Goal: Task Accomplishment & Management: Use online tool/utility

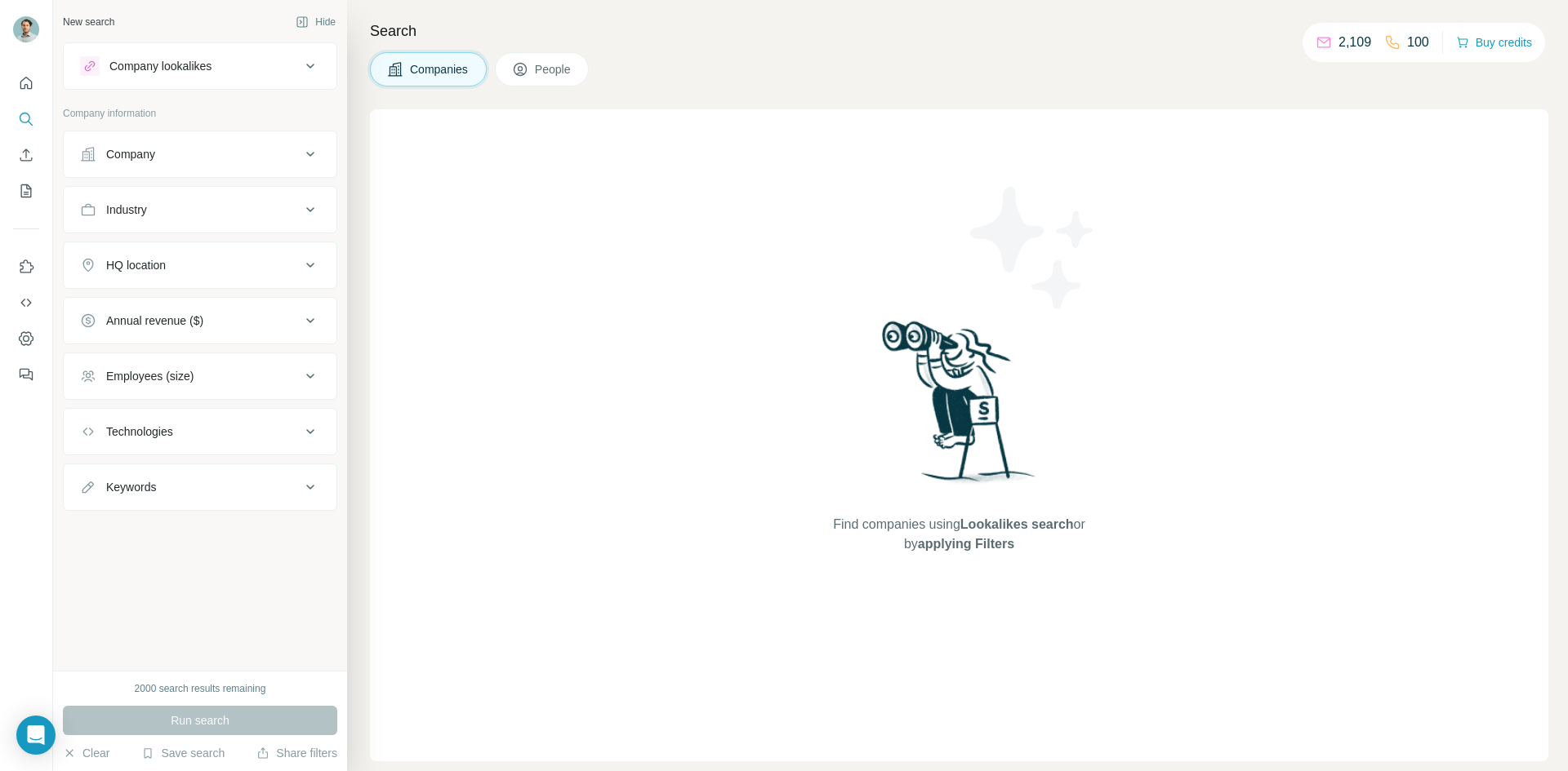
click at [242, 160] on div "Company" at bounding box center [190, 154] width 221 height 16
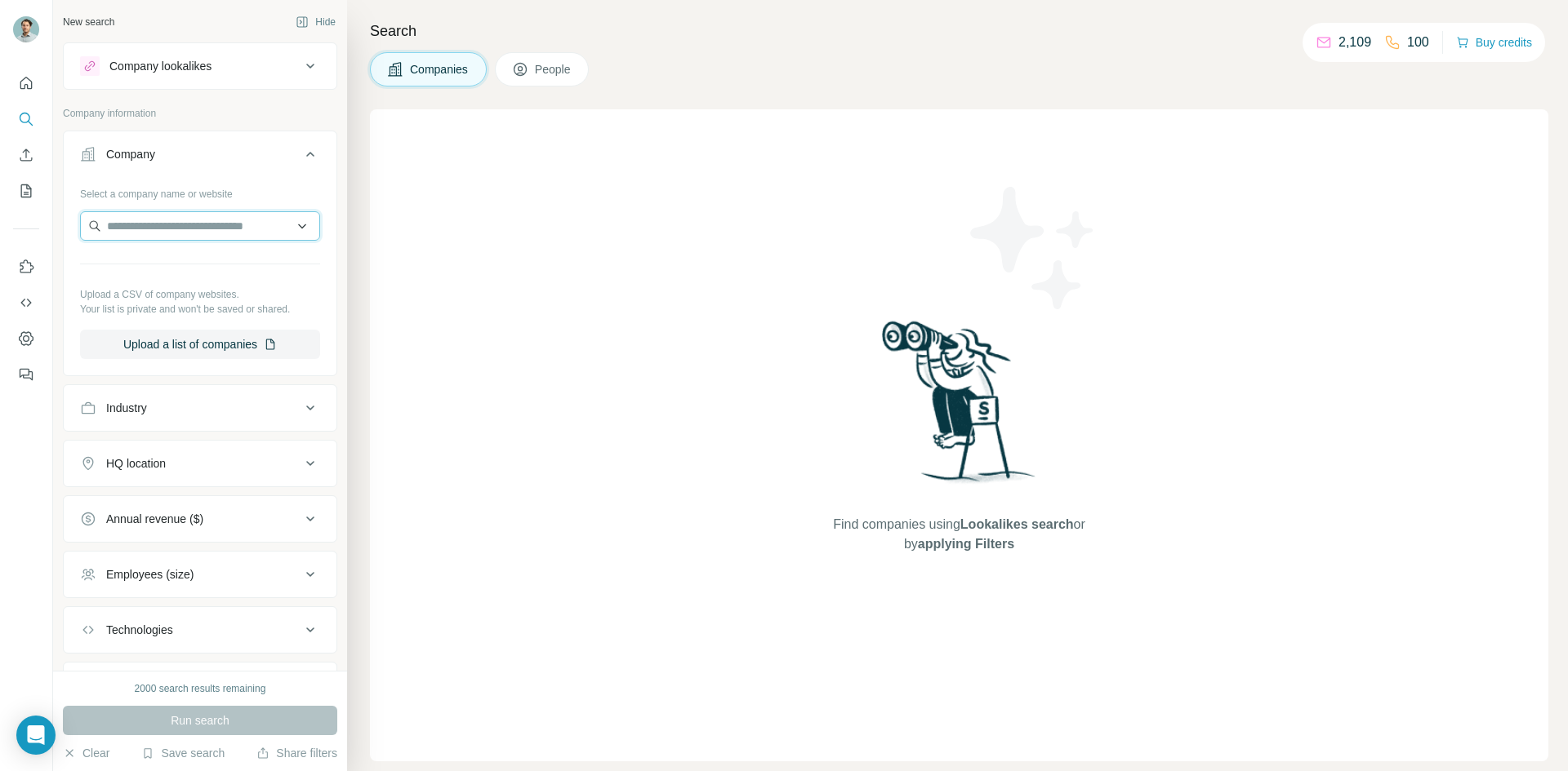
click at [205, 235] on input "text" at bounding box center [200, 226] width 240 height 29
paste input "**********"
type input "**********"
click at [478, 326] on div "Find companies using Lookalikes search or by applying Filters" at bounding box center [959, 435] width 1179 height 652
click at [236, 323] on div "Select a company name or website Upload a CSV of company websites. Your list is…" at bounding box center [200, 269] width 240 height 178
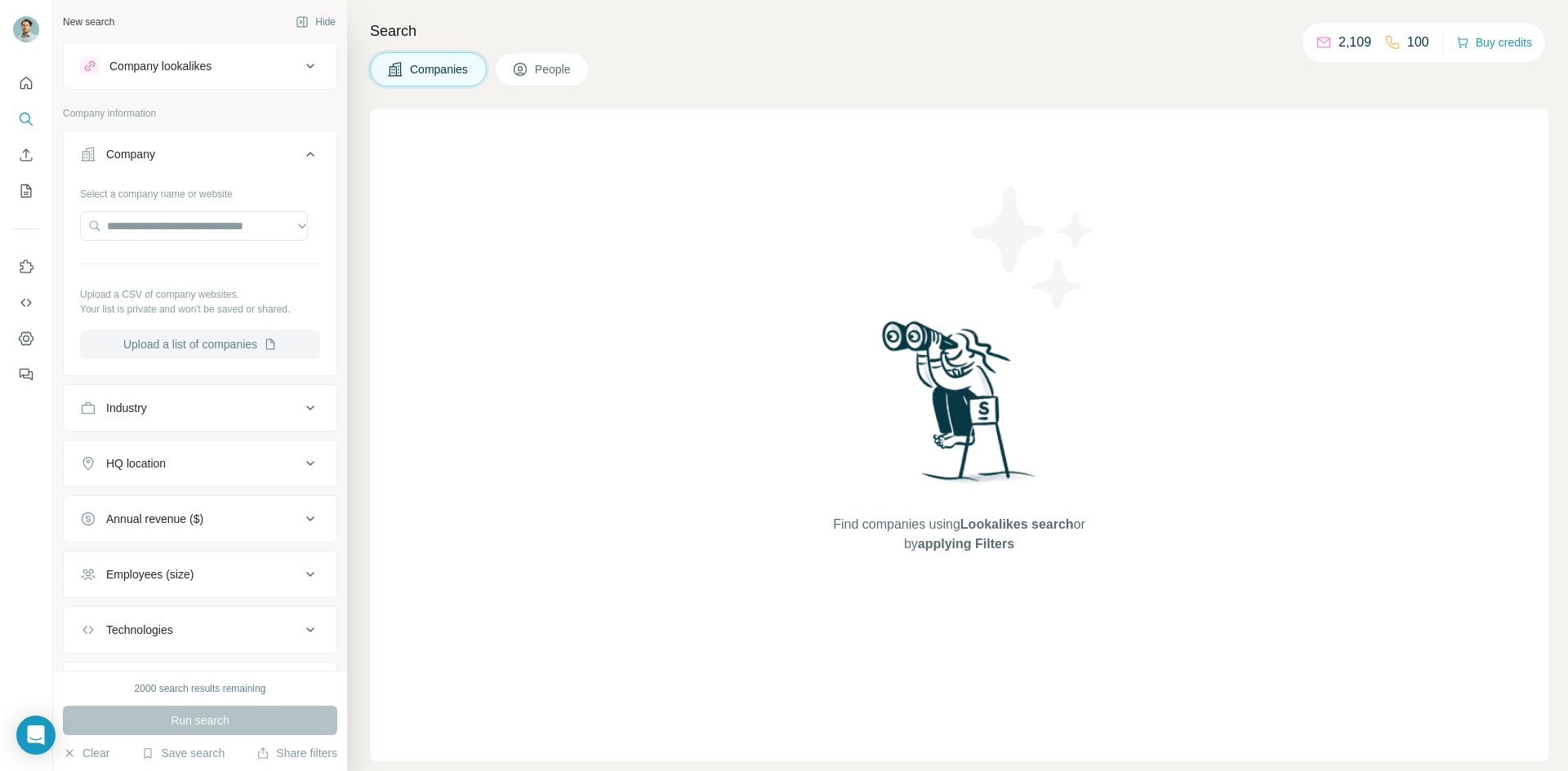
click at [238, 344] on button "Upload a list of companies" at bounding box center [200, 344] width 240 height 29
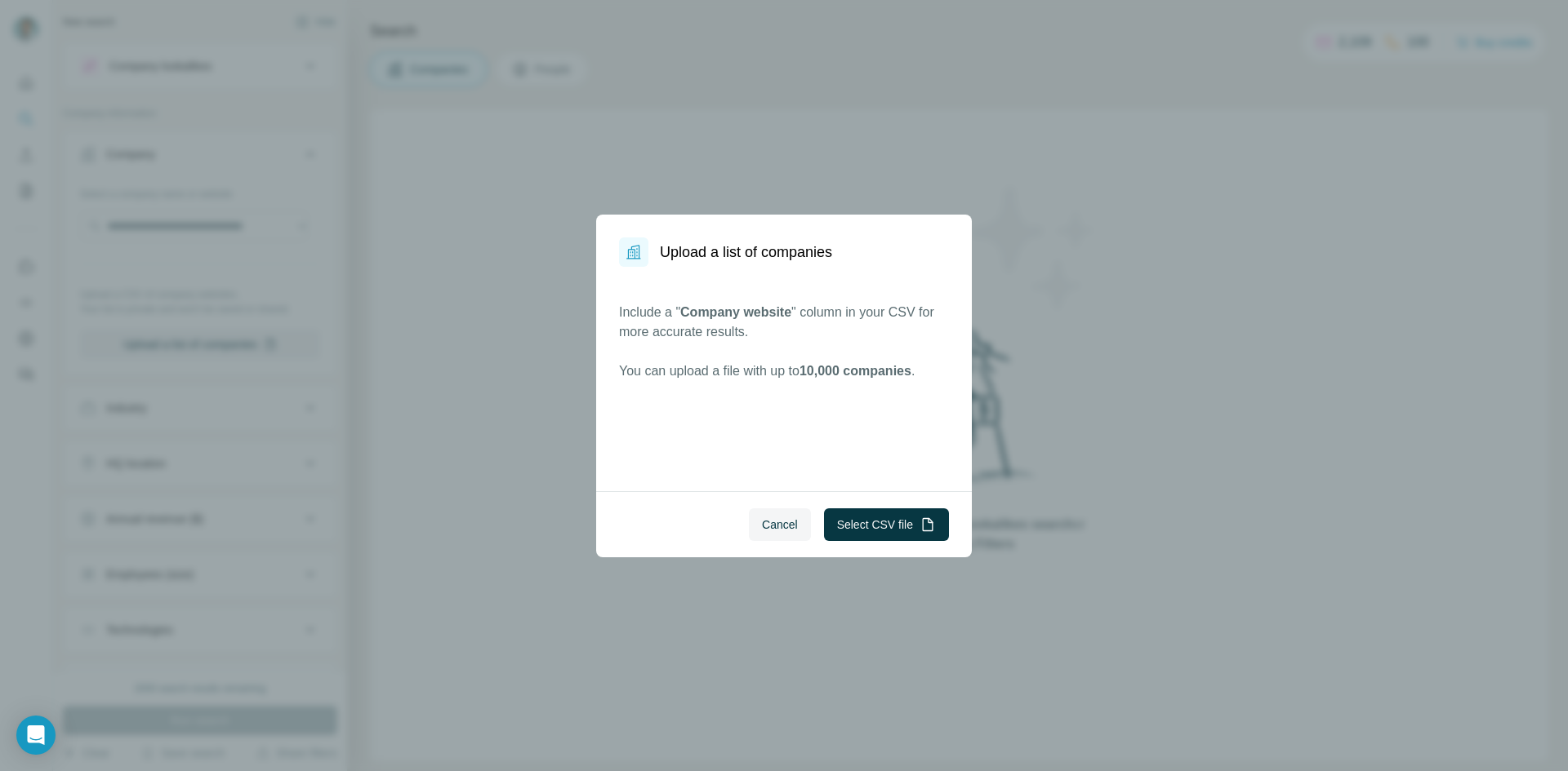
click at [893, 544] on div "Cancel Select CSV file" at bounding box center [784, 525] width 376 height 66
click at [898, 539] on button "Select CSV file" at bounding box center [887, 525] width 125 height 33
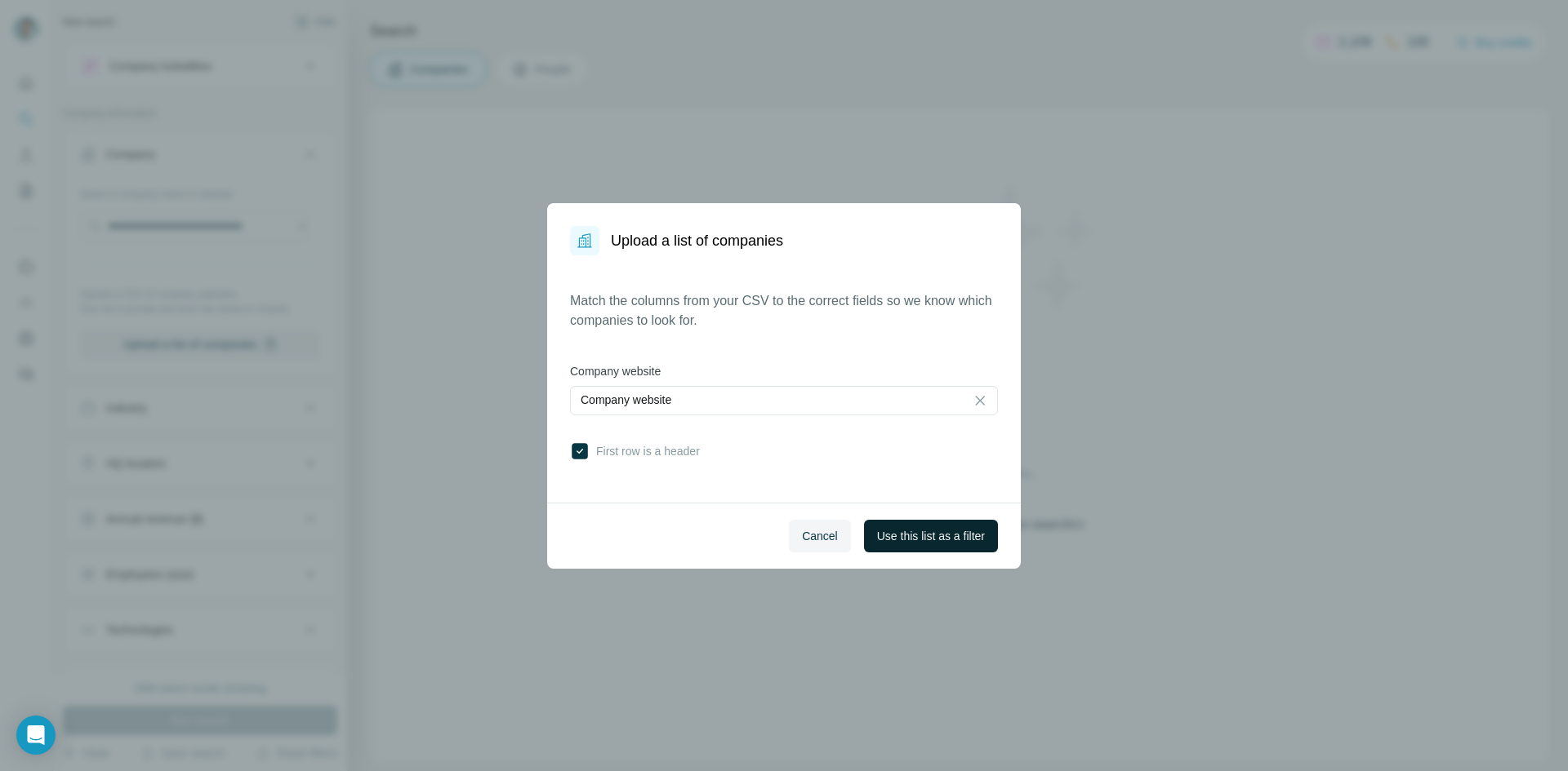
click at [910, 528] on span "Use this list as a filter" at bounding box center [930, 536] width 108 height 16
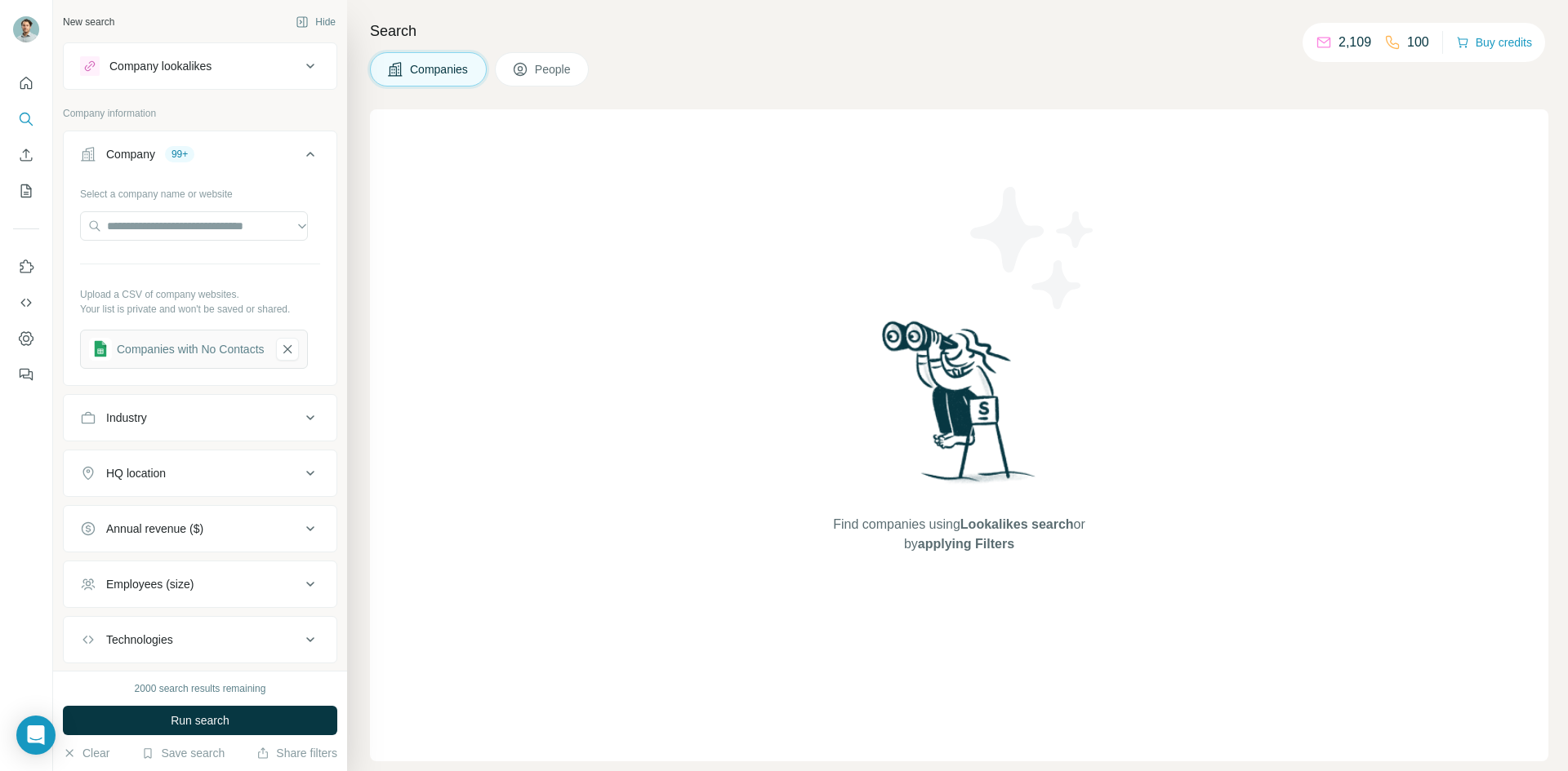
click at [548, 77] on span "People" at bounding box center [554, 70] width 38 height 16
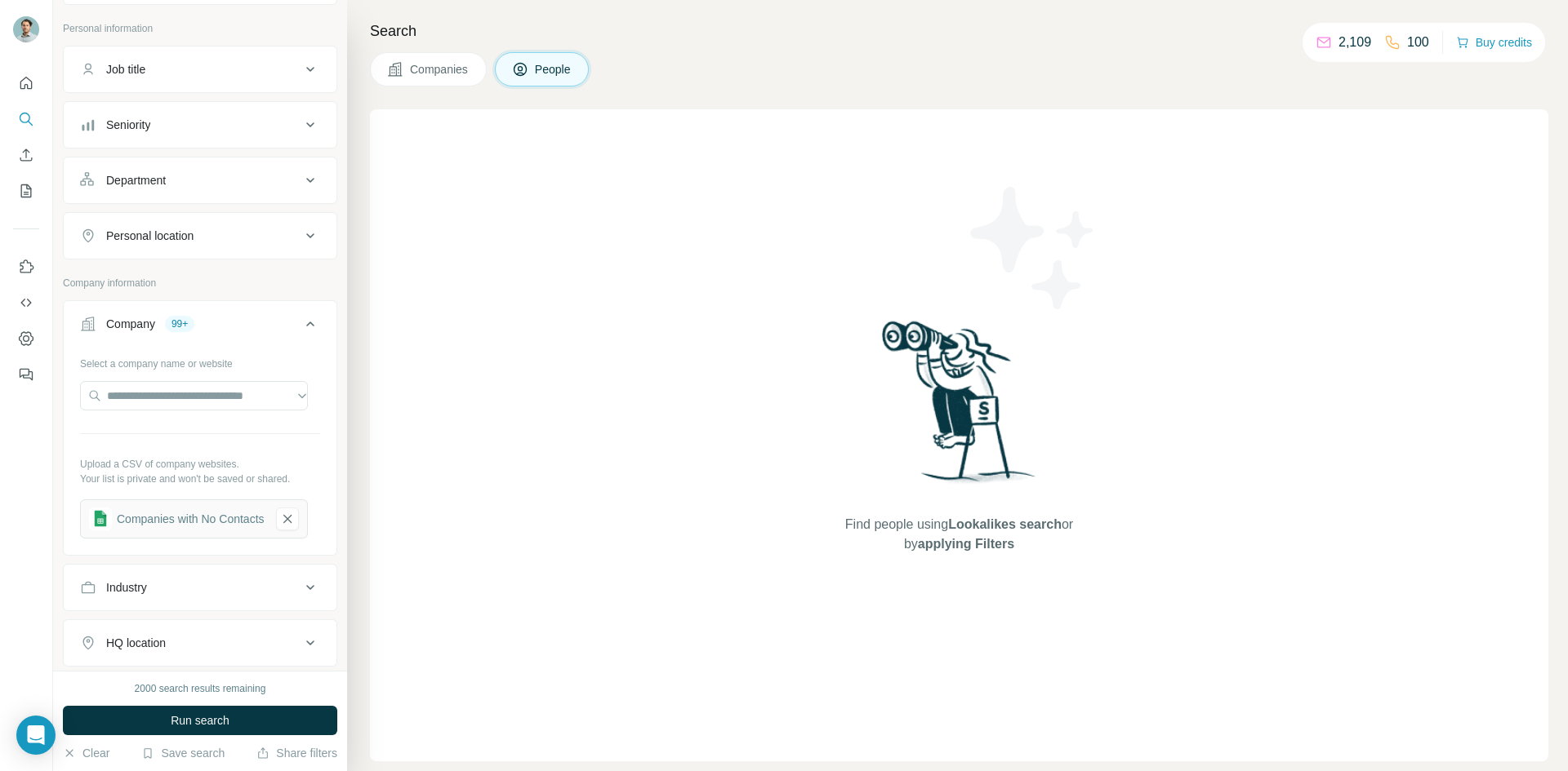
scroll to position [58, 0]
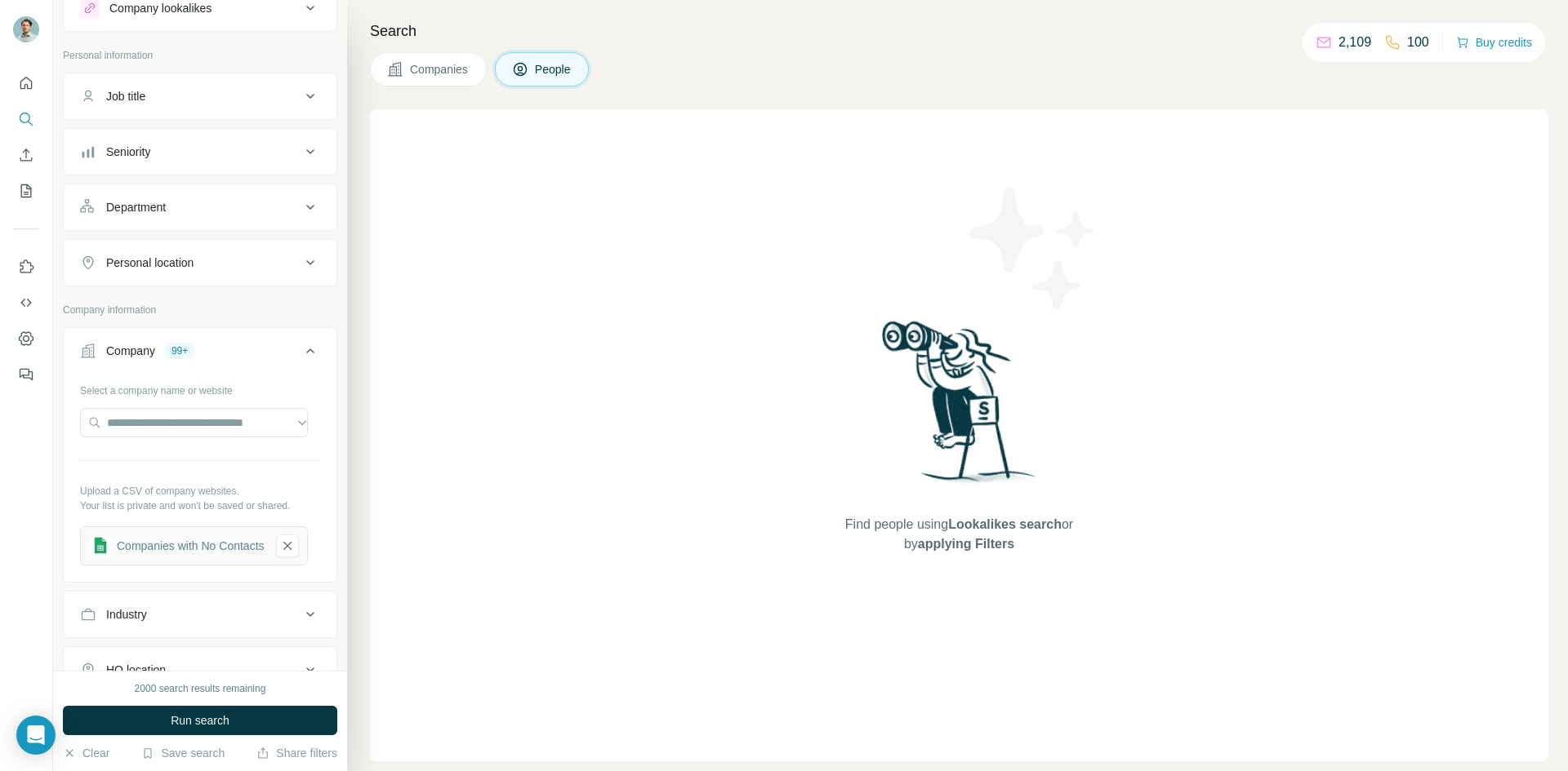
click at [226, 140] on button "Seniority" at bounding box center [199, 152] width 272 height 39
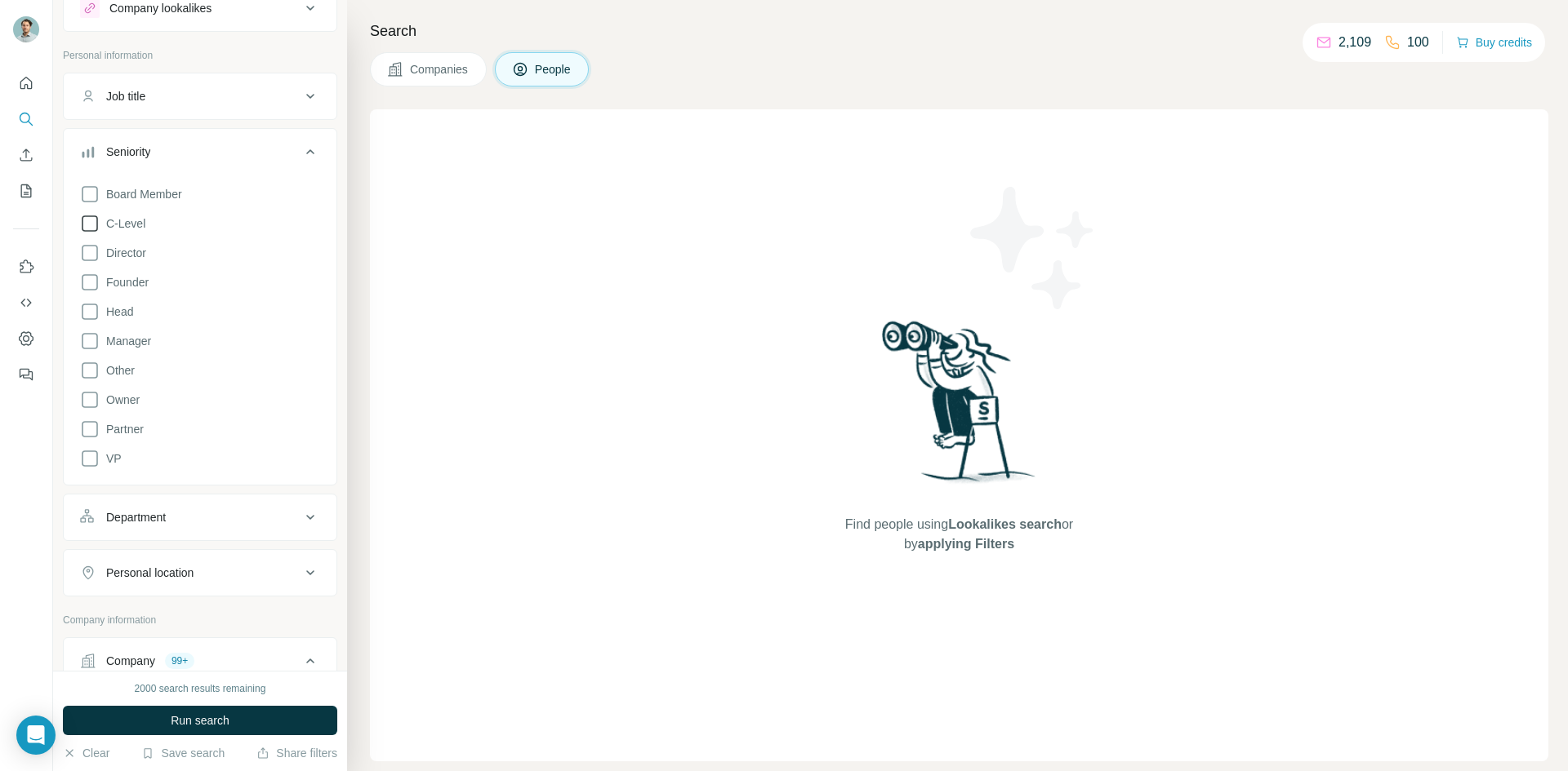
click at [137, 224] on span "C-Level" at bounding box center [122, 223] width 46 height 16
click at [135, 280] on span "Founder" at bounding box center [124, 282] width 49 height 16
click at [171, 145] on div "2" at bounding box center [169, 152] width 19 height 14
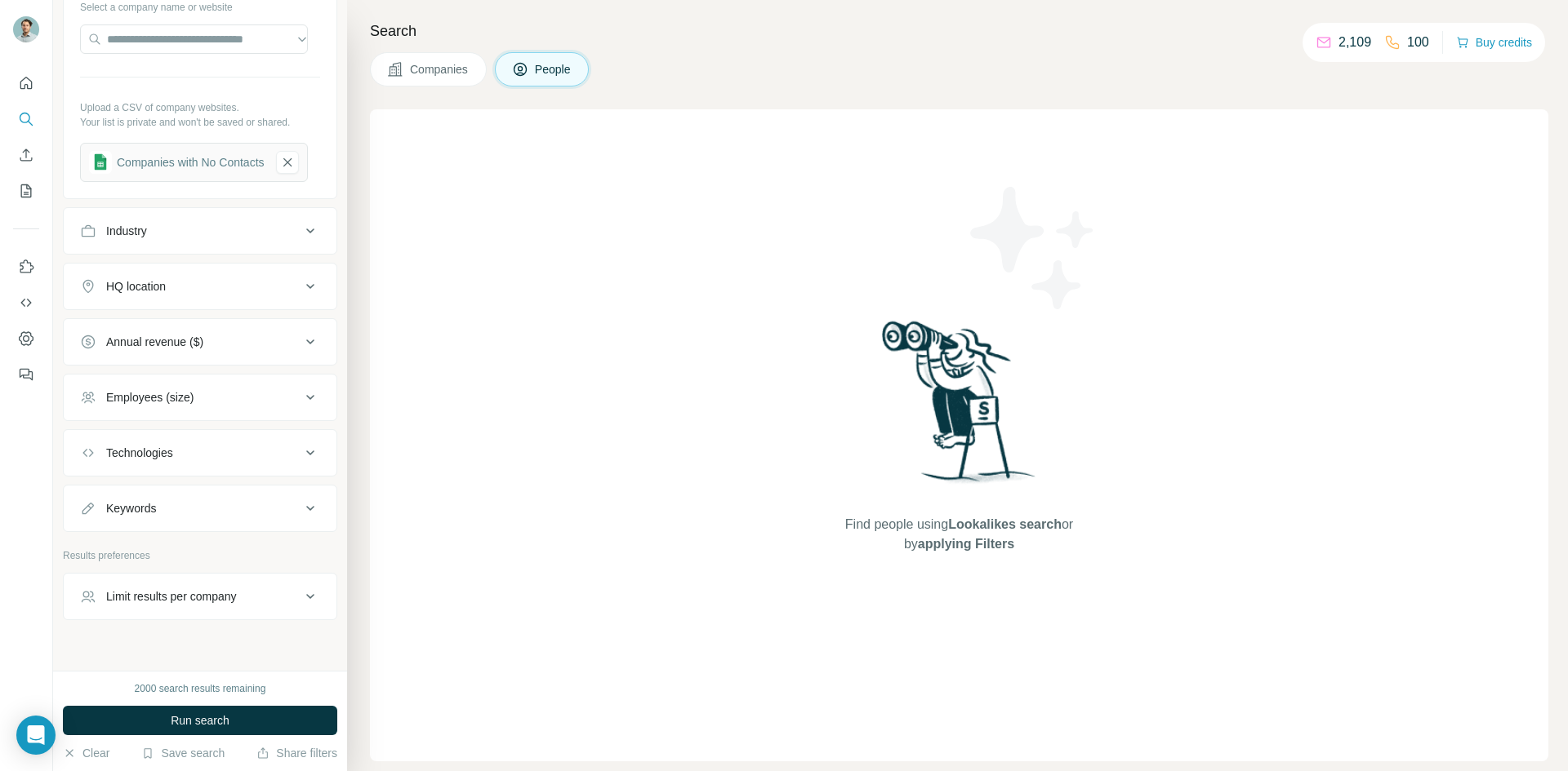
scroll to position [466, 0]
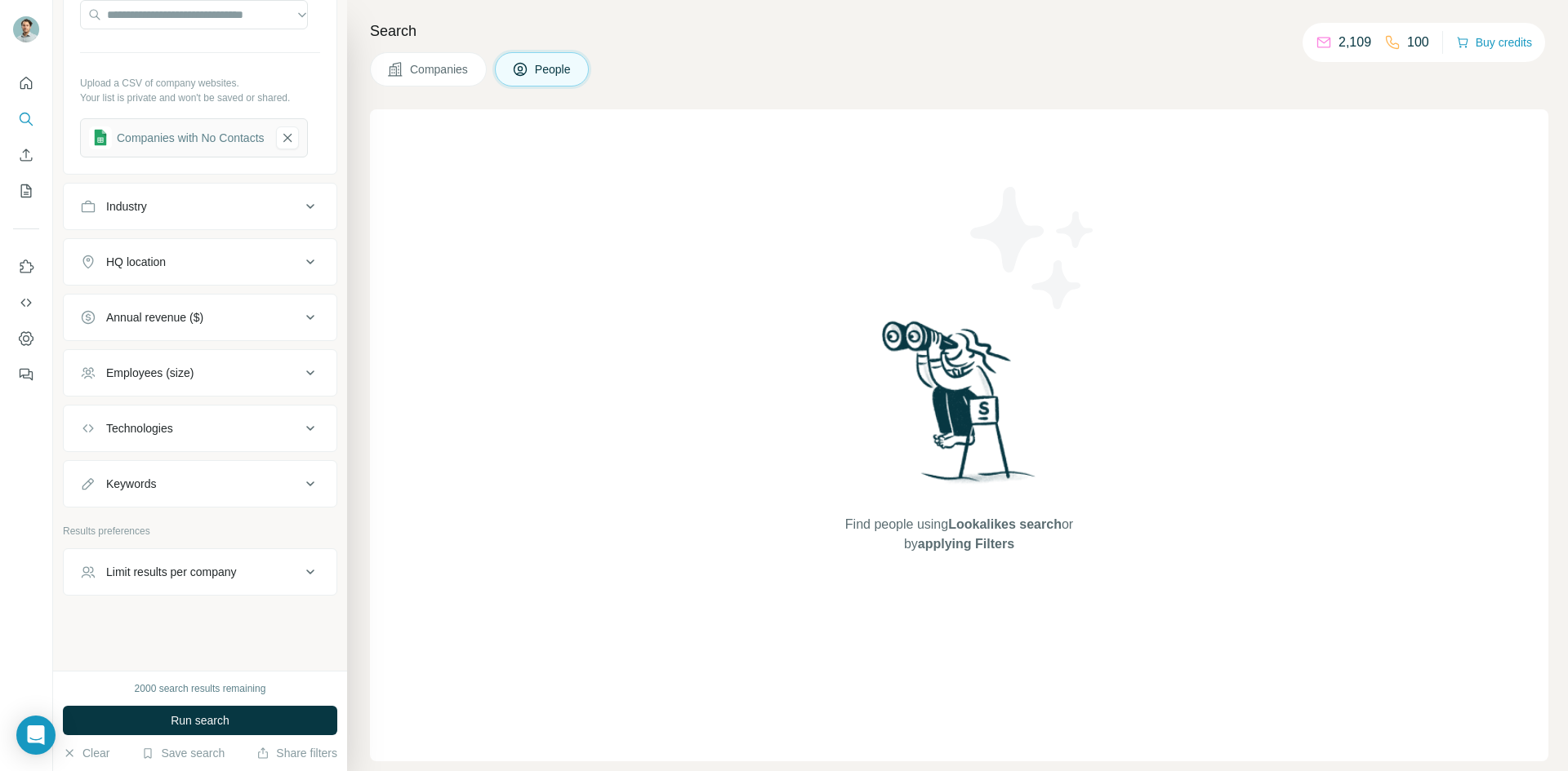
click at [237, 577] on div "Limit results per company" at bounding box center [171, 572] width 130 height 16
click at [196, 625] on input "number" at bounding box center [200, 612] width 240 height 29
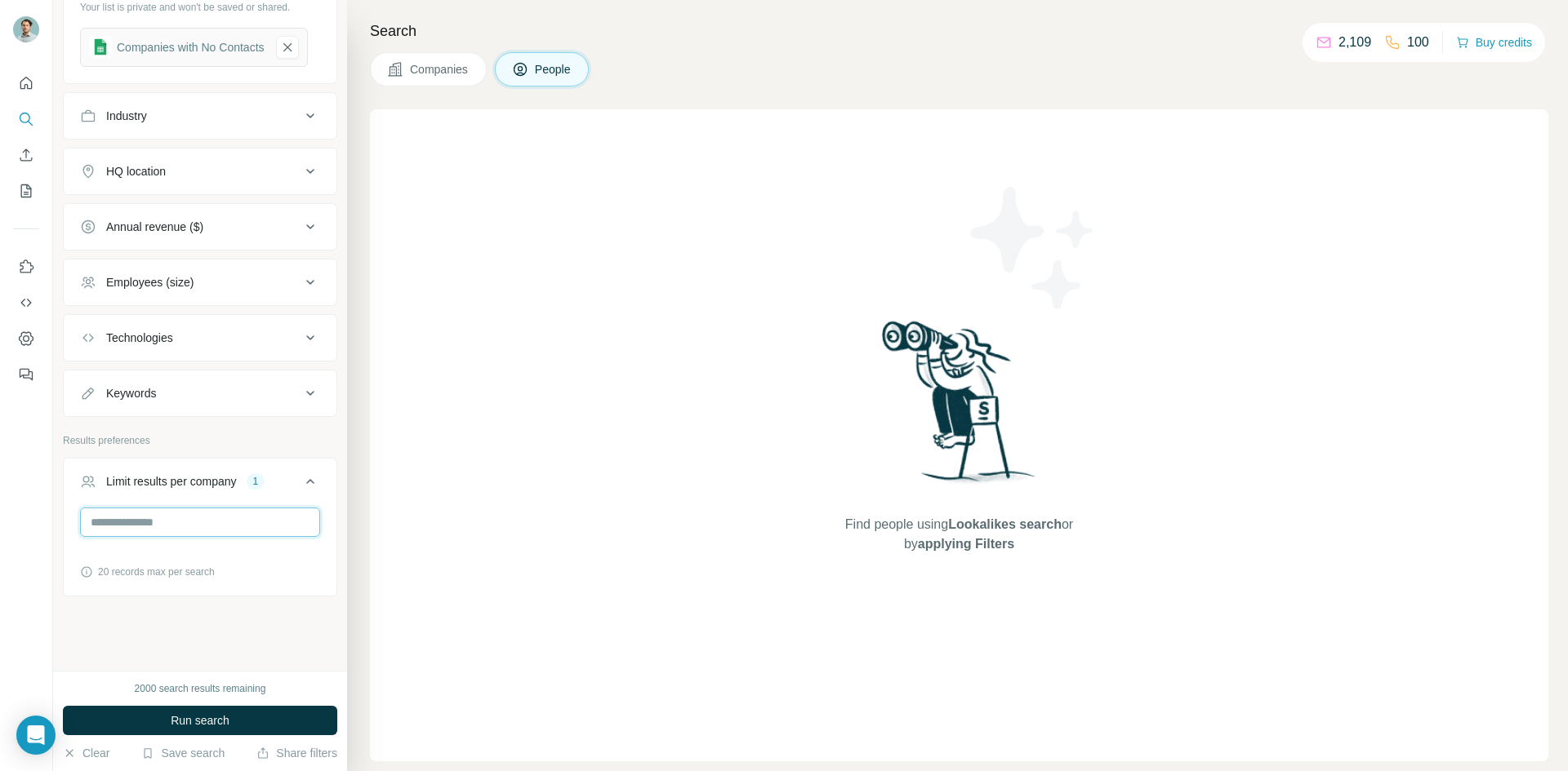
scroll to position [558, 0]
type input "*"
click at [88, 570] on icon at bounding box center [87, 571] width 13 height 13
click at [264, 711] on button "Run search" at bounding box center [199, 720] width 274 height 29
click at [247, 717] on button "Run search" at bounding box center [199, 720] width 274 height 29
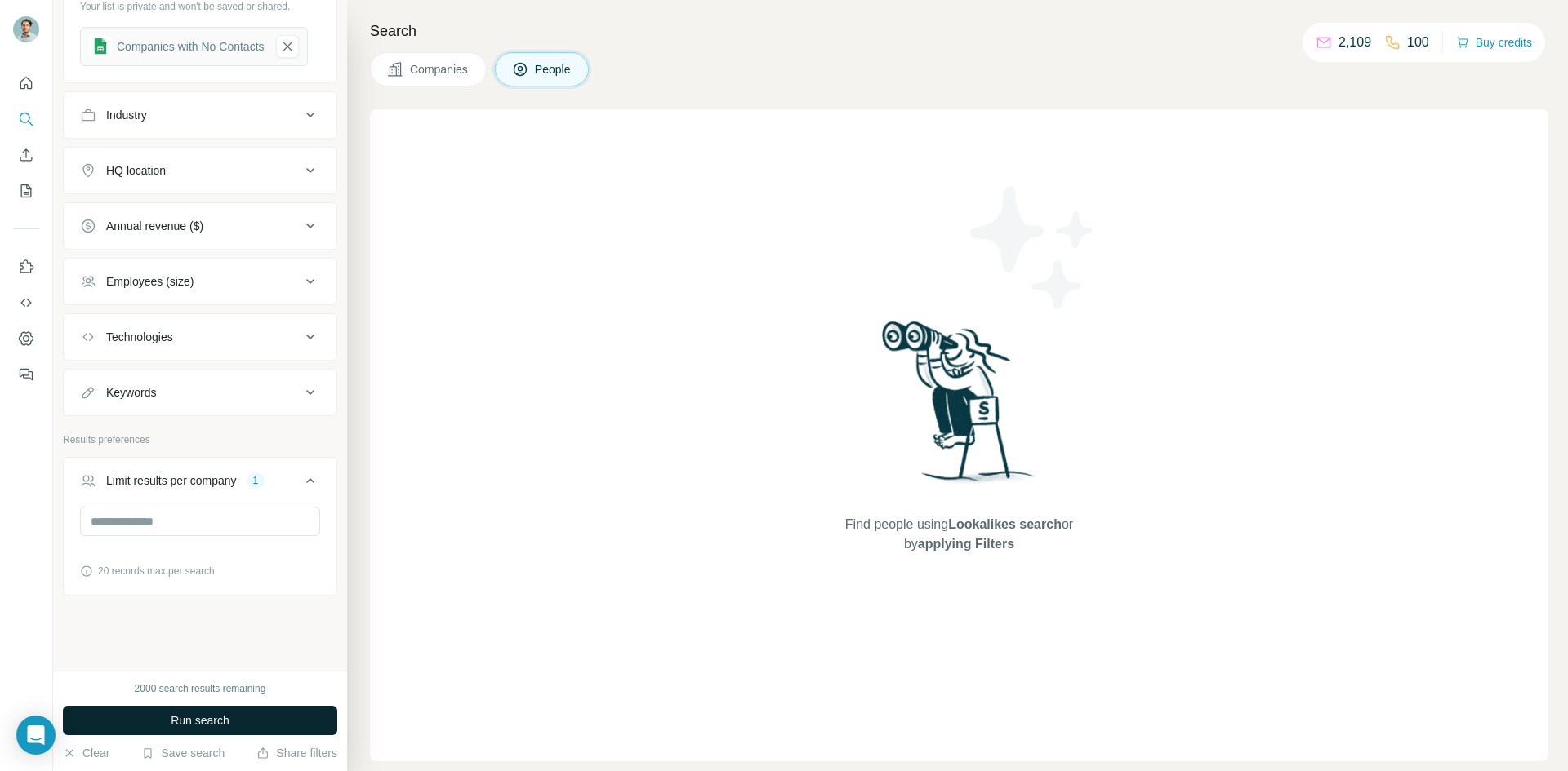
click at [250, 713] on button "Run search" at bounding box center [199, 720] width 274 height 29
click at [175, 535] on input "*" at bounding box center [200, 521] width 240 height 29
click at [175, 535] on input "*" at bounding box center [200, 521] width 240 height 29
click at [204, 666] on div "New search Hide Company lookalikes Personal information Job title Seniority 2 D…" at bounding box center [199, 336] width 294 height 671
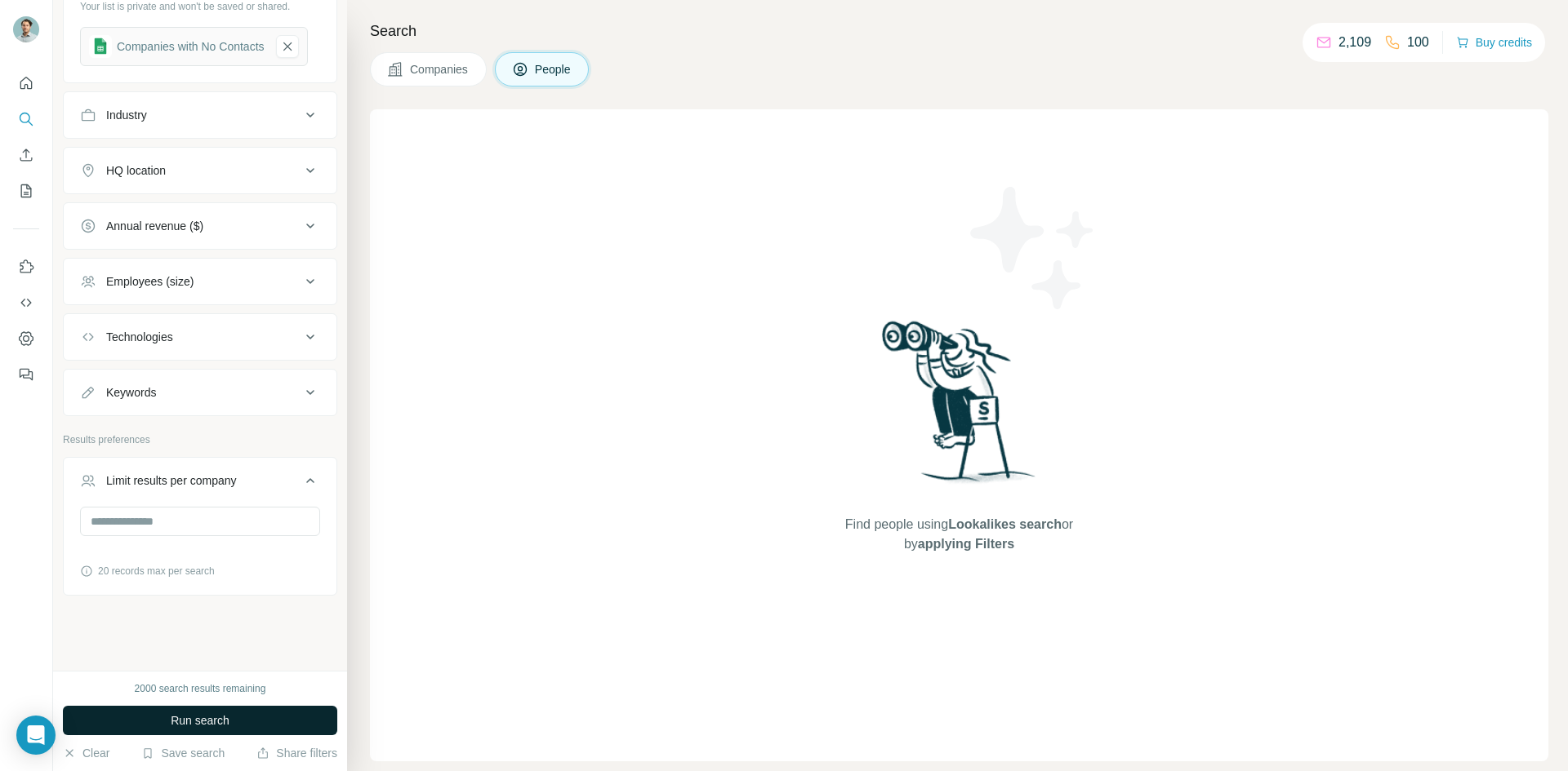
click at [215, 731] on button "Run search" at bounding box center [199, 720] width 274 height 29
click at [261, 717] on button "Run search" at bounding box center [199, 720] width 274 height 29
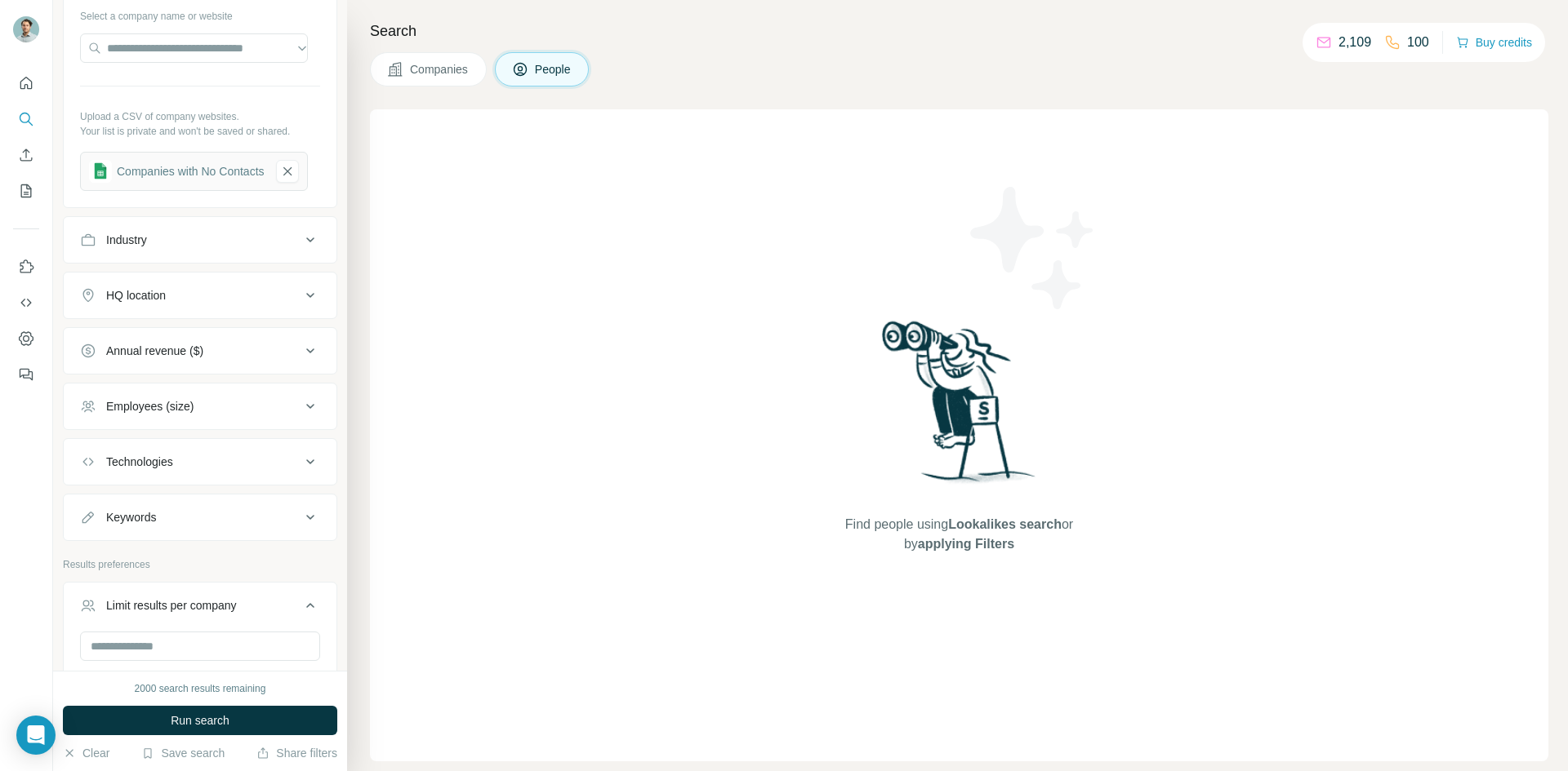
scroll to position [68, 0]
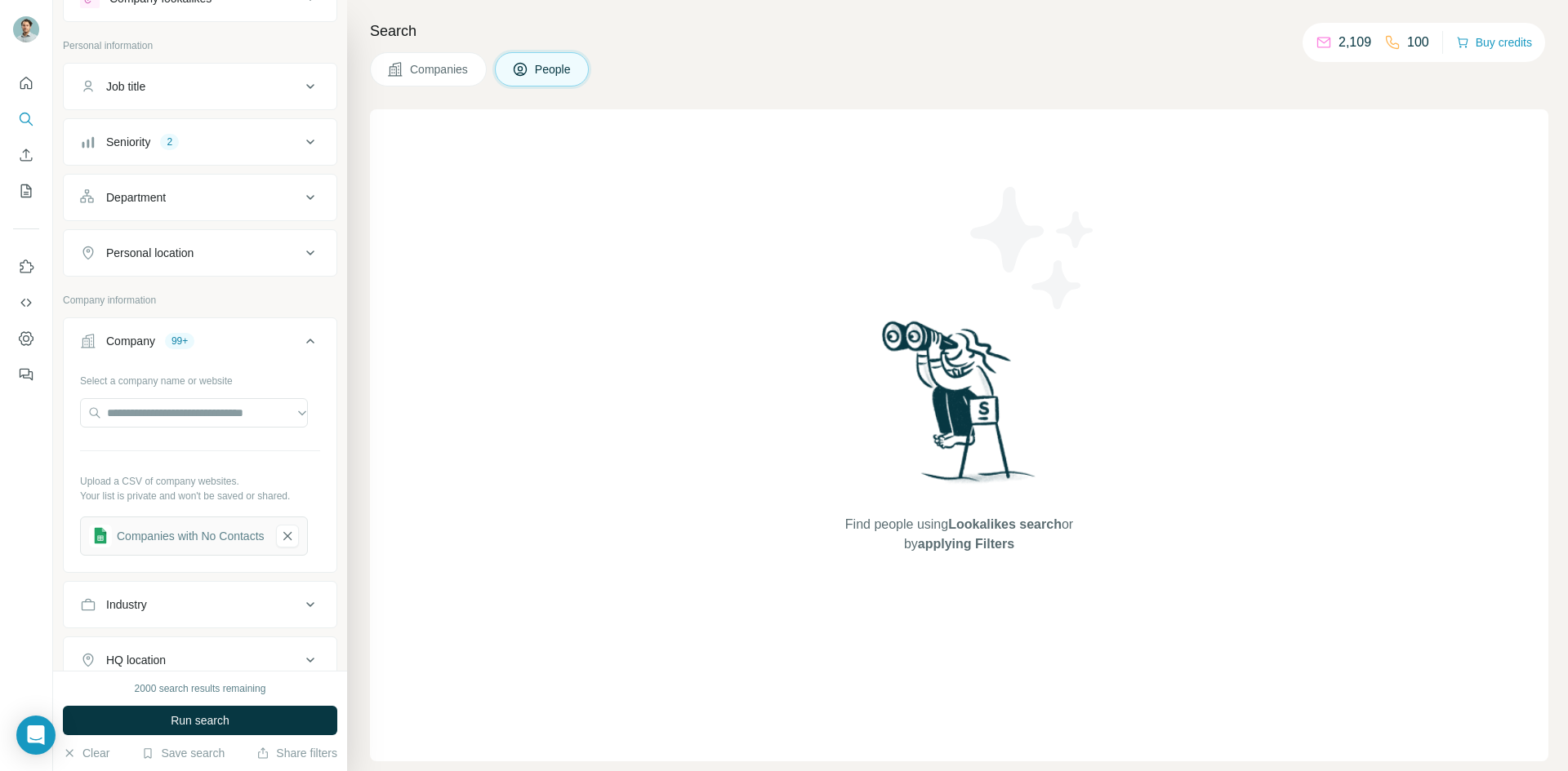
click at [262, 335] on div "Company 99+" at bounding box center [190, 341] width 221 height 16
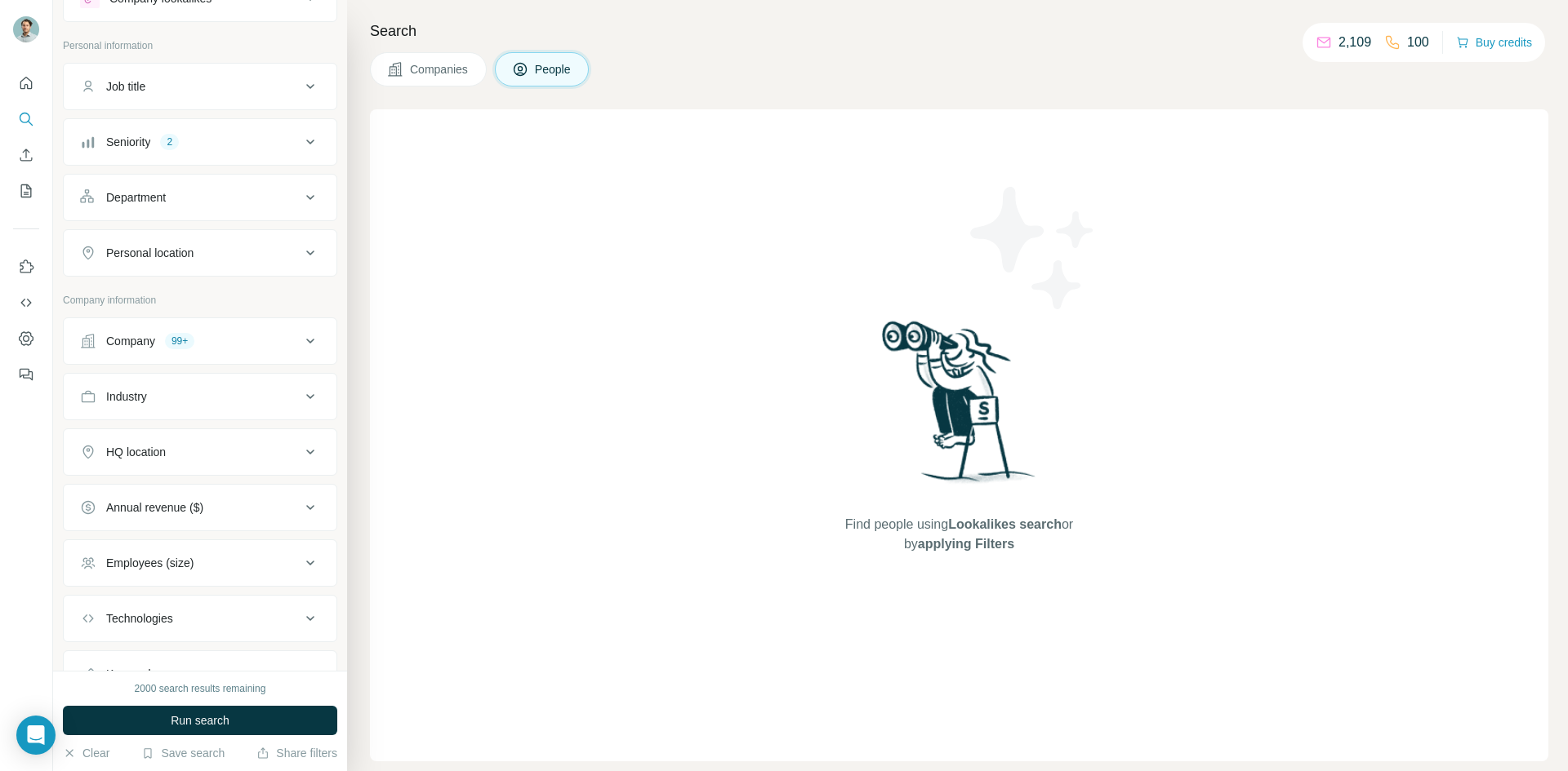
click at [262, 335] on div "Company 99+" at bounding box center [190, 341] width 221 height 16
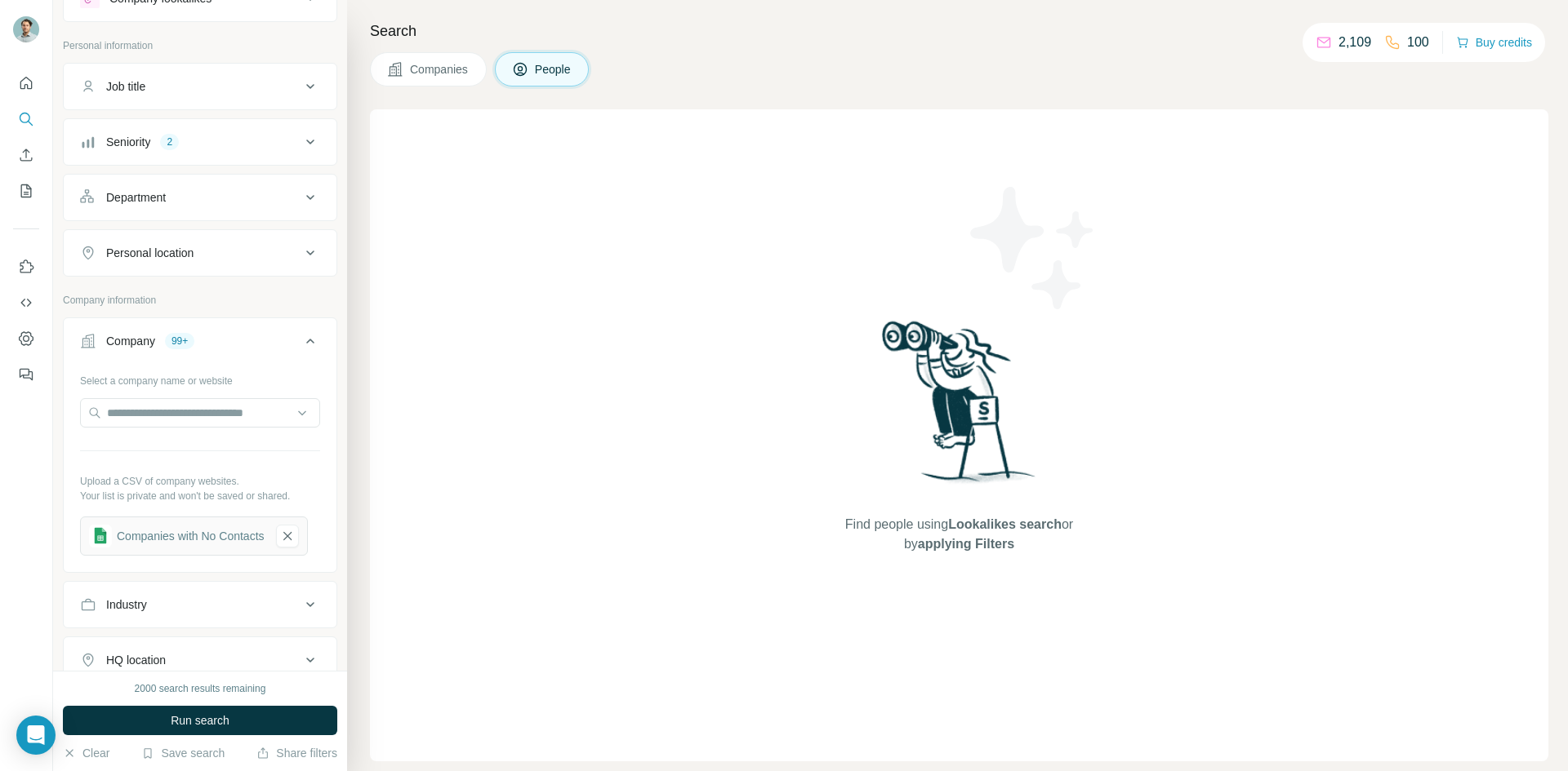
click at [243, 141] on div "Seniority 2" at bounding box center [190, 142] width 221 height 16
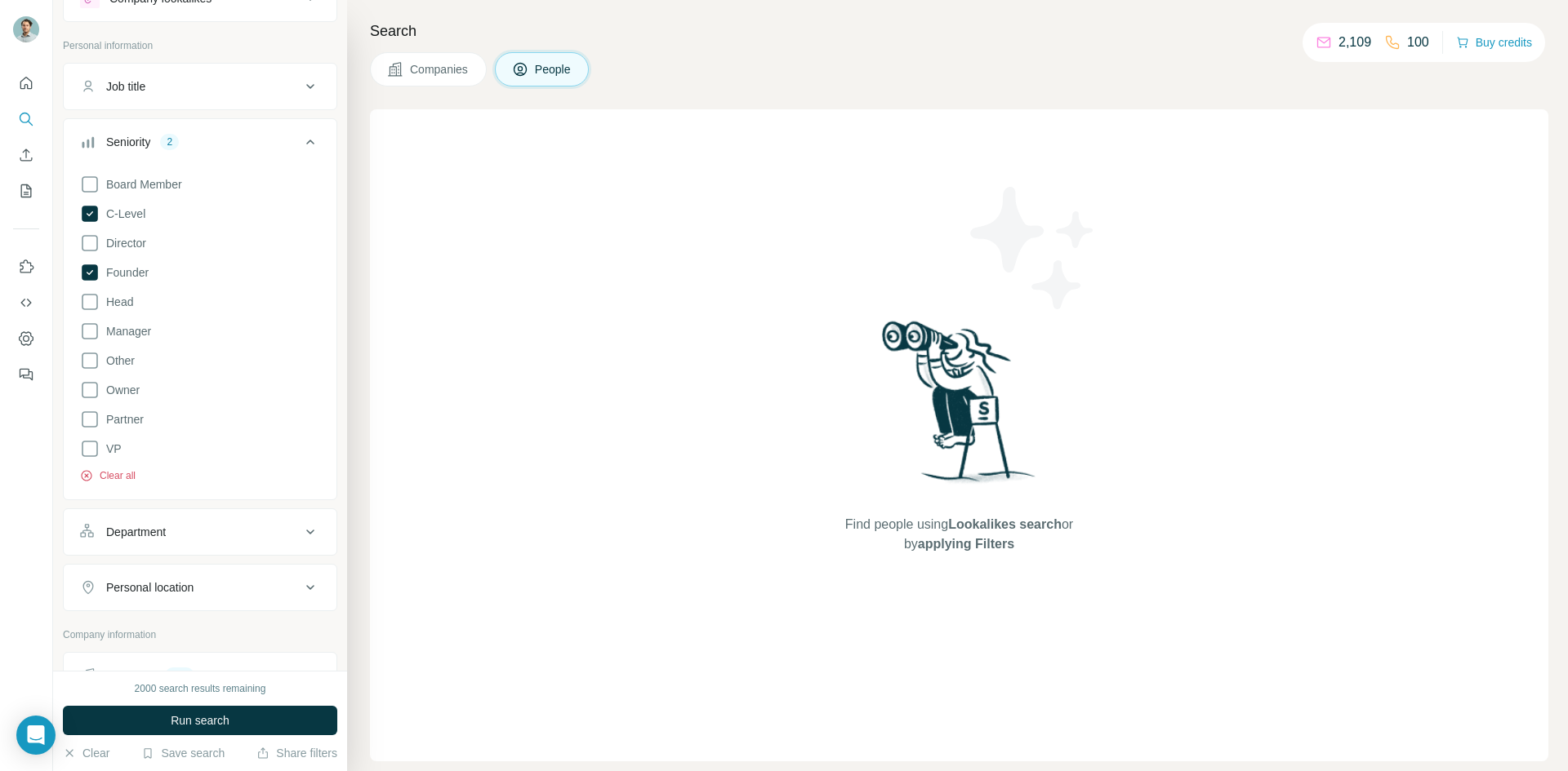
click at [122, 477] on button "Clear all" at bounding box center [108, 476] width 55 height 14
click at [141, 269] on span "Founder" at bounding box center [124, 272] width 49 height 16
click at [260, 718] on button "Run search" at bounding box center [199, 720] width 274 height 29
click at [451, 78] on button "Companies" at bounding box center [428, 70] width 117 height 34
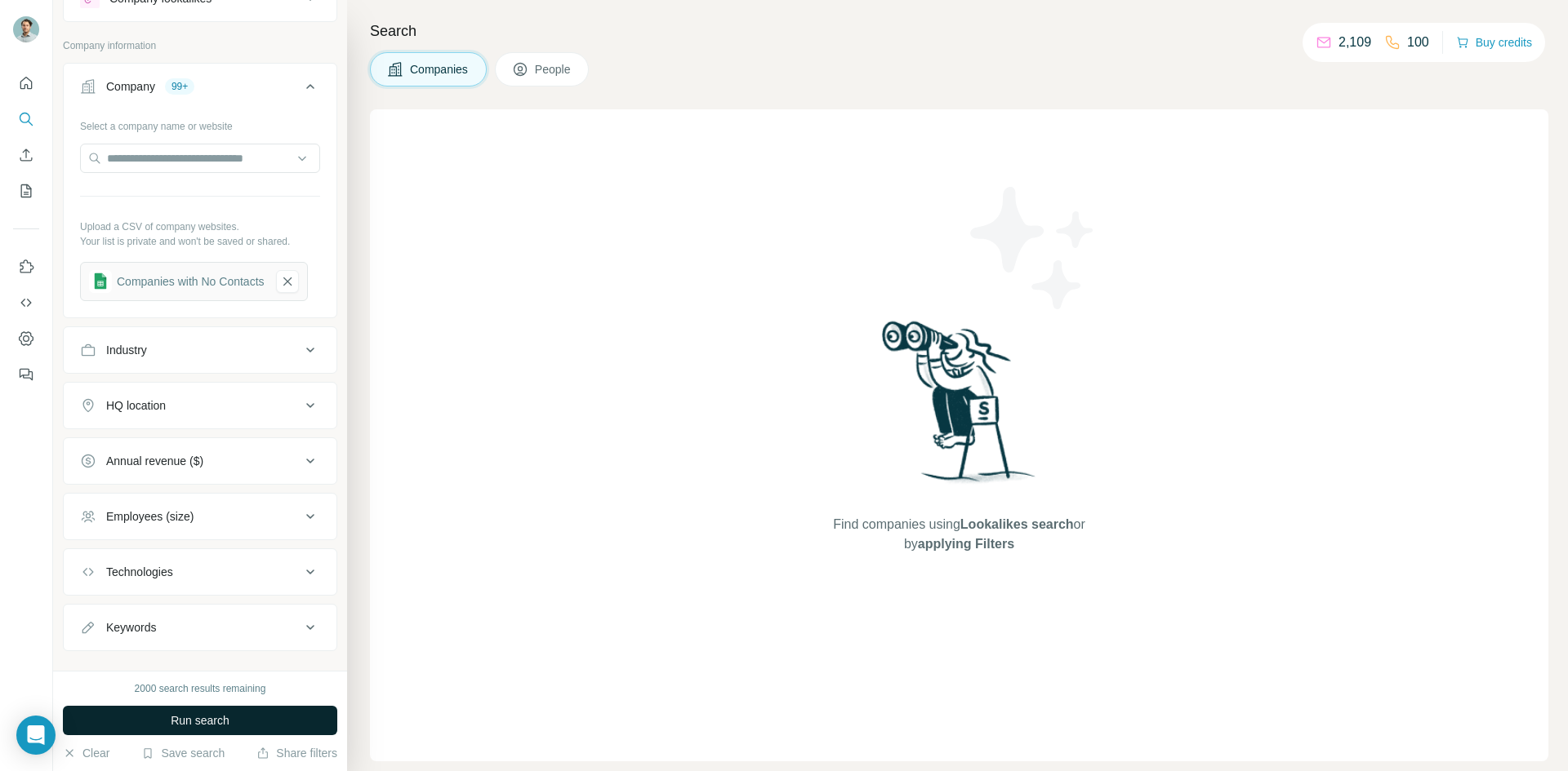
click at [171, 721] on span "Run search" at bounding box center [200, 720] width 59 height 16
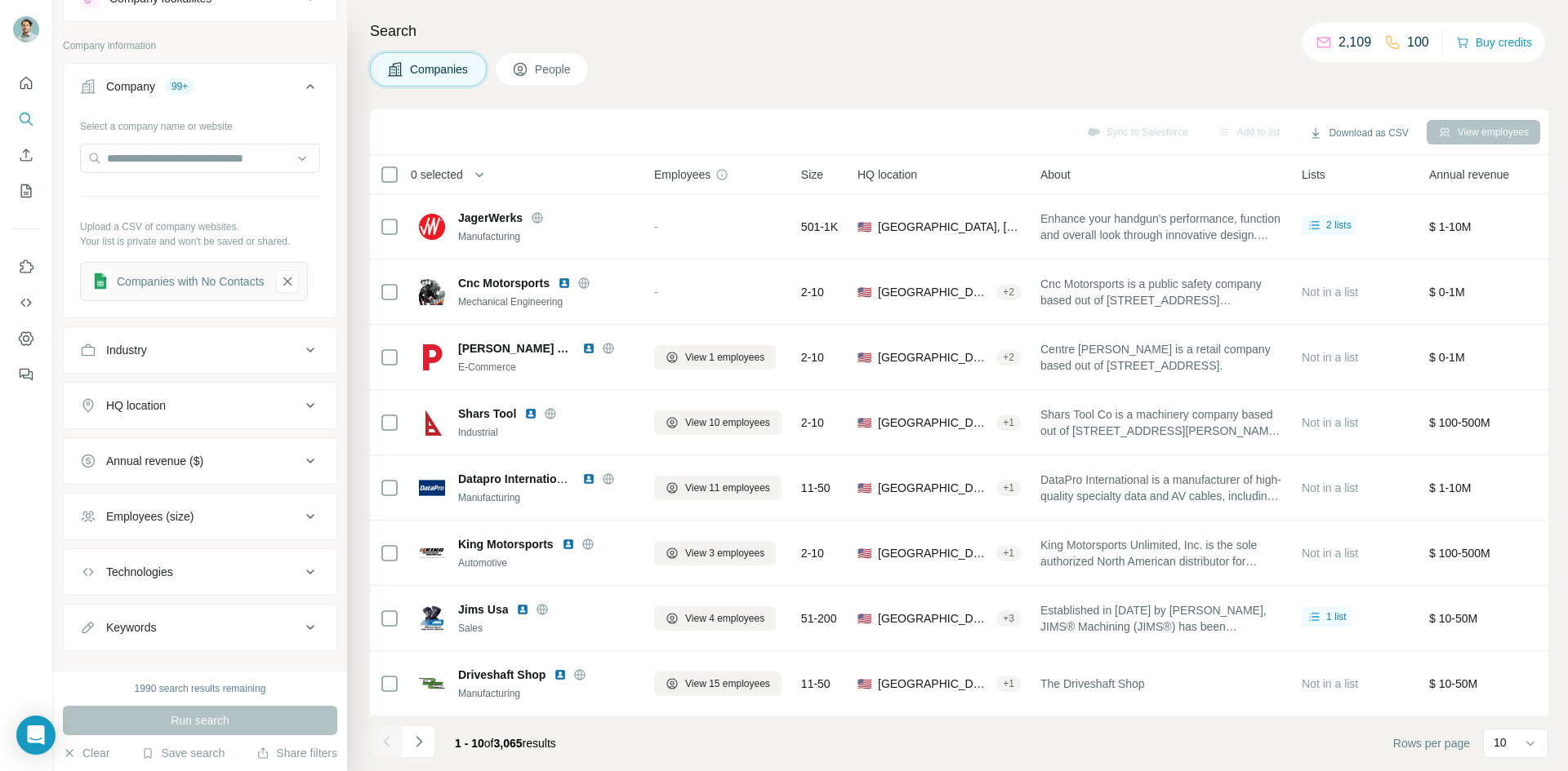
click at [570, 73] on span "People" at bounding box center [554, 70] width 38 height 16
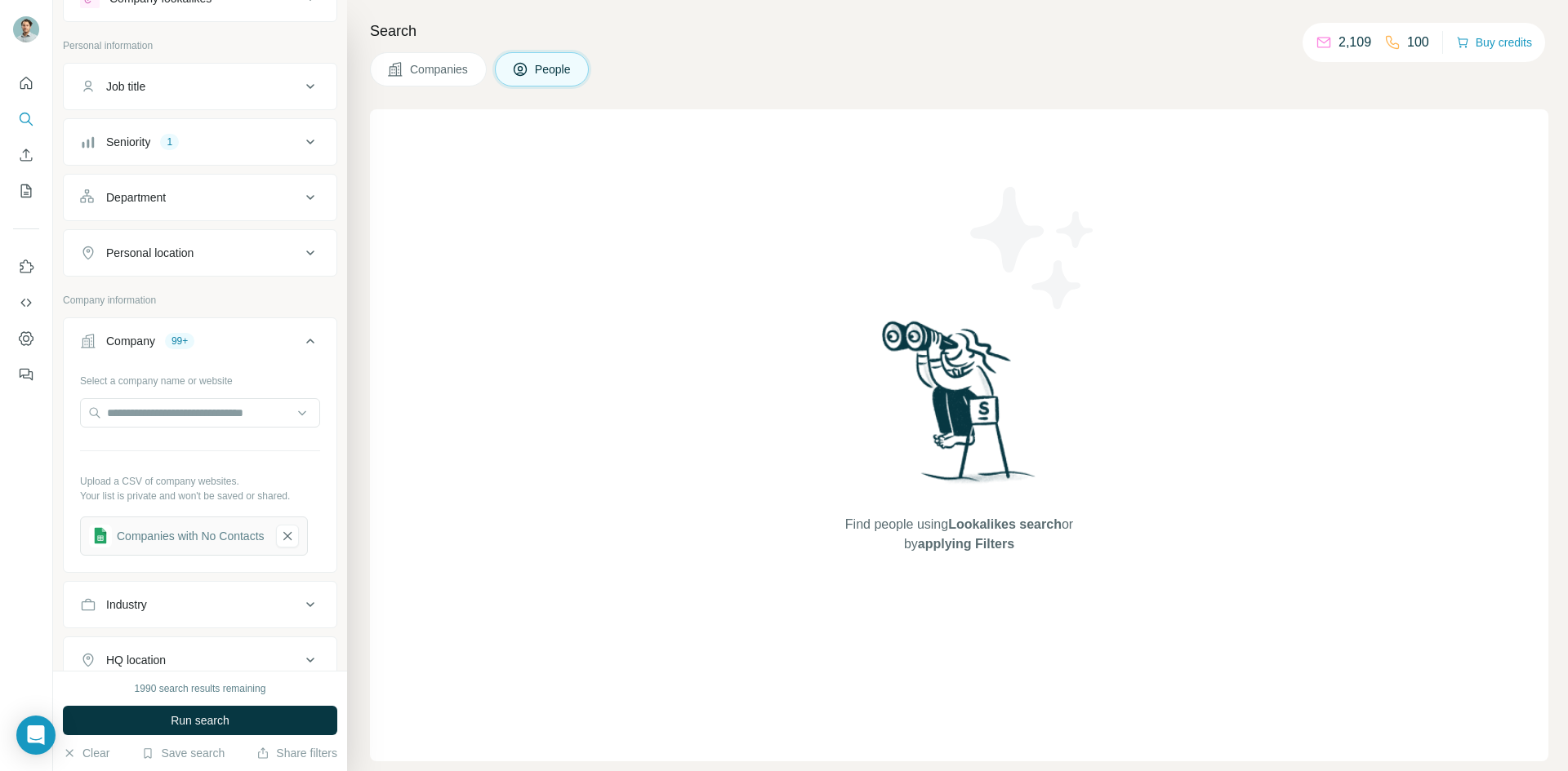
click at [269, 120] on div "Seniority 1" at bounding box center [199, 142] width 274 height 47
click at [263, 127] on button "Seniority 1" at bounding box center [199, 142] width 272 height 39
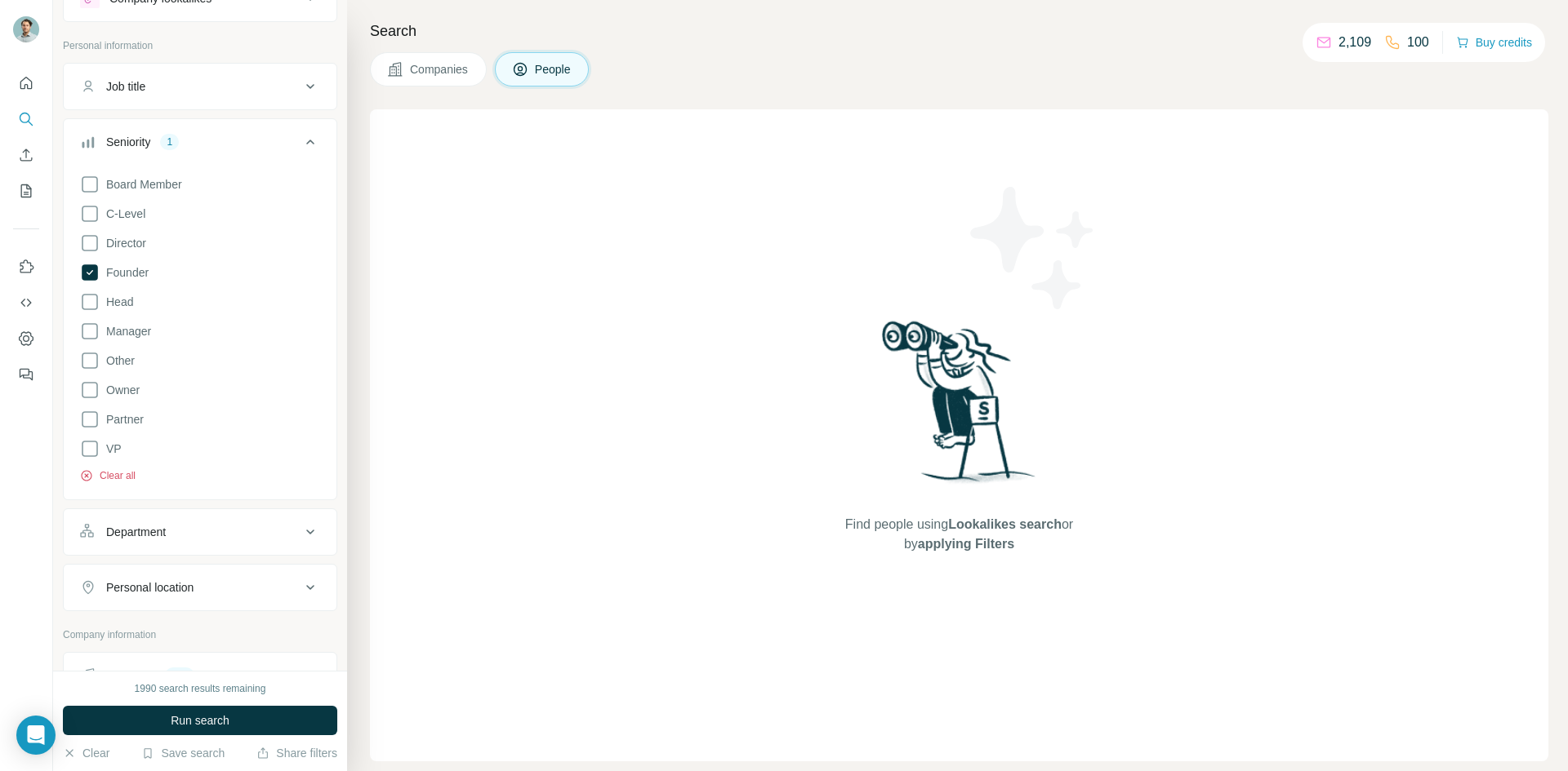
click at [110, 477] on button "Clear all" at bounding box center [108, 476] width 55 height 14
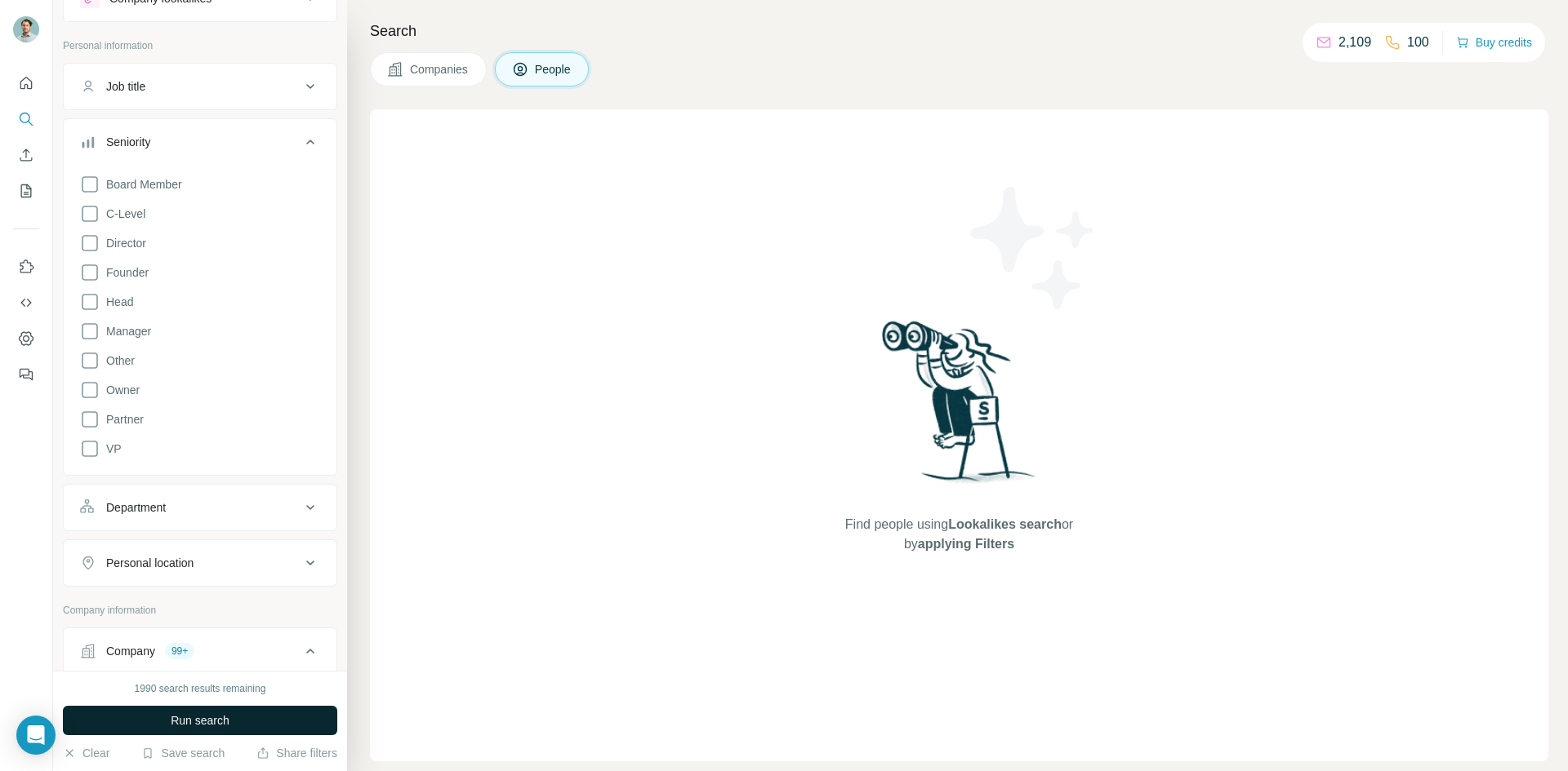
click at [229, 732] on button "Run search" at bounding box center [199, 720] width 274 height 29
click at [244, 727] on div "Run search" at bounding box center [199, 720] width 274 height 29
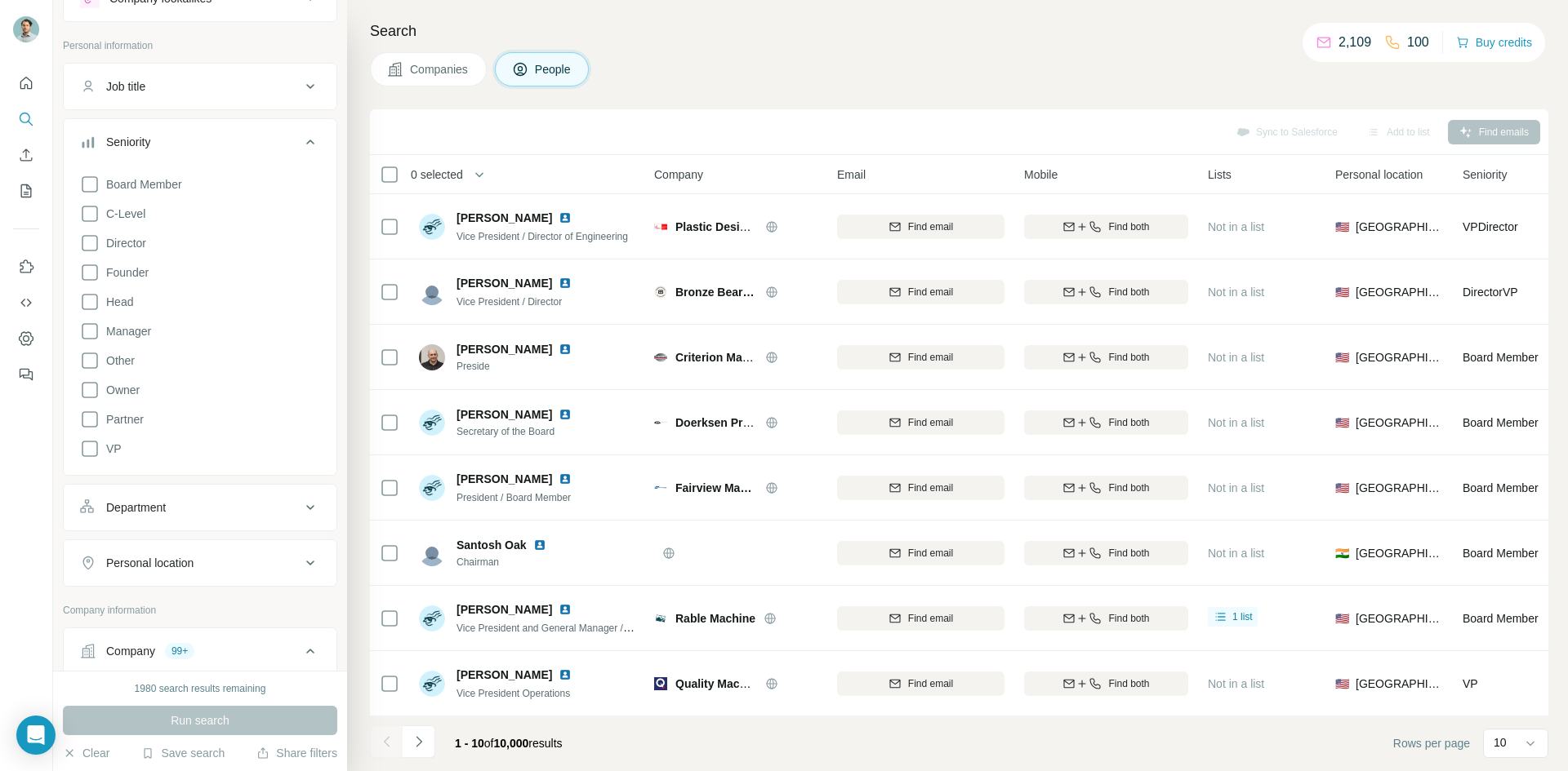
click at [306, 140] on icon at bounding box center [310, 141] width 8 height 4
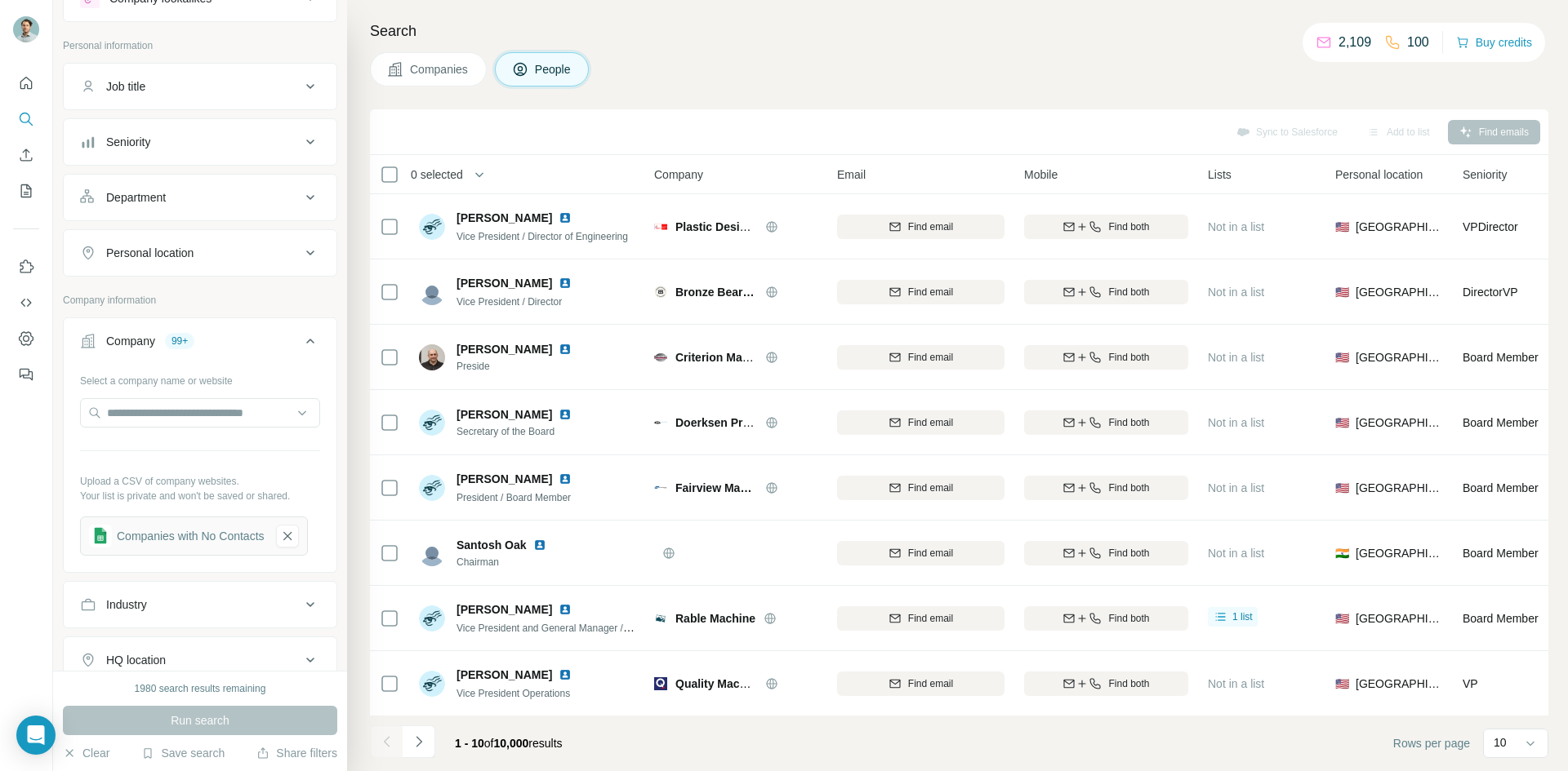
click at [440, 176] on span "0 selected" at bounding box center [437, 175] width 53 height 16
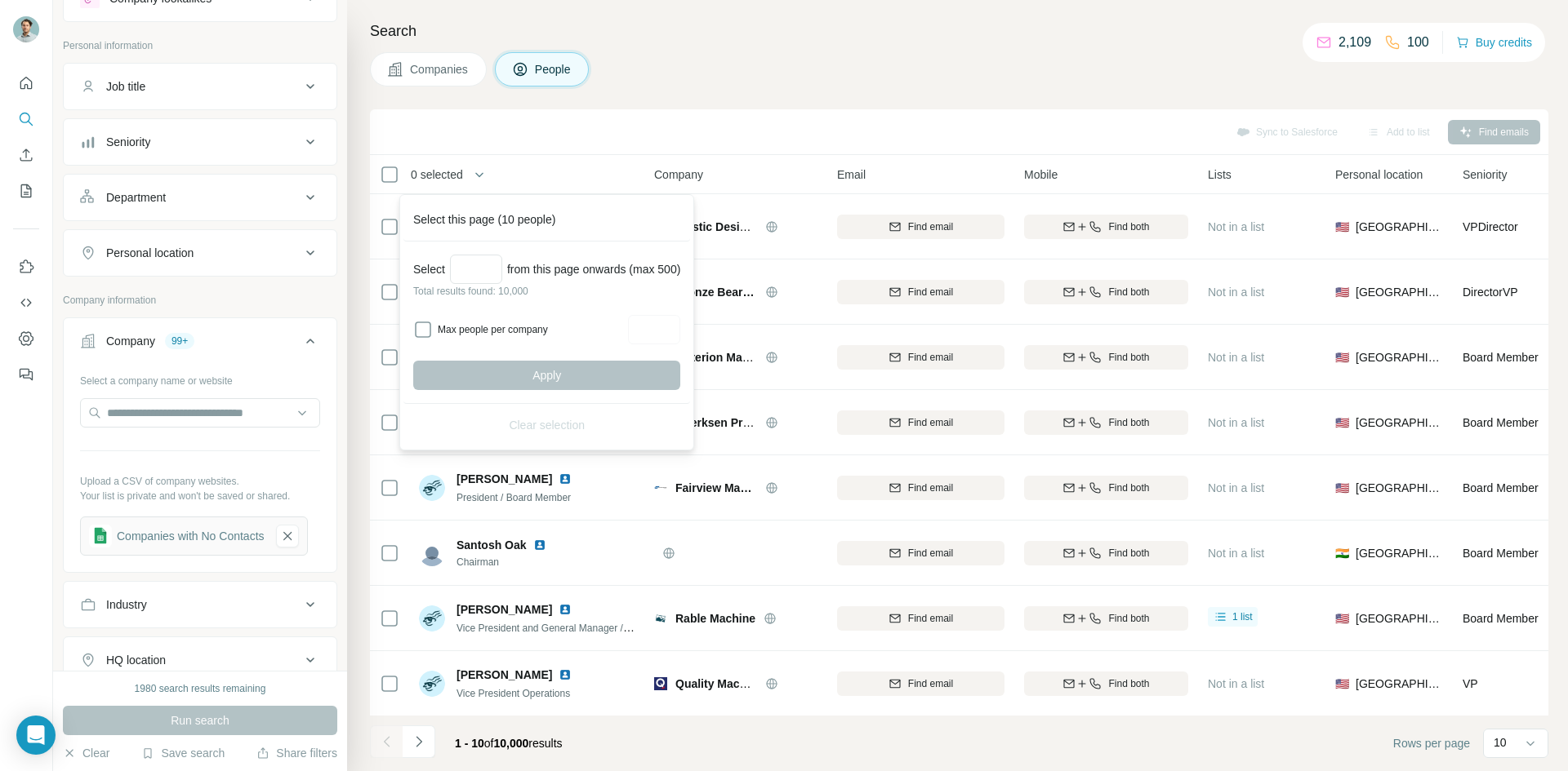
click at [166, 190] on div "Department" at bounding box center [136, 197] width 60 height 16
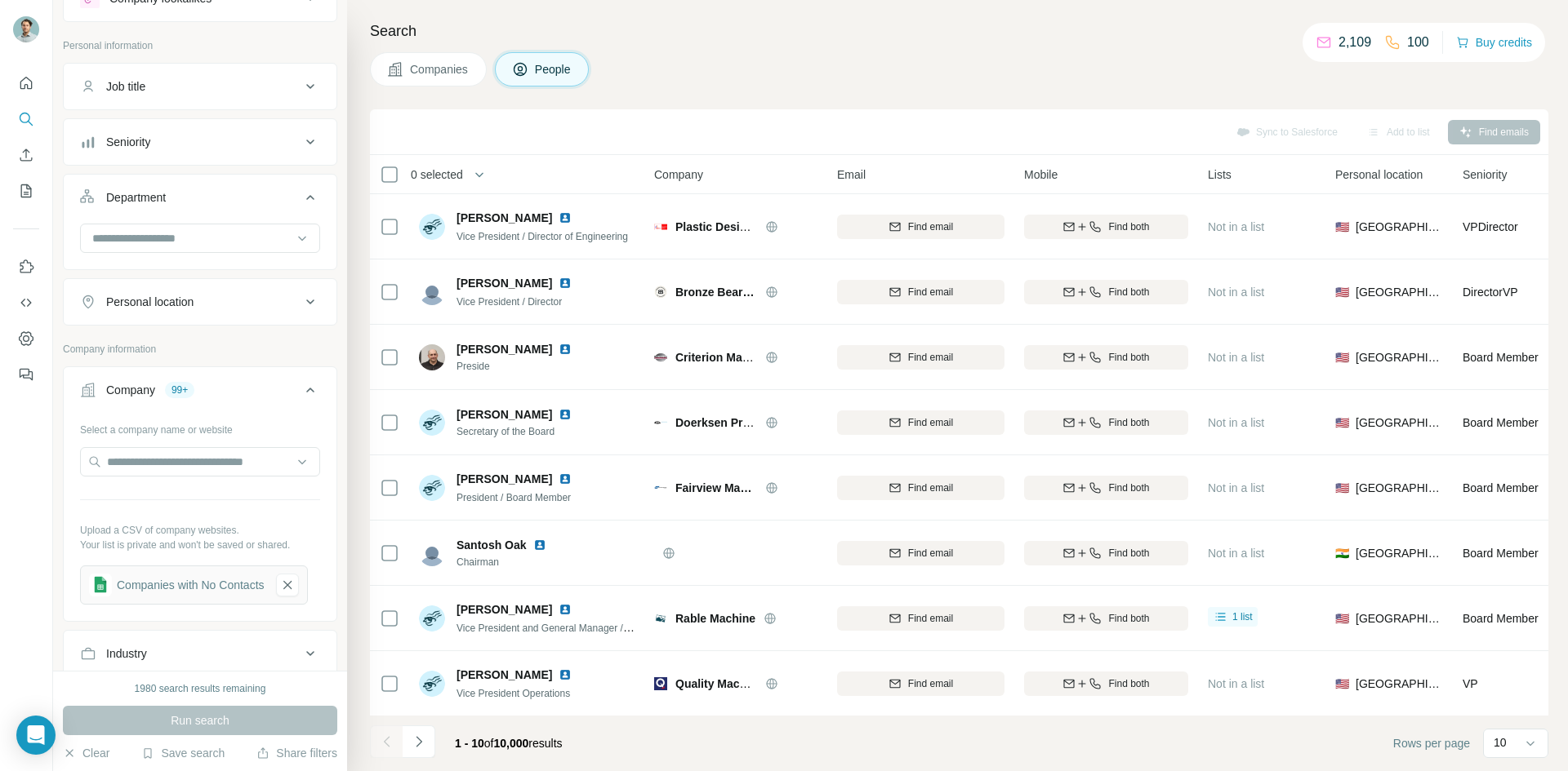
click at [173, 185] on button "Department" at bounding box center [199, 200] width 272 height 46
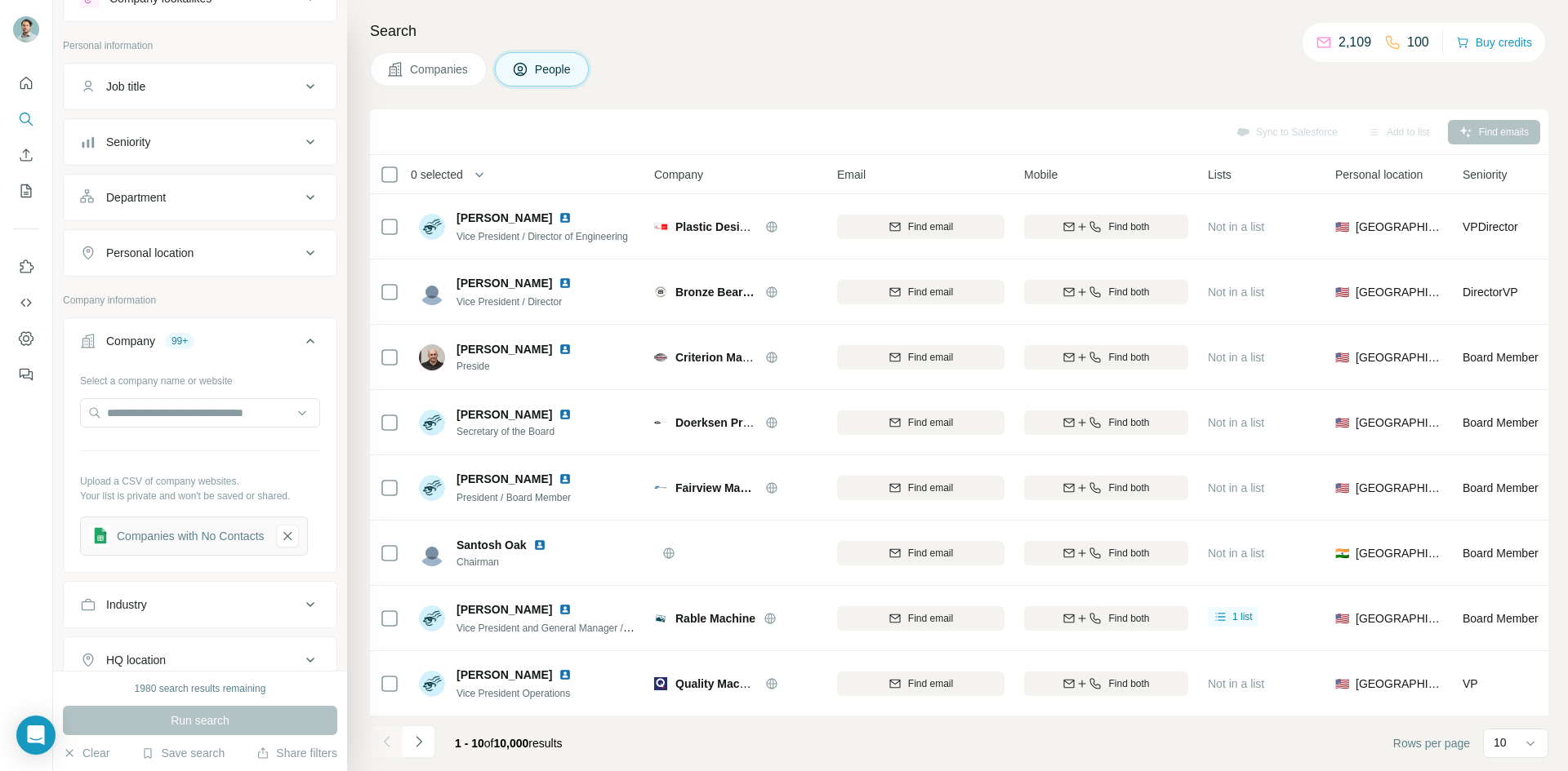
click at [179, 141] on div "Seniority" at bounding box center [190, 142] width 221 height 16
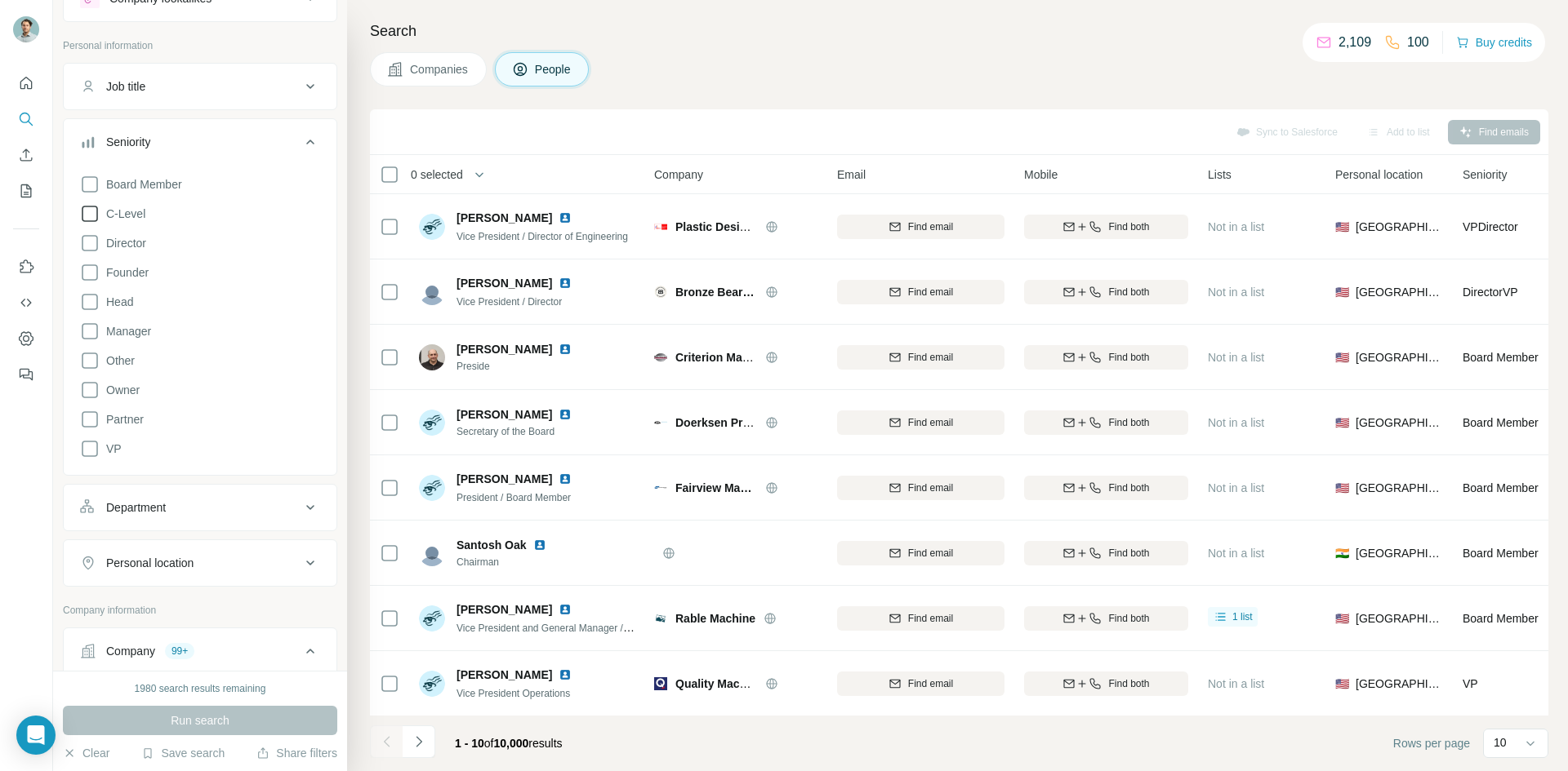
click at [138, 216] on span "C-Level" at bounding box center [122, 213] width 46 height 16
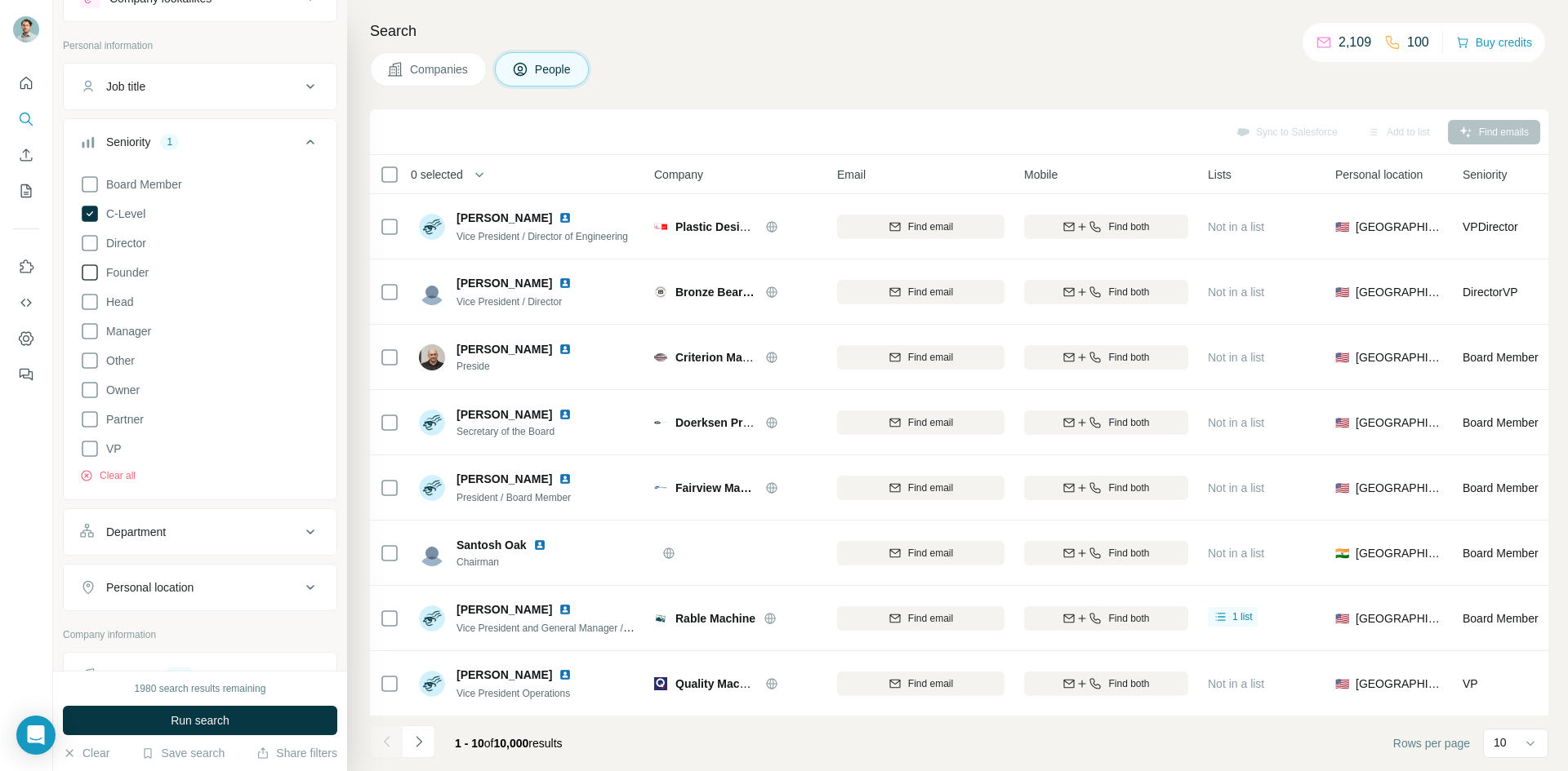
click at [136, 273] on span "Founder" at bounding box center [124, 272] width 49 height 16
click at [129, 394] on span "Owner" at bounding box center [120, 390] width 40 height 16
click at [249, 721] on button "Run search" at bounding box center [199, 720] width 274 height 29
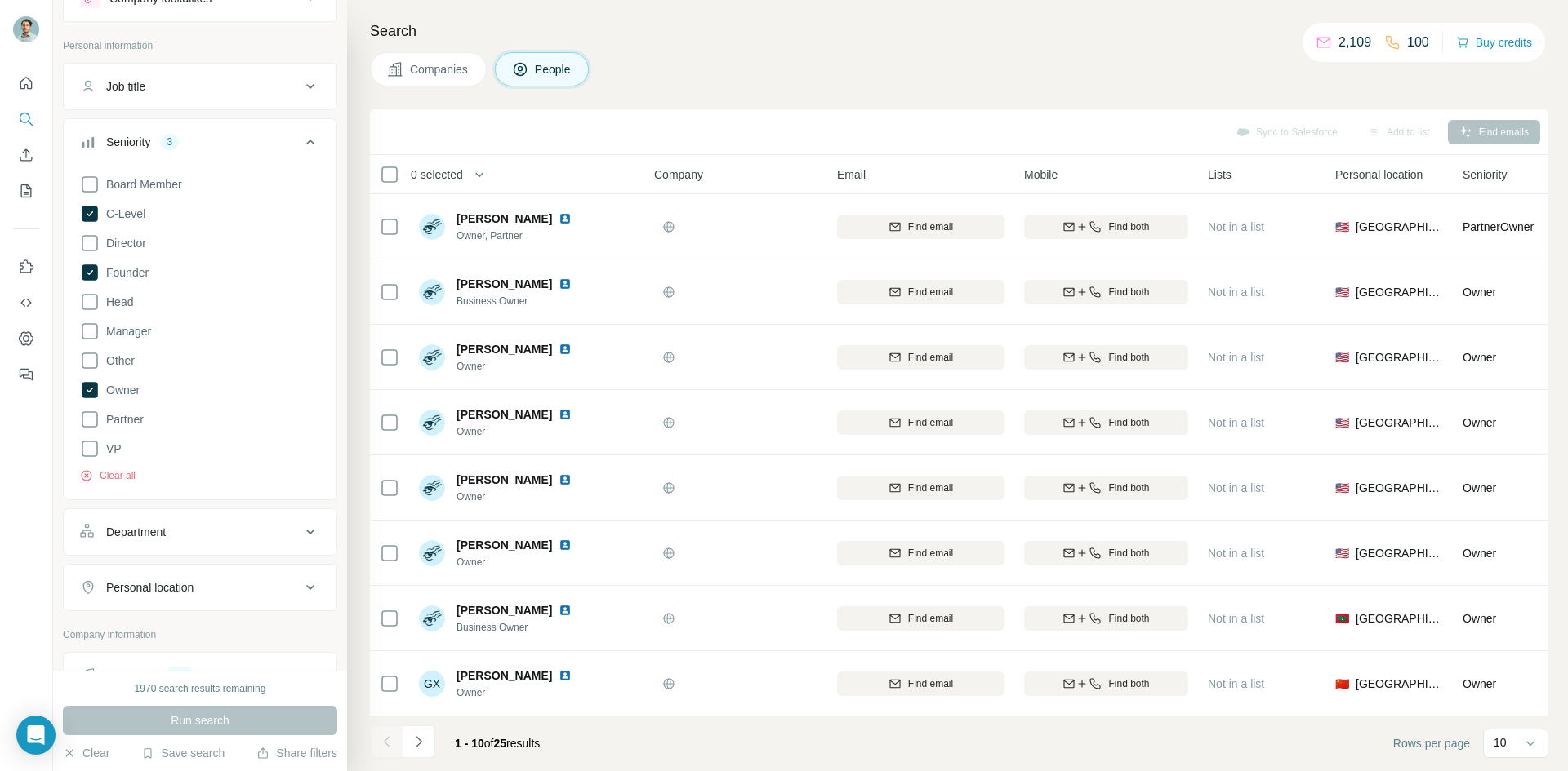
click at [240, 141] on div "Seniority 3" at bounding box center [190, 142] width 221 height 16
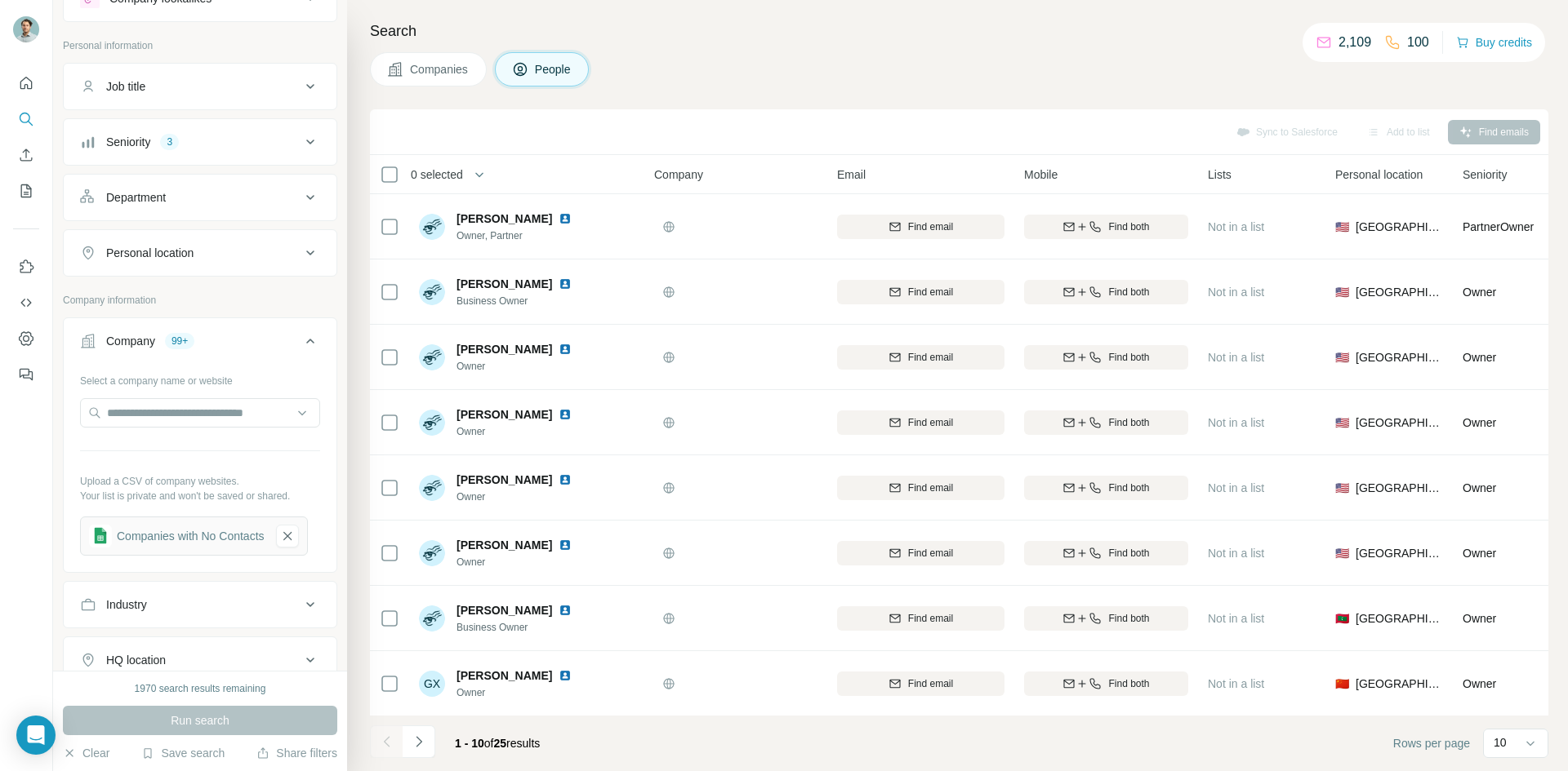
click at [217, 157] on button "Seniority 3" at bounding box center [199, 142] width 272 height 39
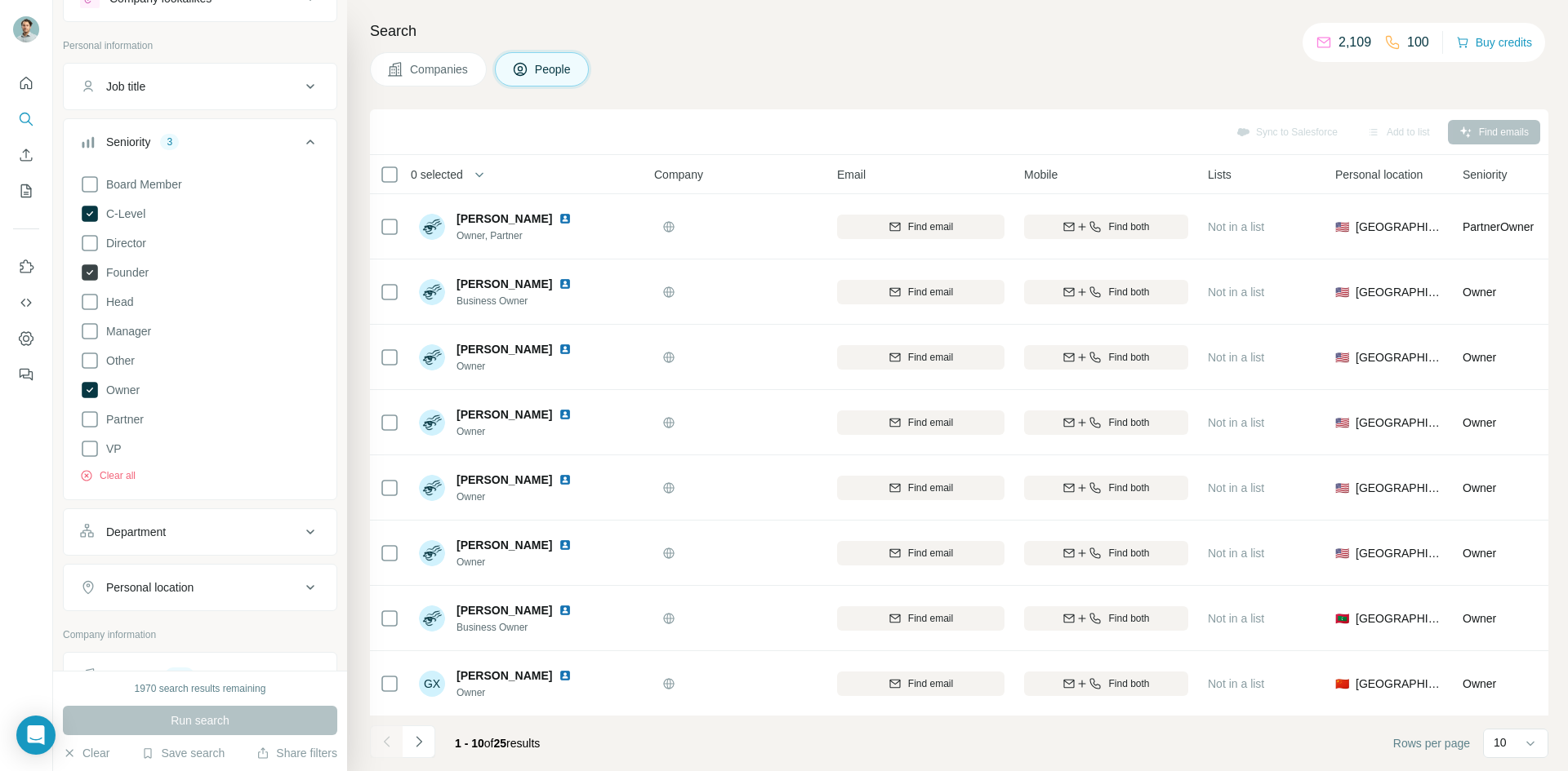
click at [134, 274] on span "Founder" at bounding box center [124, 272] width 49 height 16
click at [125, 396] on span "Owner" at bounding box center [120, 390] width 40 height 16
click at [237, 712] on button "Run search" at bounding box center [199, 720] width 274 height 29
click at [136, 270] on span "Founder" at bounding box center [124, 272] width 49 height 16
click at [121, 386] on span "Owner" at bounding box center [120, 390] width 40 height 16
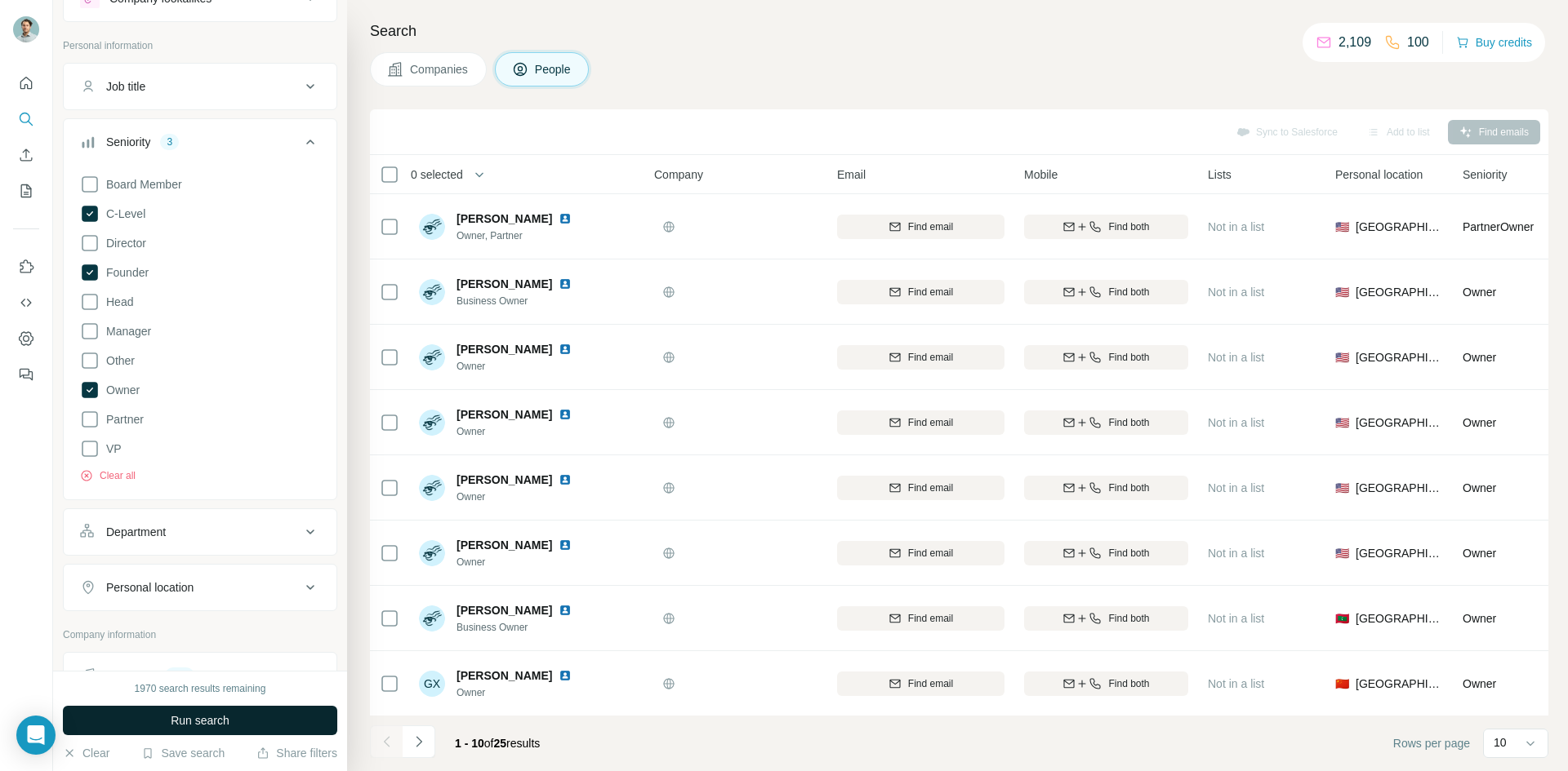
click at [255, 720] on button "Run search" at bounding box center [199, 720] width 274 height 29
click at [417, 743] on icon "Navigate to next page" at bounding box center [419, 742] width 16 height 16
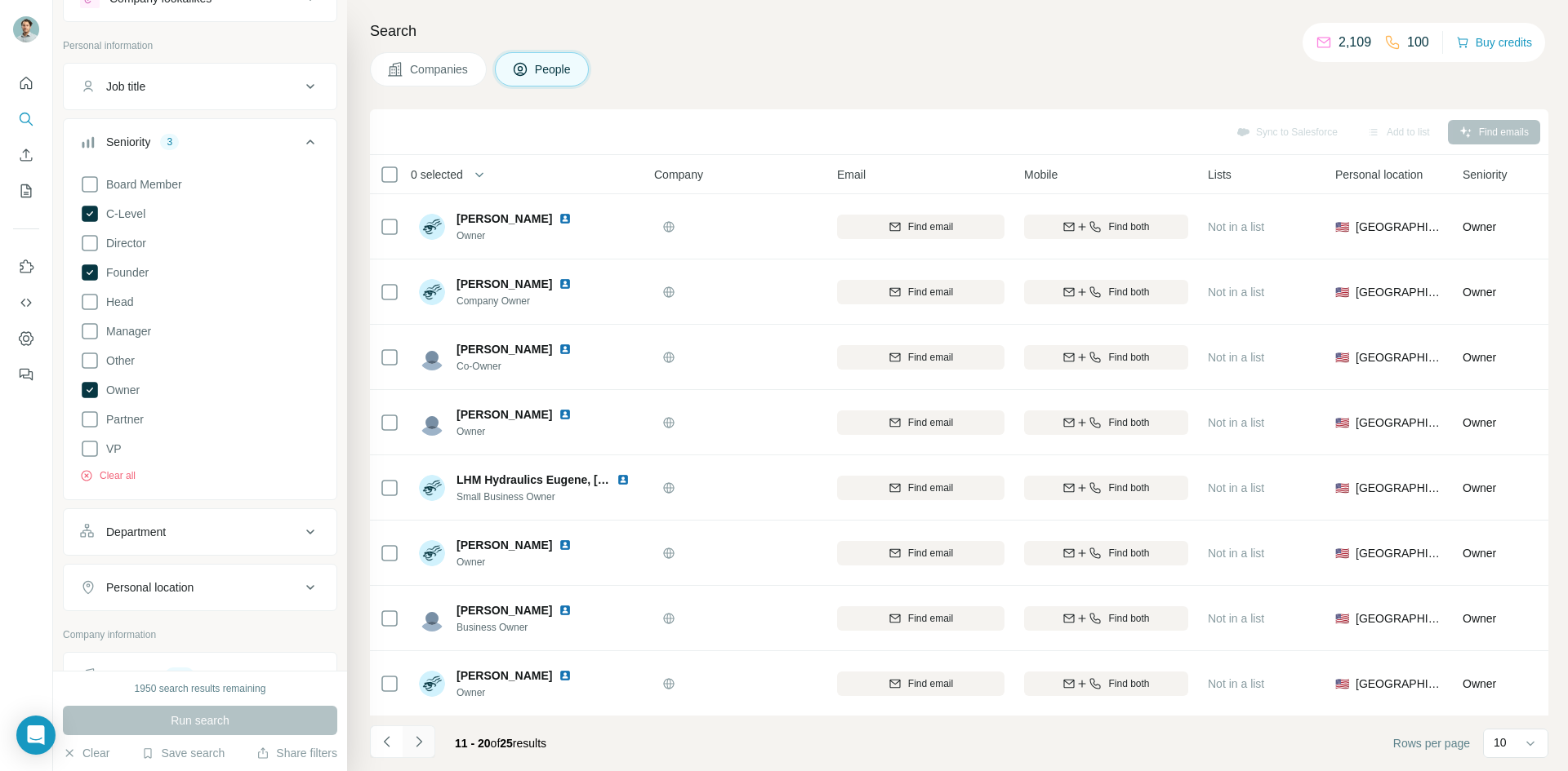
click at [417, 743] on icon "Navigate to next page" at bounding box center [419, 742] width 16 height 16
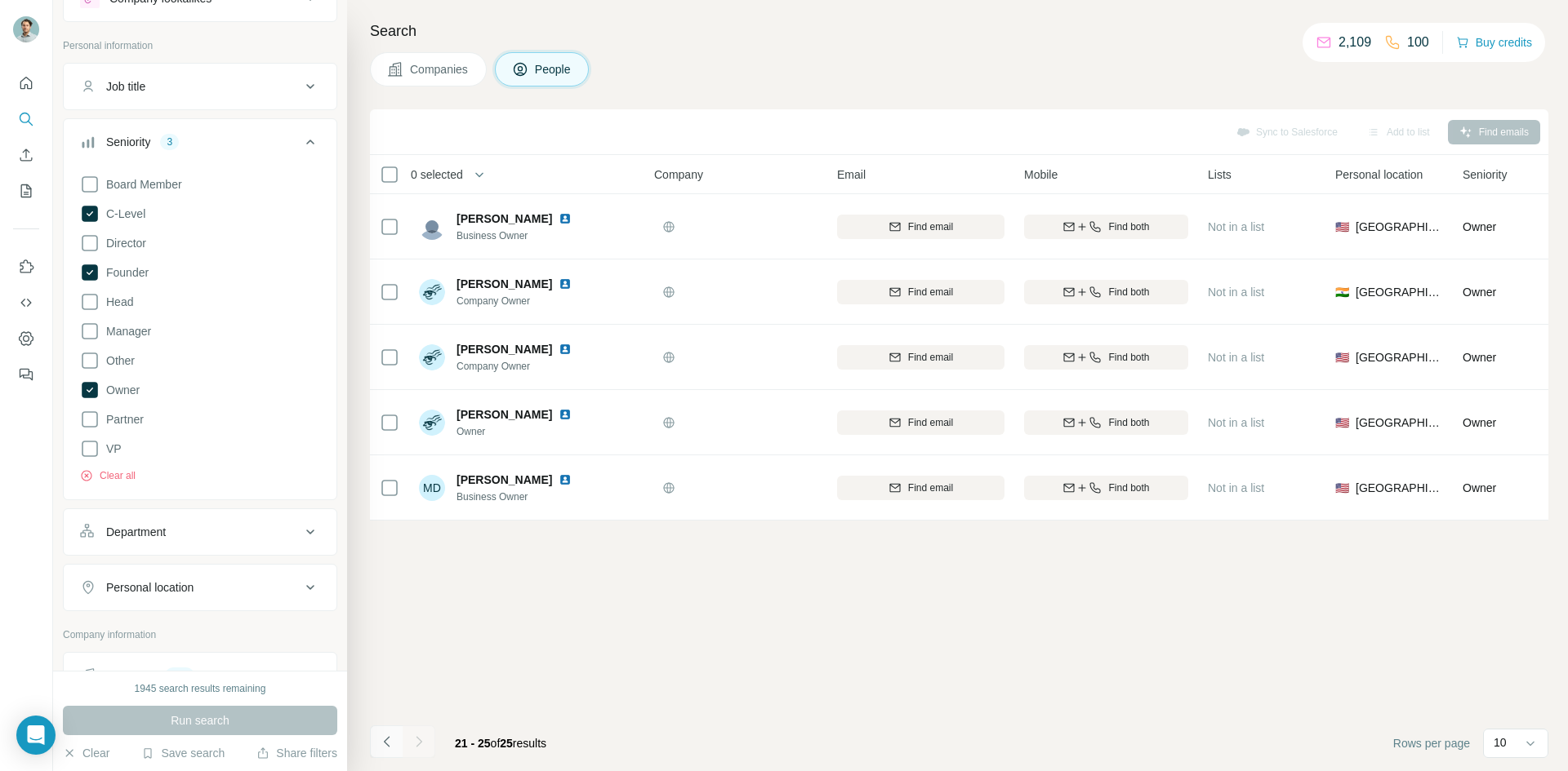
click at [379, 742] on icon "Navigate to previous page" at bounding box center [387, 742] width 16 height 16
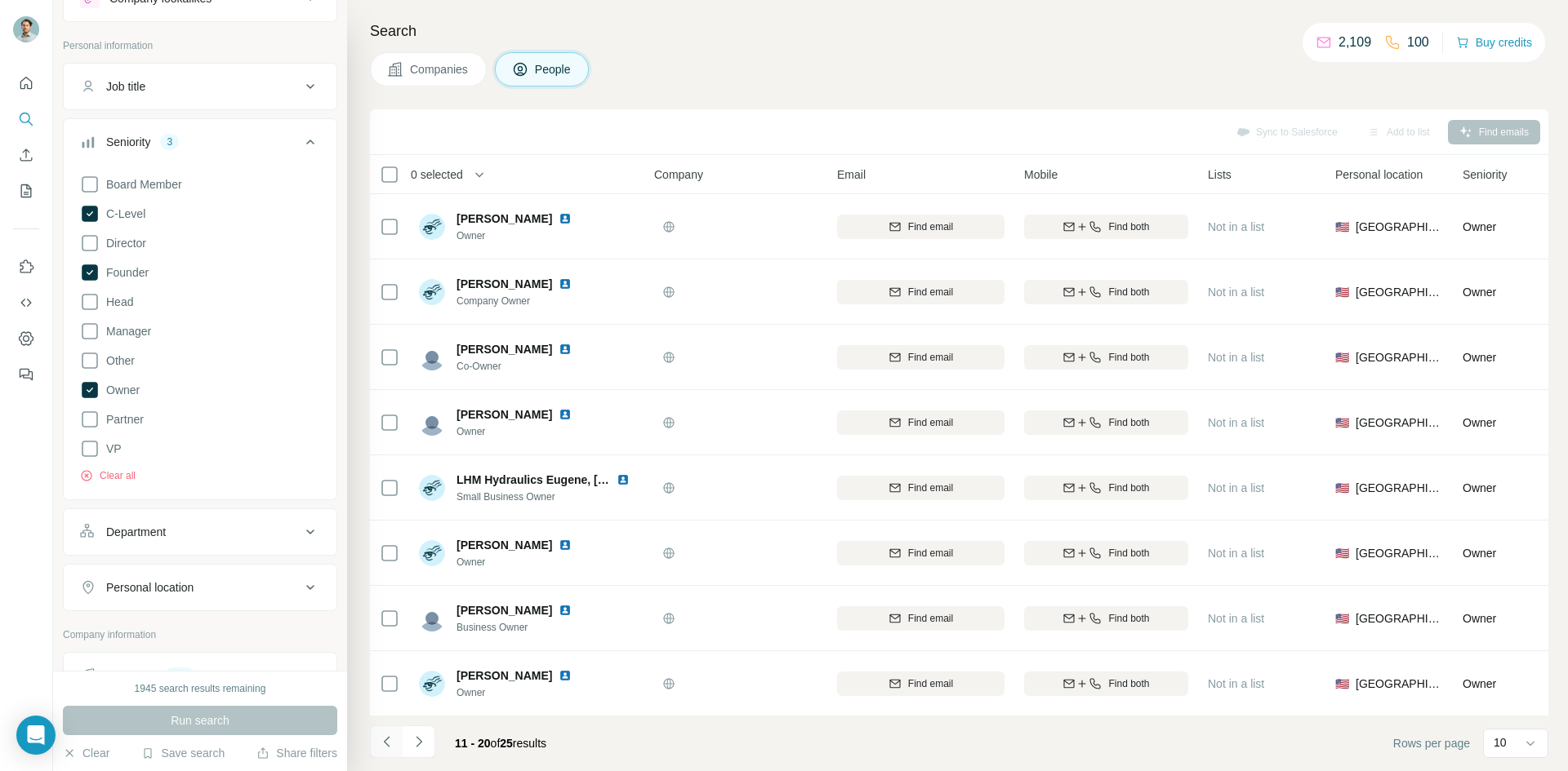
click at [379, 742] on icon "Navigate to previous page" at bounding box center [387, 742] width 16 height 16
click at [379, 742] on div at bounding box center [386, 742] width 33 height 33
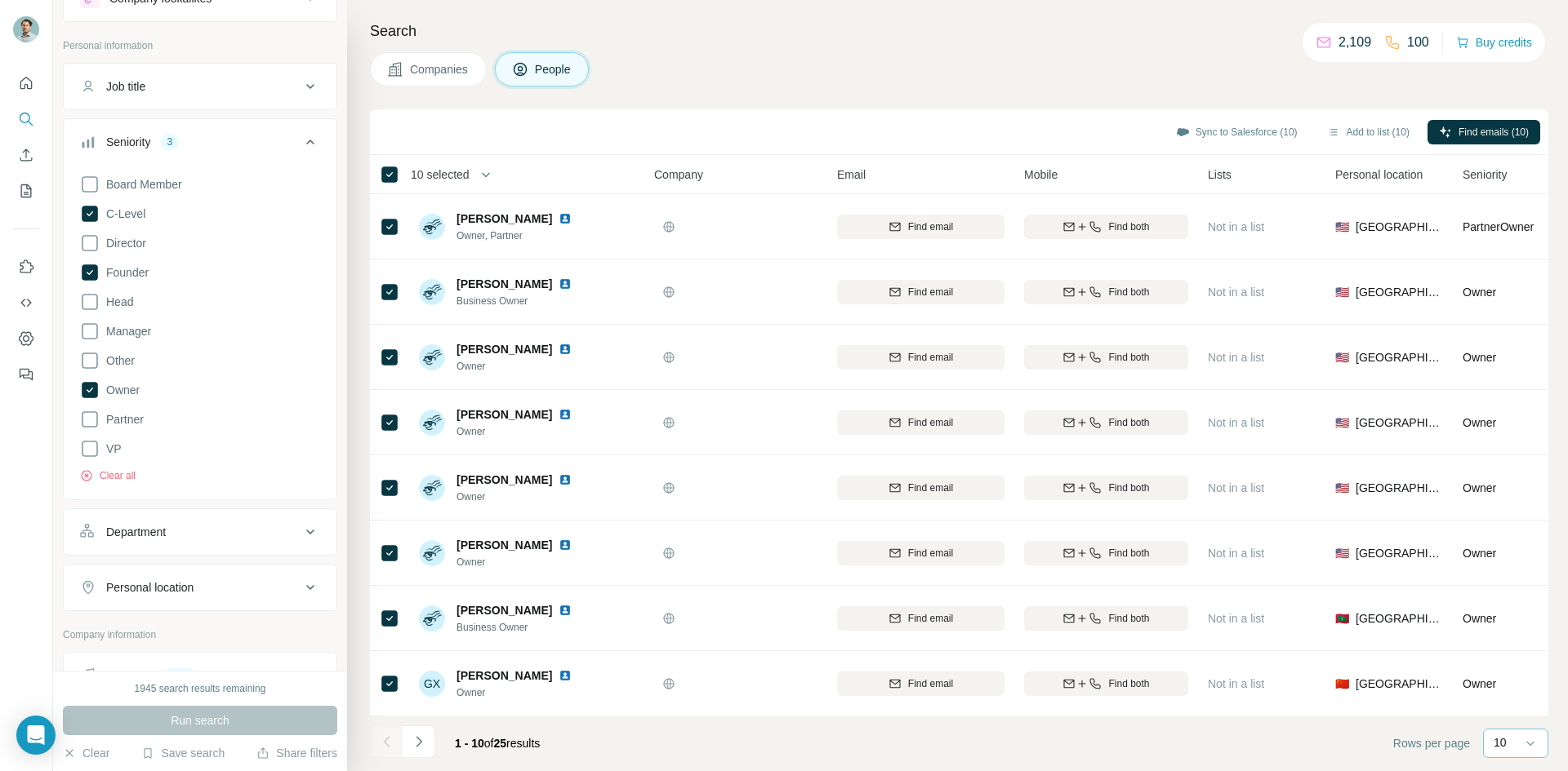
click at [1514, 740] on div "10" at bounding box center [1514, 742] width 41 height 16
click at [1515, 651] on div "40" at bounding box center [1515, 648] width 38 height 16
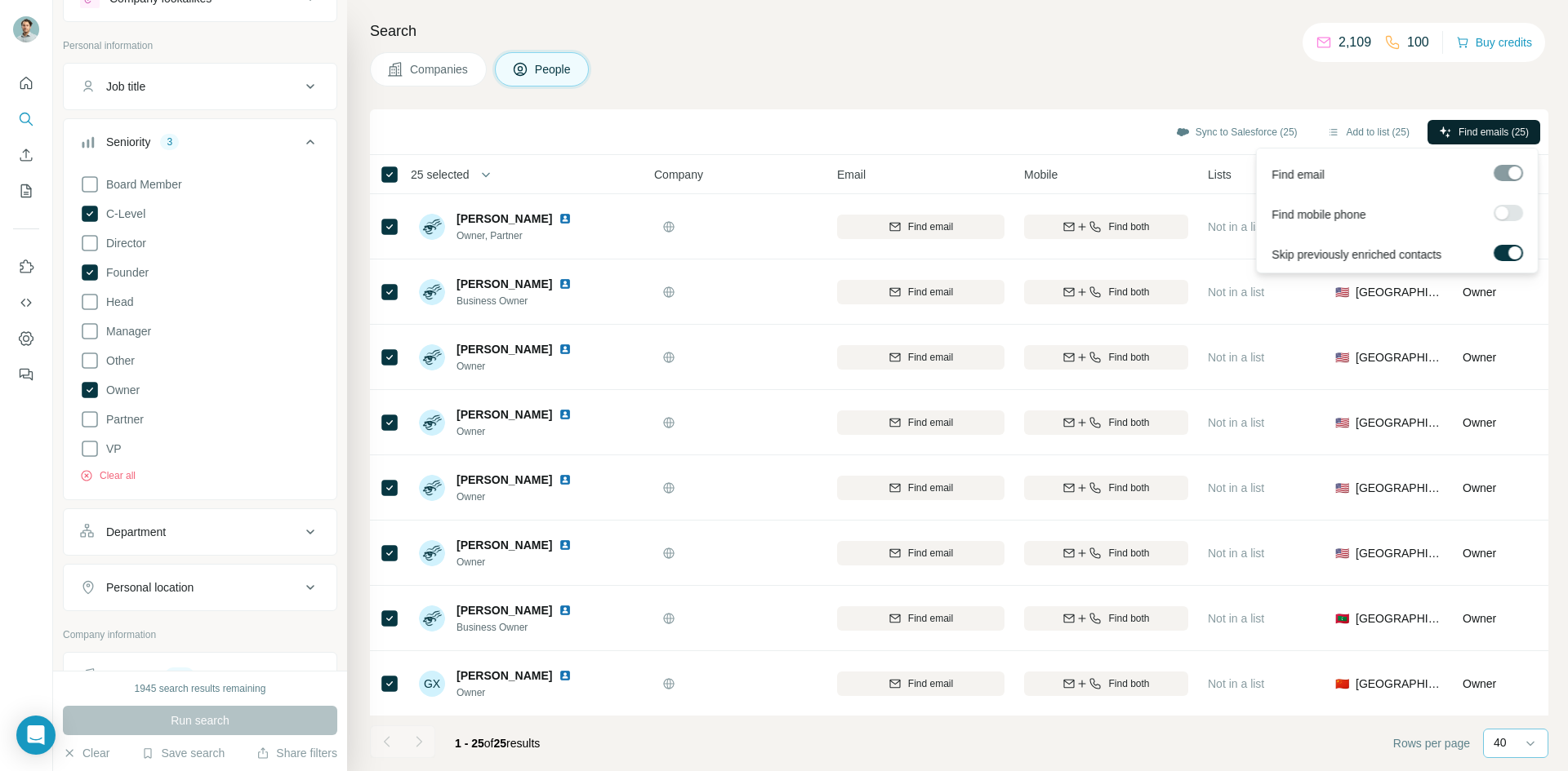
click at [1481, 128] on span "Find emails (25)" at bounding box center [1493, 132] width 71 height 14
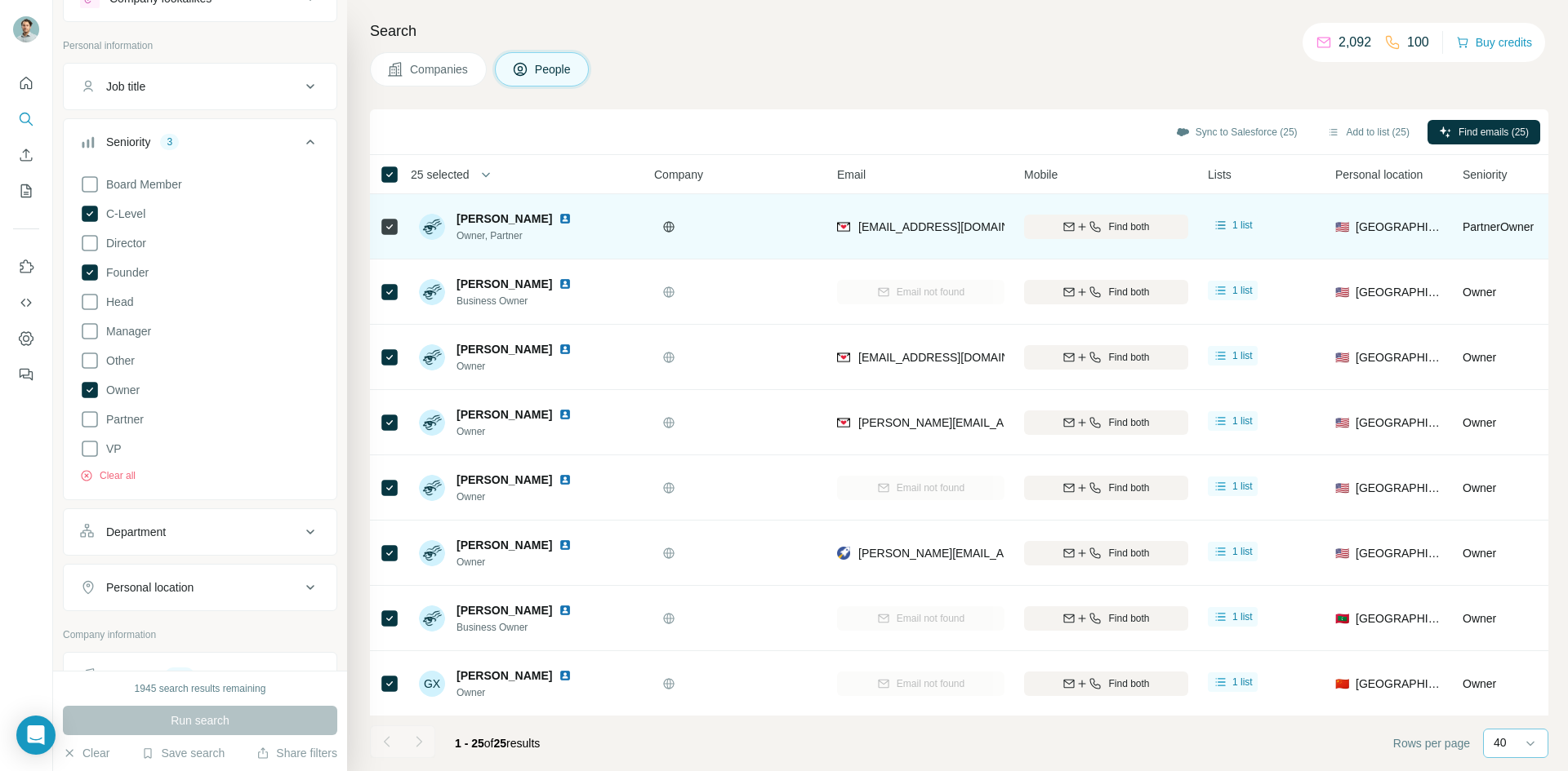
click at [1239, 236] on div "1 list" at bounding box center [1233, 228] width 50 height 25
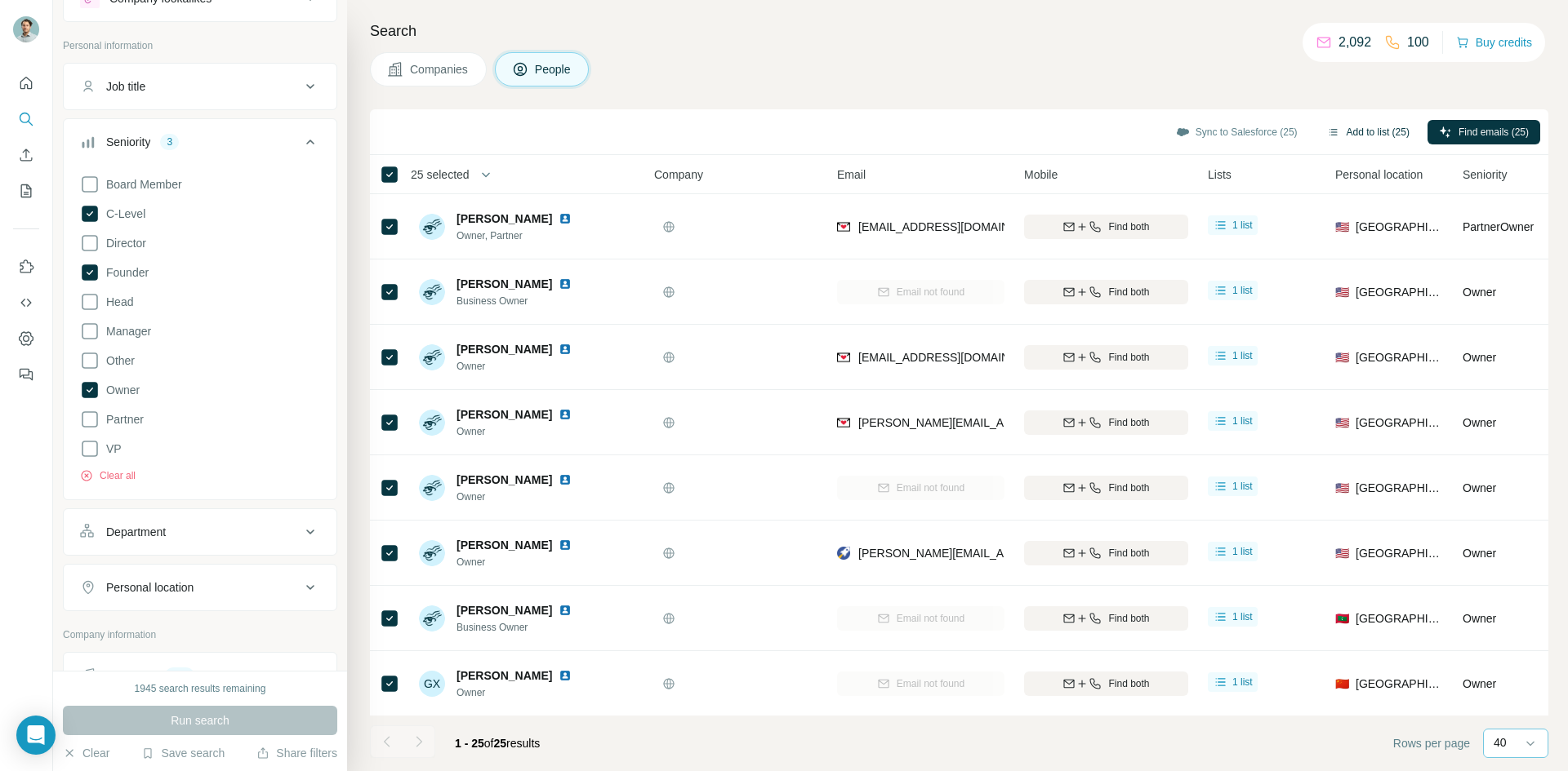
click at [1363, 133] on button "Add to list (25)" at bounding box center [1368, 131] width 105 height 24
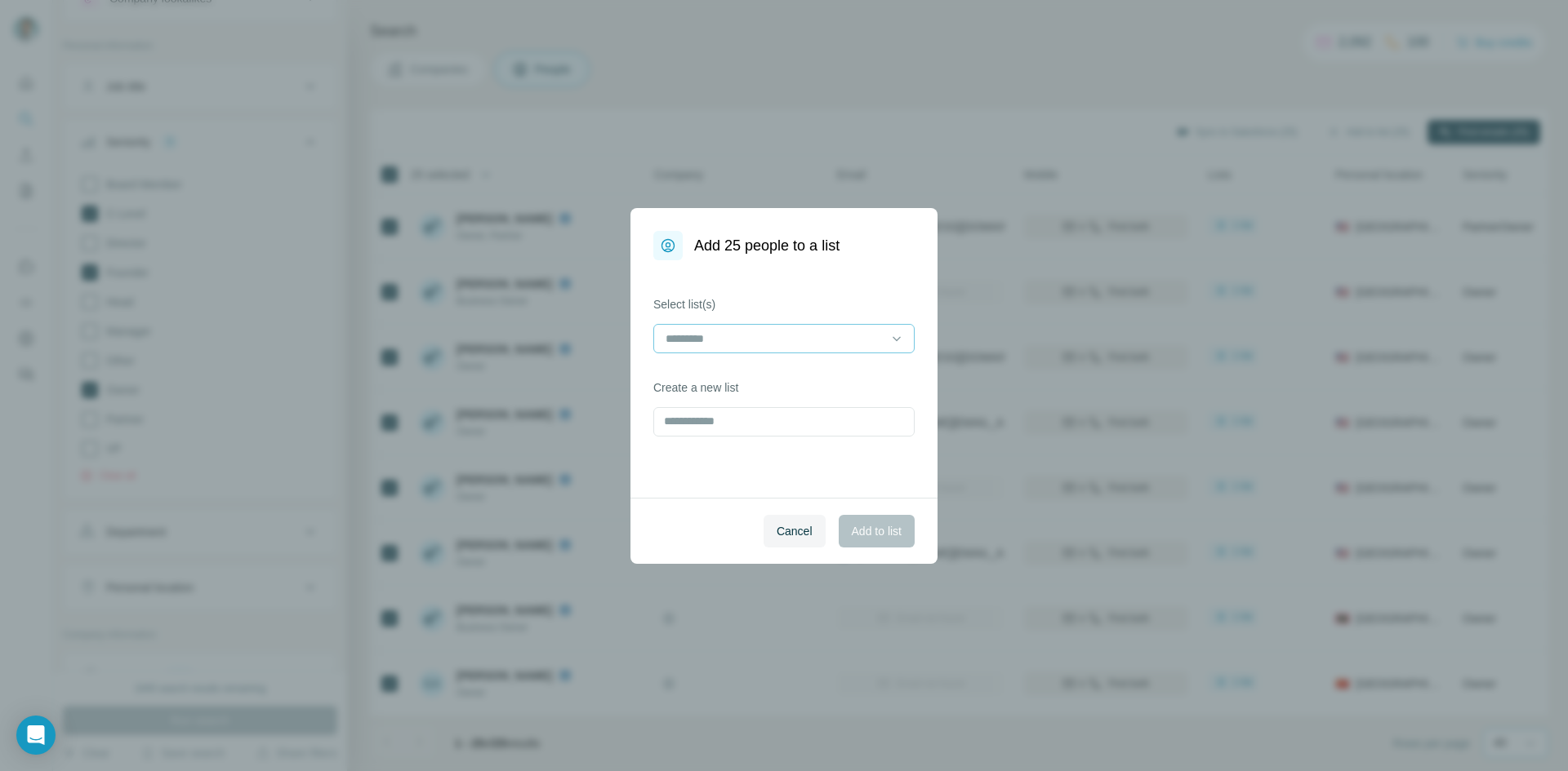
click at [755, 344] on input at bounding box center [774, 338] width 221 height 18
click at [785, 293] on div "Select list(s) Create a new list" at bounding box center [784, 379] width 307 height 237
click at [719, 438] on div "Select list(s) Create a new list" at bounding box center [784, 379] width 307 height 237
click at [729, 419] on input "text" at bounding box center [784, 421] width 262 height 29
type input "**********"
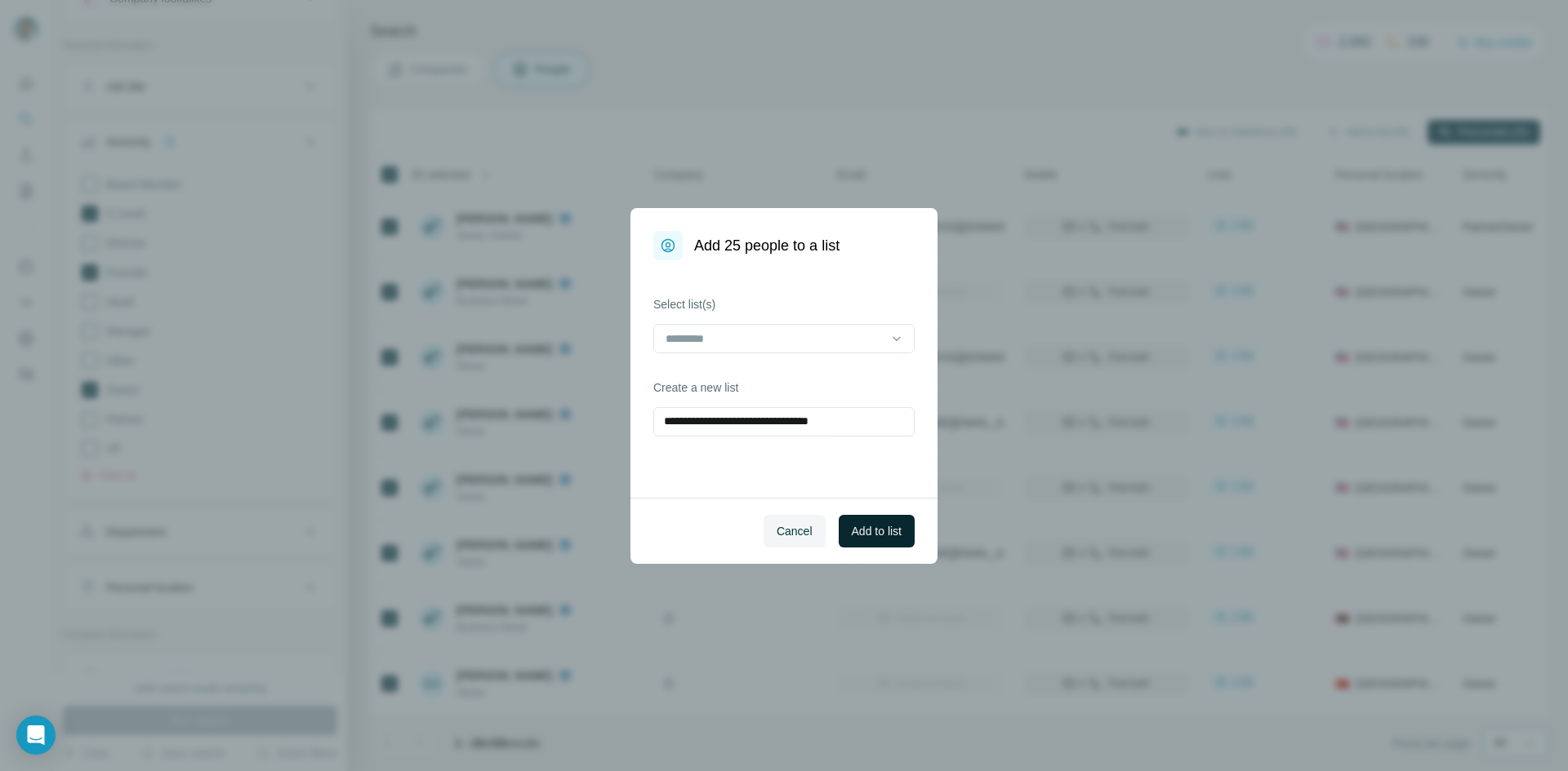
click at [869, 537] on span "Add to list" at bounding box center [877, 531] width 50 height 16
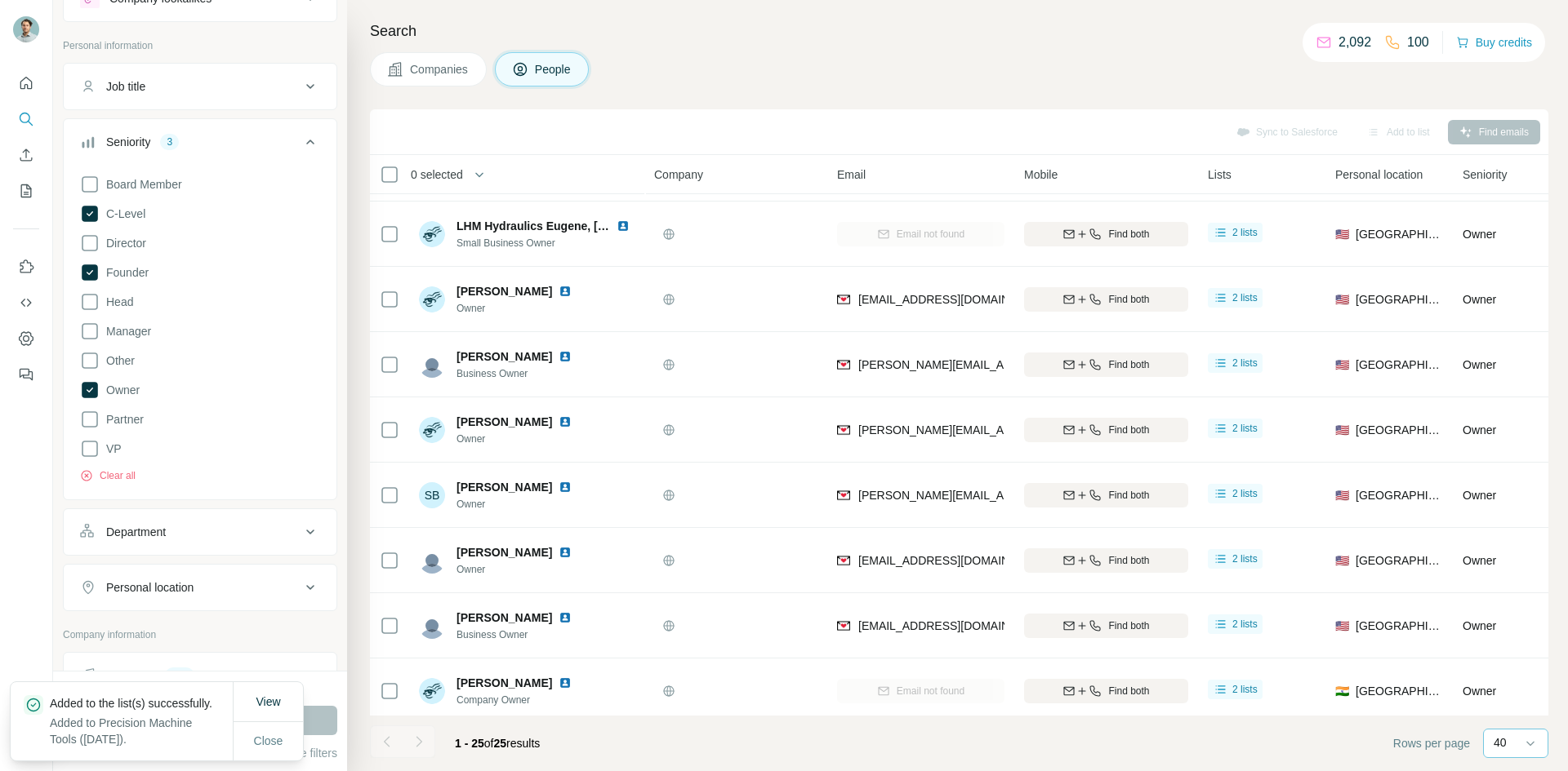
scroll to position [1061, 0]
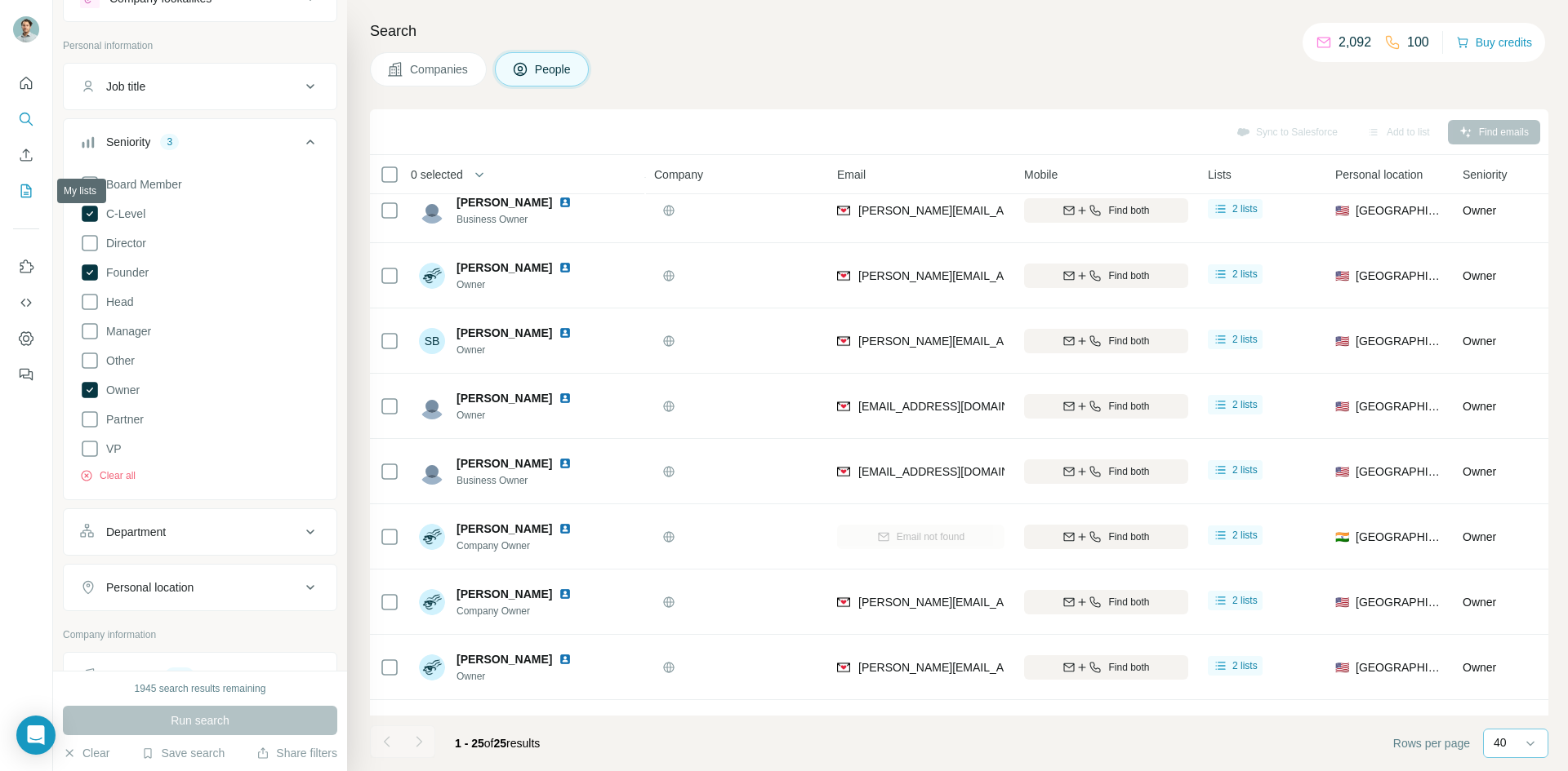
click at [30, 195] on icon "My lists" at bounding box center [26, 191] width 16 height 16
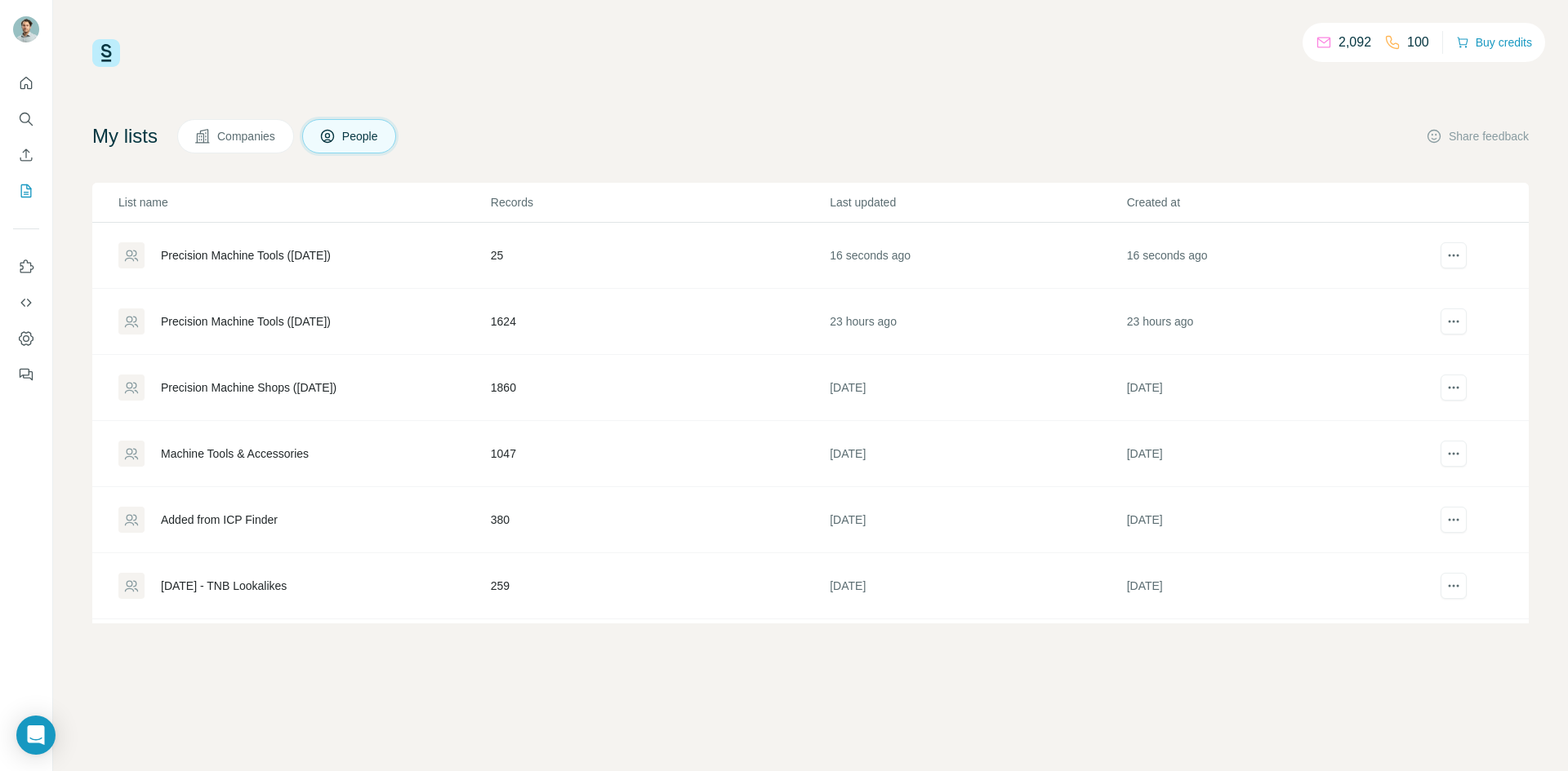
click at [330, 260] on div "Precision Machine Tools ([DATE])" at bounding box center [246, 255] width 170 height 16
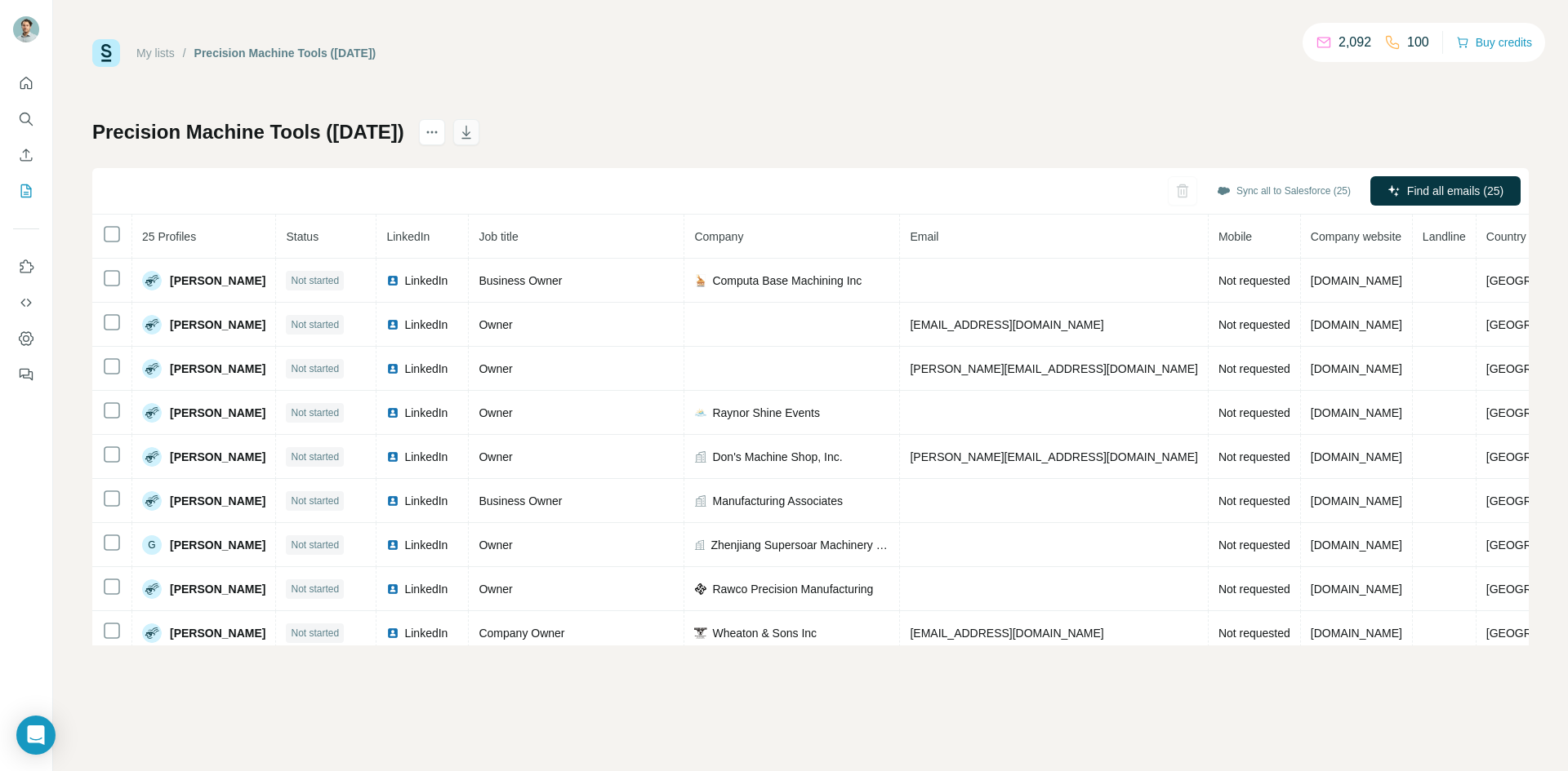
click at [474, 135] on icon "button" at bounding box center [466, 132] width 16 height 16
click at [30, 110] on button "Search" at bounding box center [26, 119] width 26 height 29
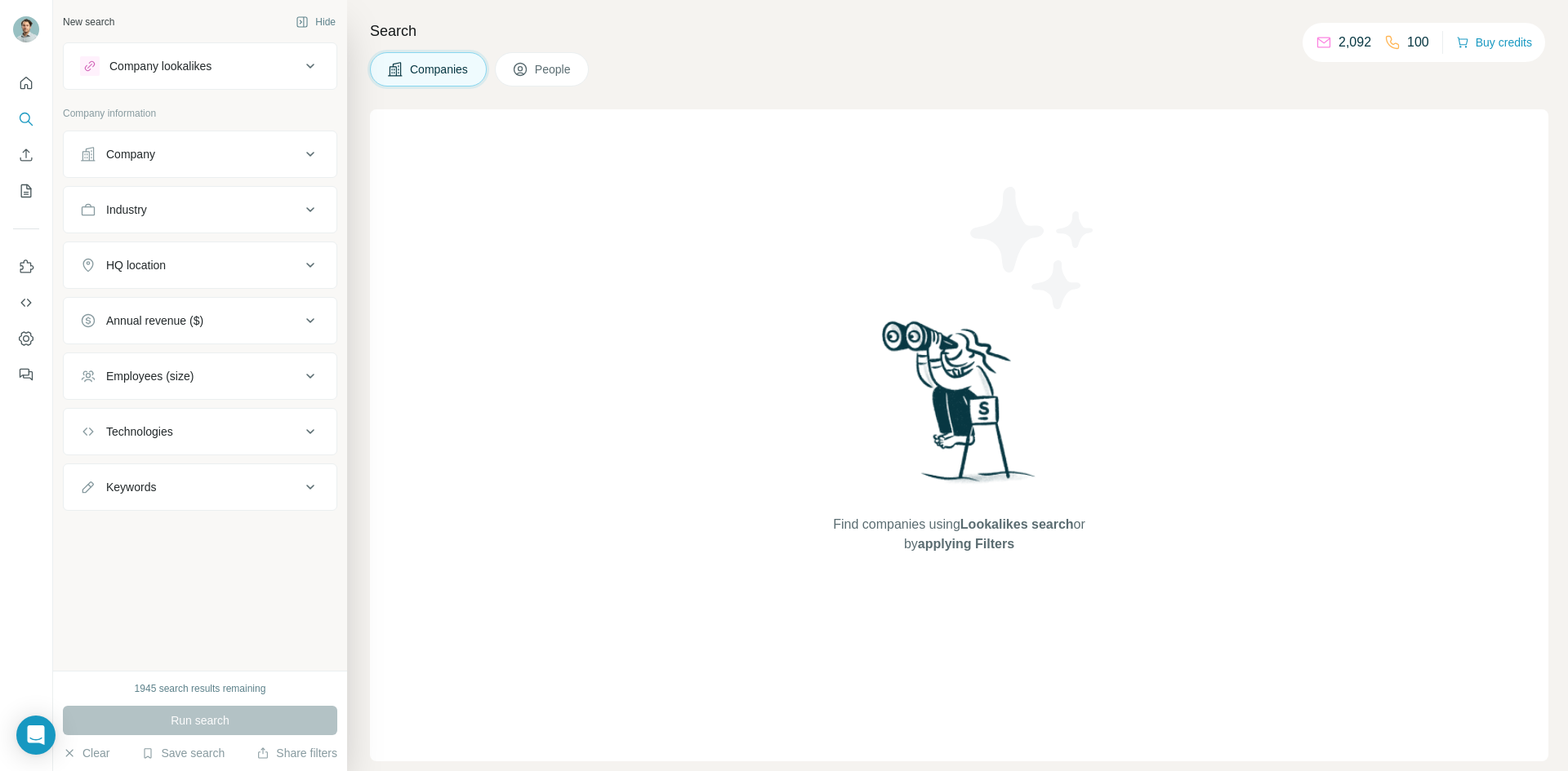
click at [271, 158] on div "Company" at bounding box center [190, 154] width 221 height 16
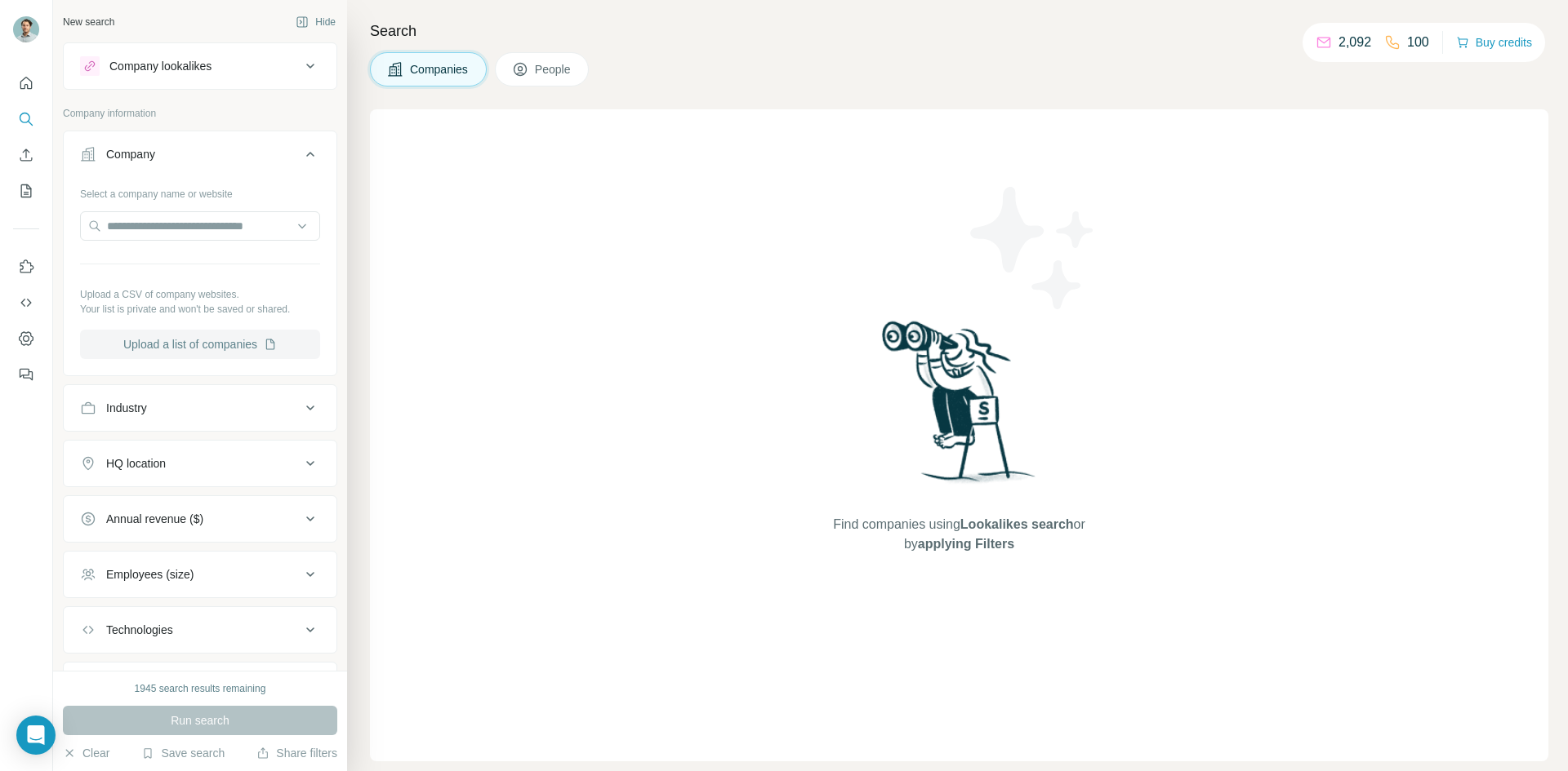
click at [213, 343] on button "Upload a list of companies" at bounding box center [200, 344] width 240 height 29
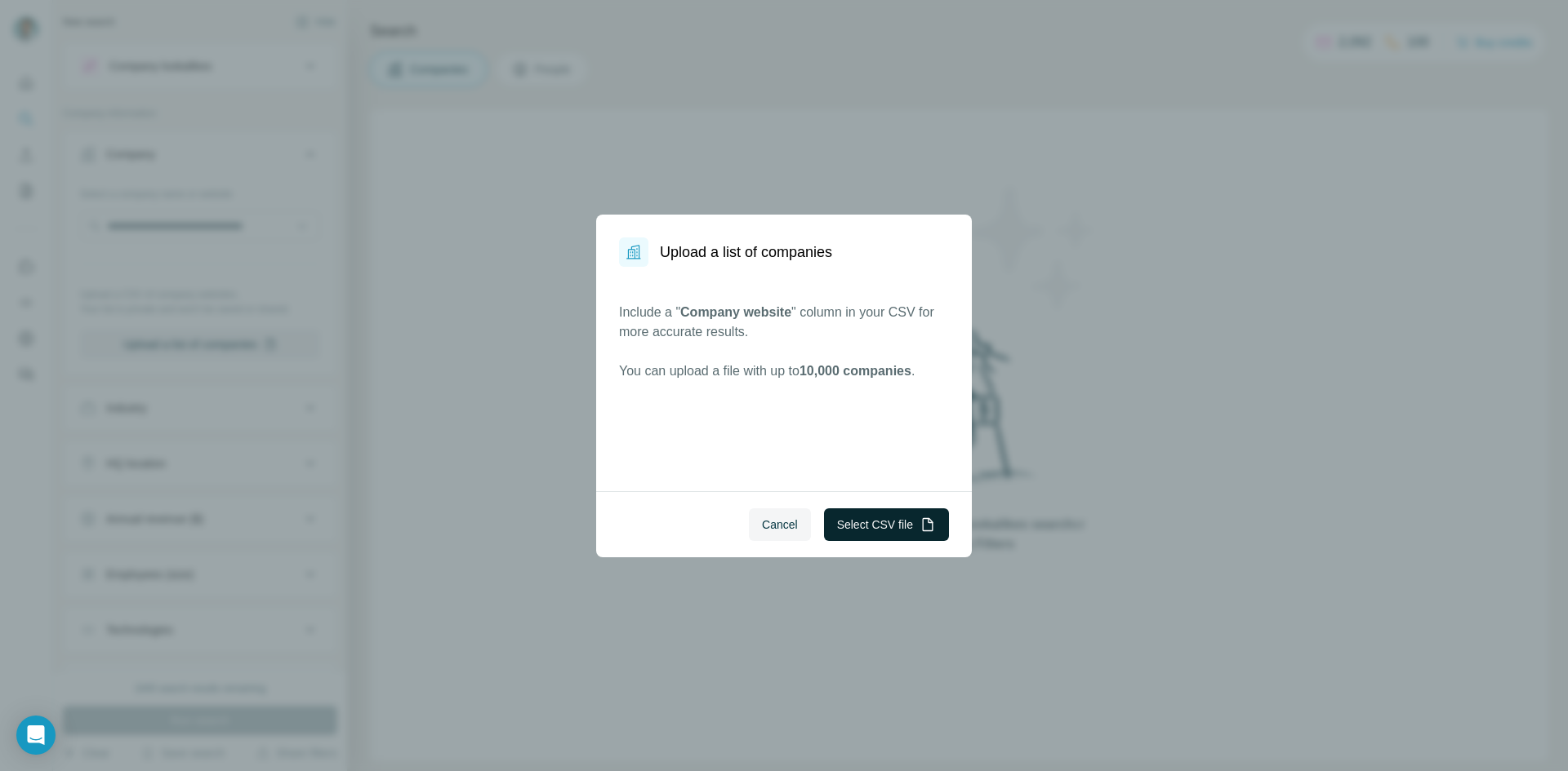
click at [888, 517] on button "Select CSV file" at bounding box center [887, 525] width 125 height 33
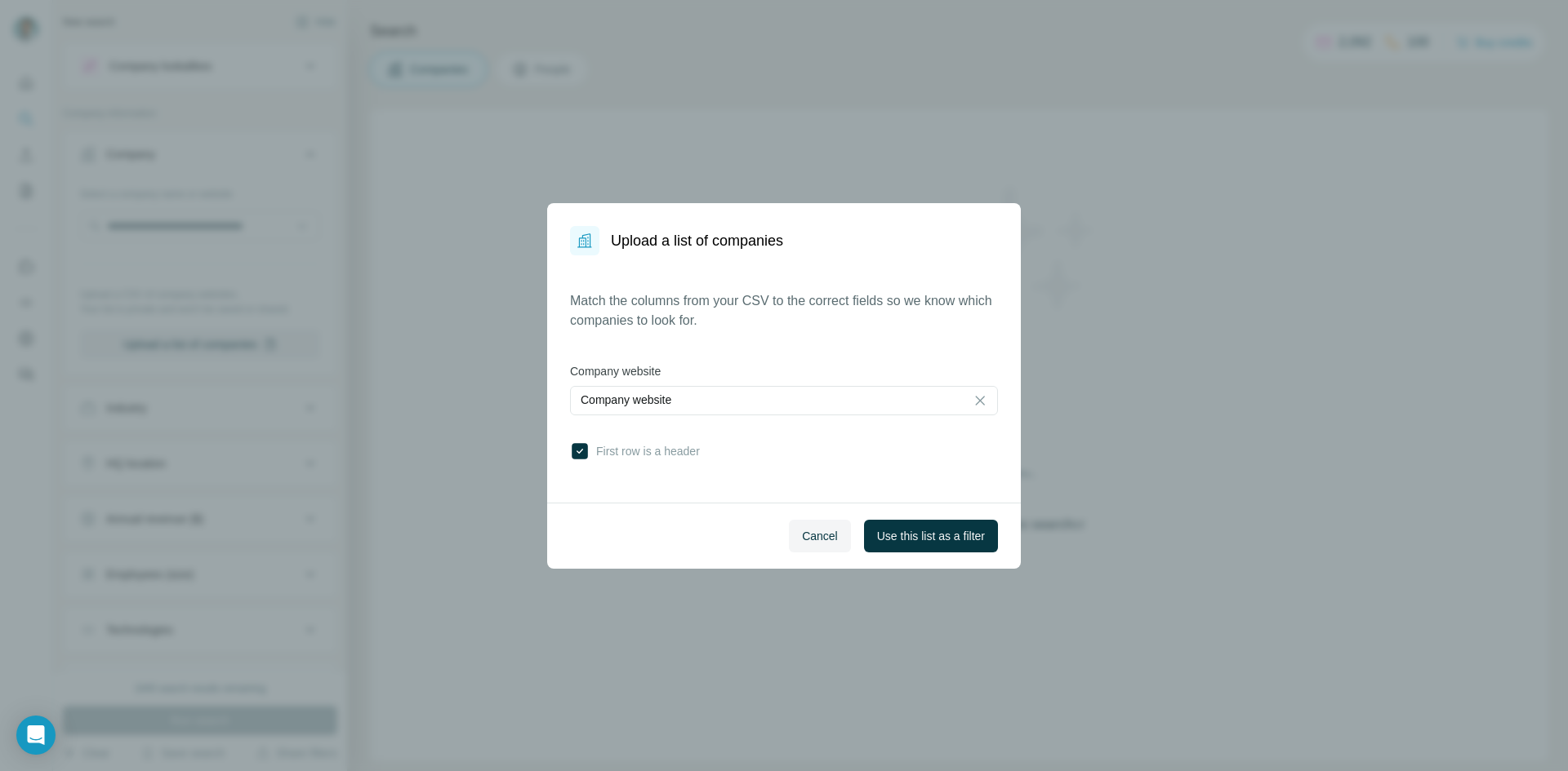
click at [963, 526] on button "Use this list as a filter" at bounding box center [931, 536] width 134 height 33
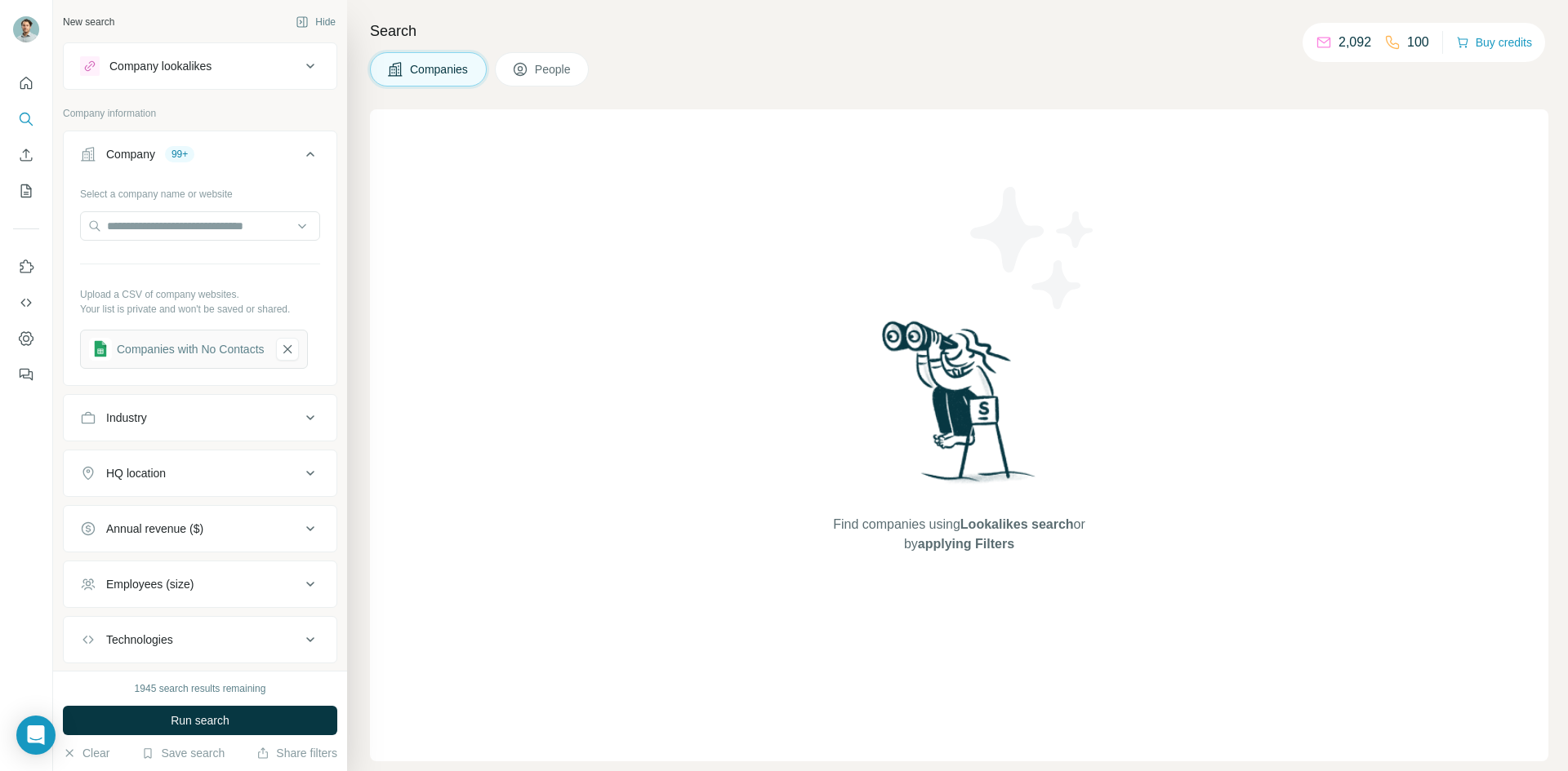
click at [548, 77] on span "People" at bounding box center [554, 70] width 38 height 16
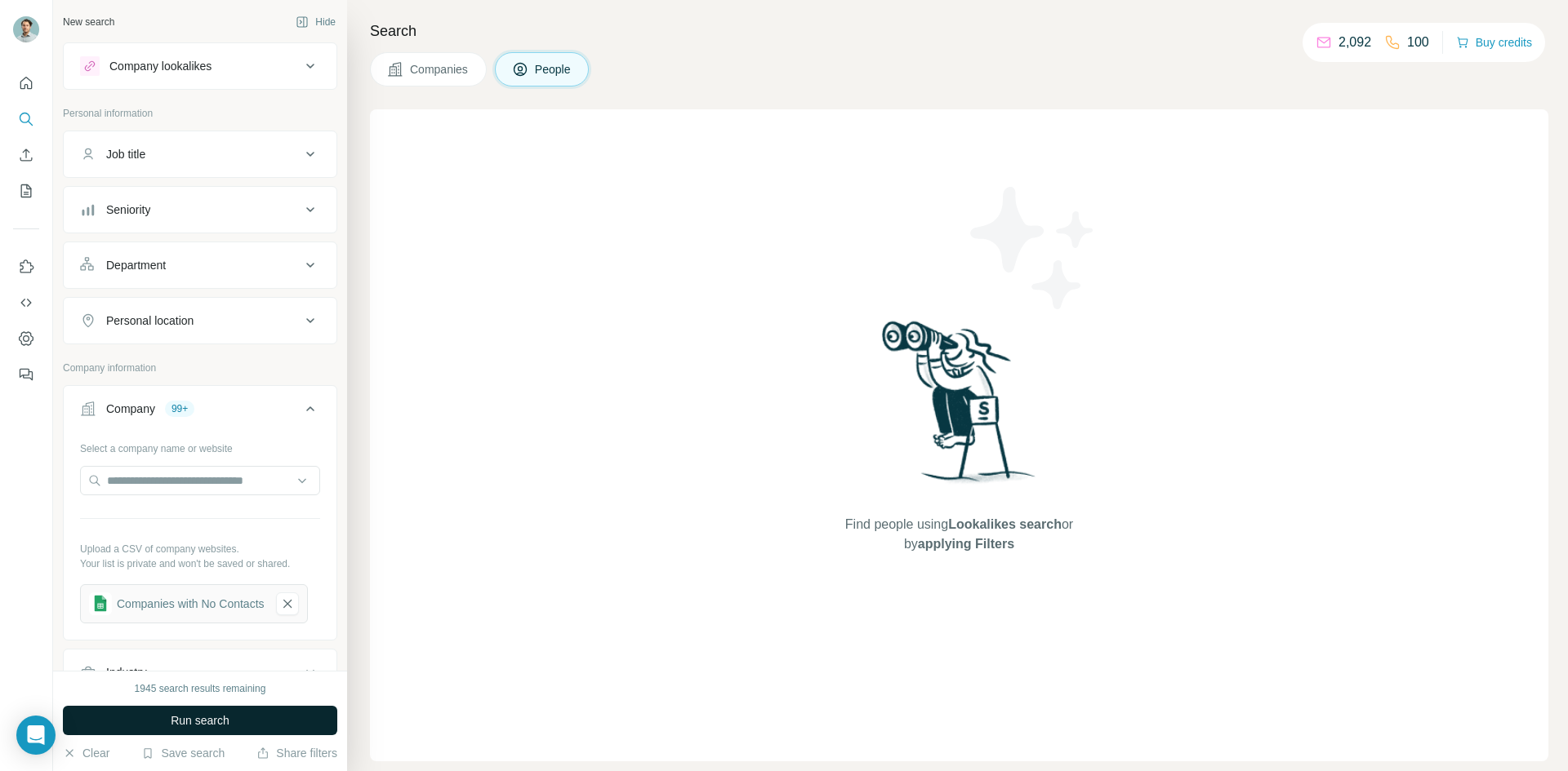
click at [229, 725] on span "Run search" at bounding box center [200, 720] width 59 height 16
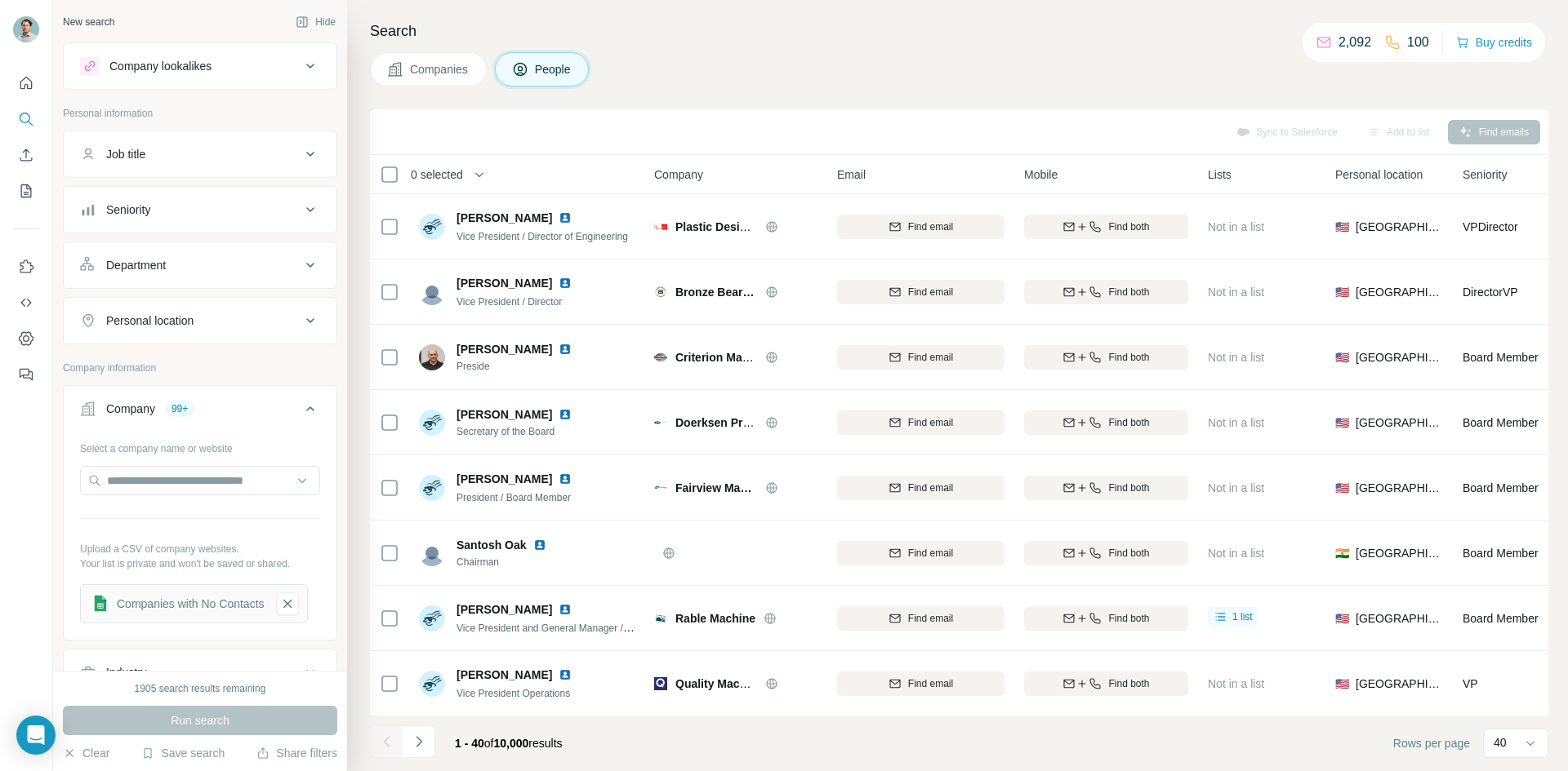
click at [445, 167] on span "0 selected" at bounding box center [437, 175] width 53 height 16
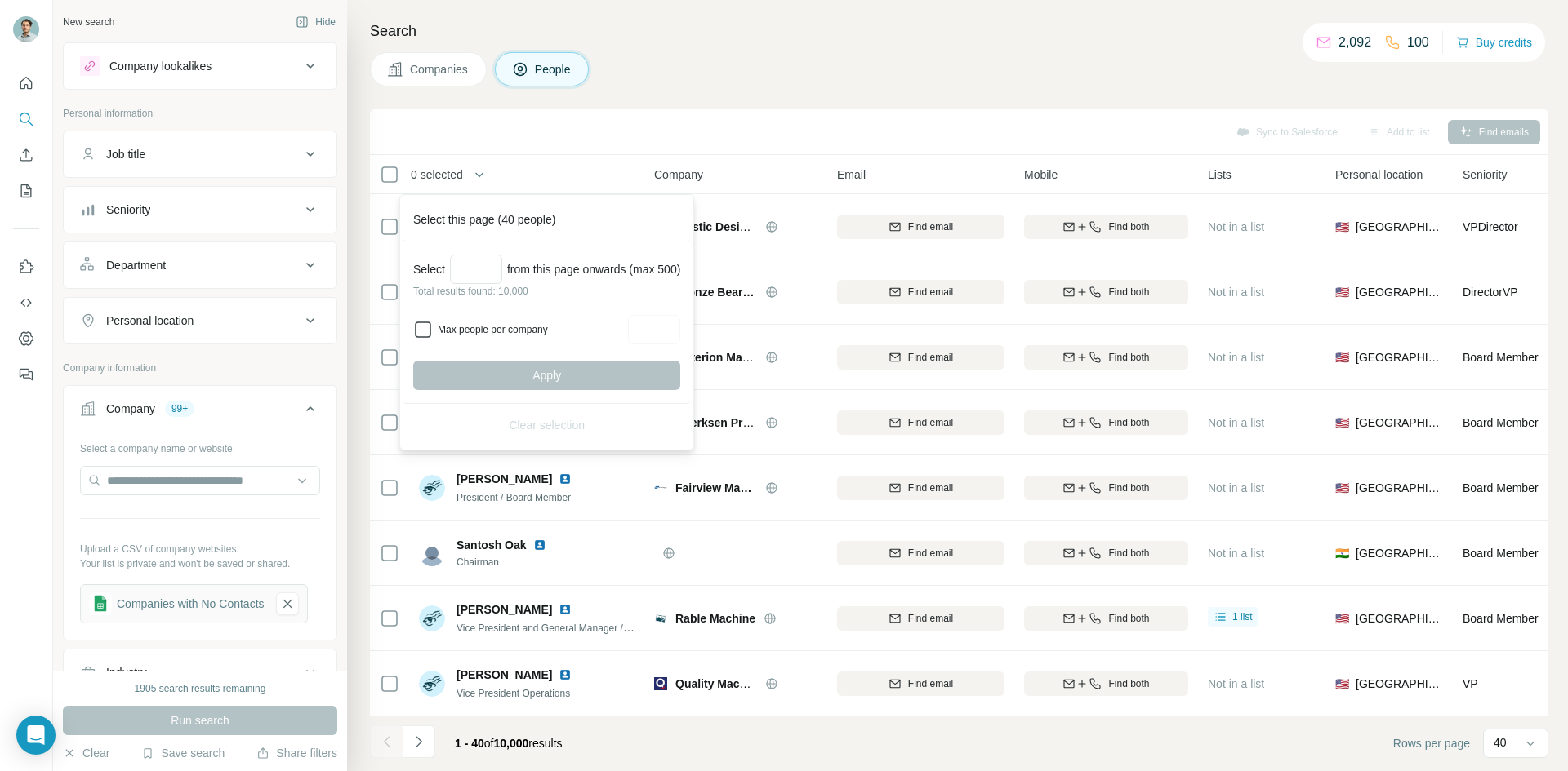
click at [432, 327] on icon at bounding box center [423, 329] width 20 height 20
click at [673, 332] on input "Max people per company" at bounding box center [654, 329] width 53 height 29
type input "*"
click at [738, 79] on div "Companies People" at bounding box center [959, 70] width 1179 height 34
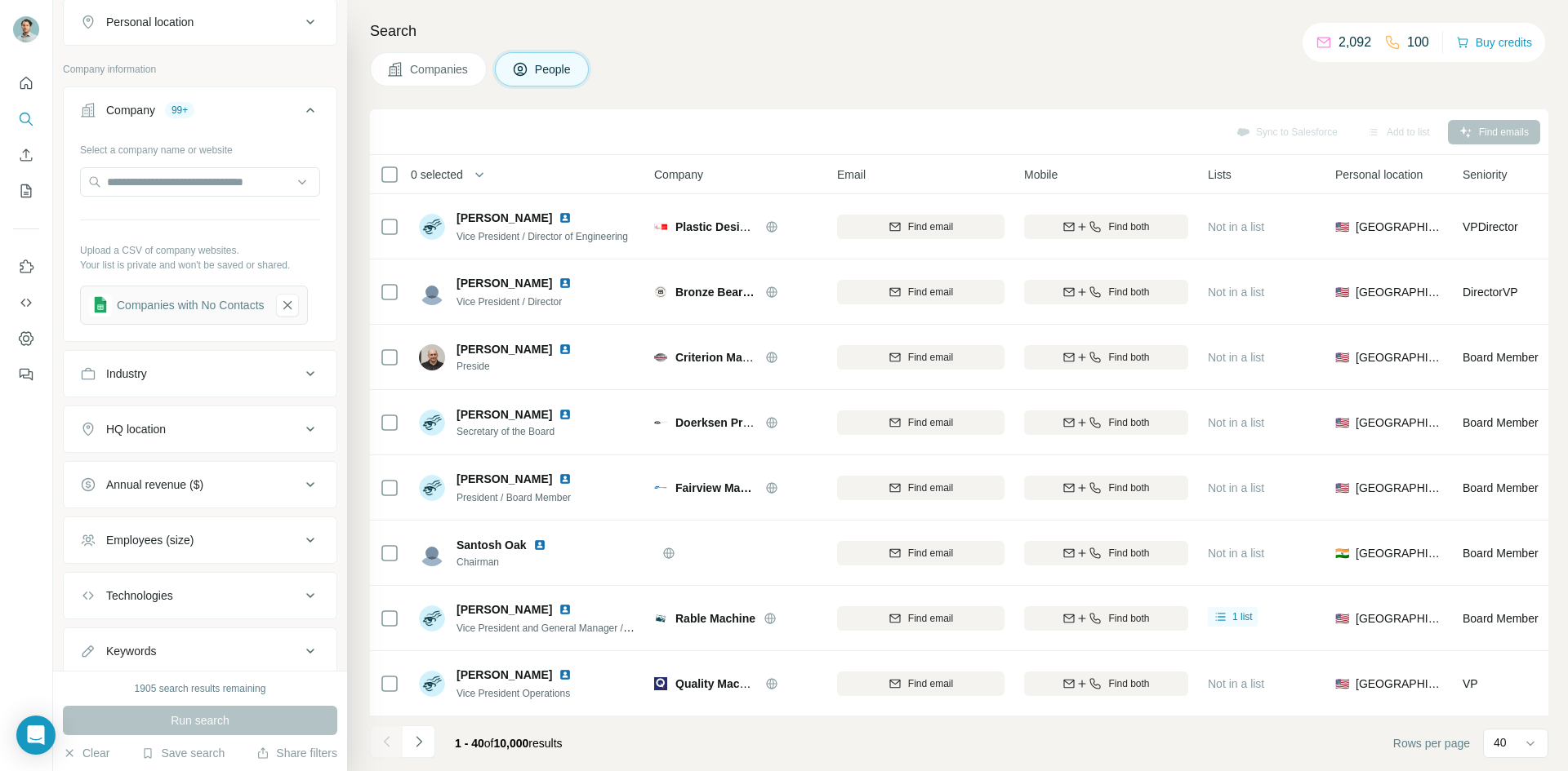
scroll to position [466, 0]
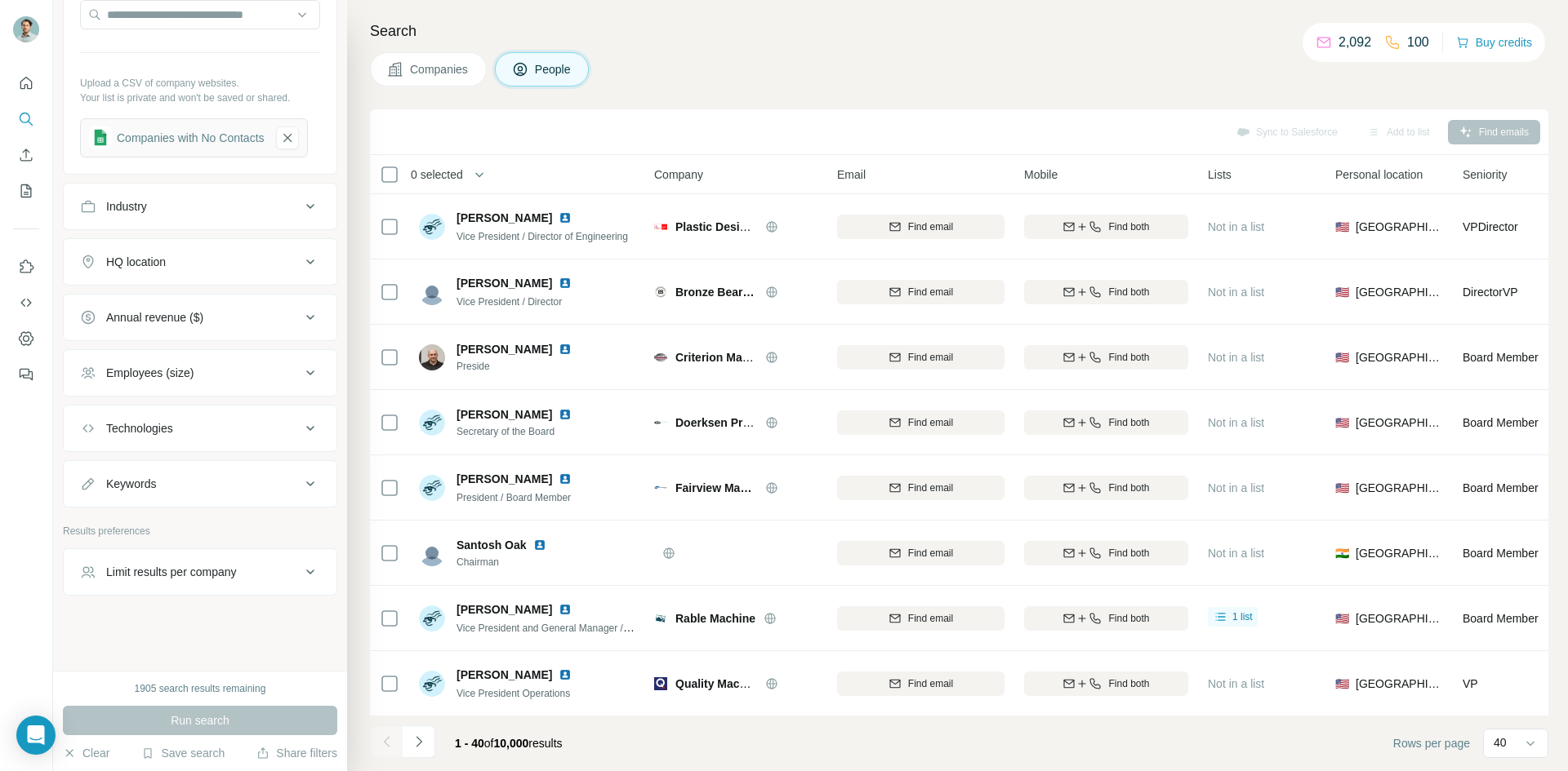
click at [230, 588] on button "Limit results per company" at bounding box center [199, 572] width 272 height 39
click at [228, 621] on input "number" at bounding box center [200, 612] width 240 height 29
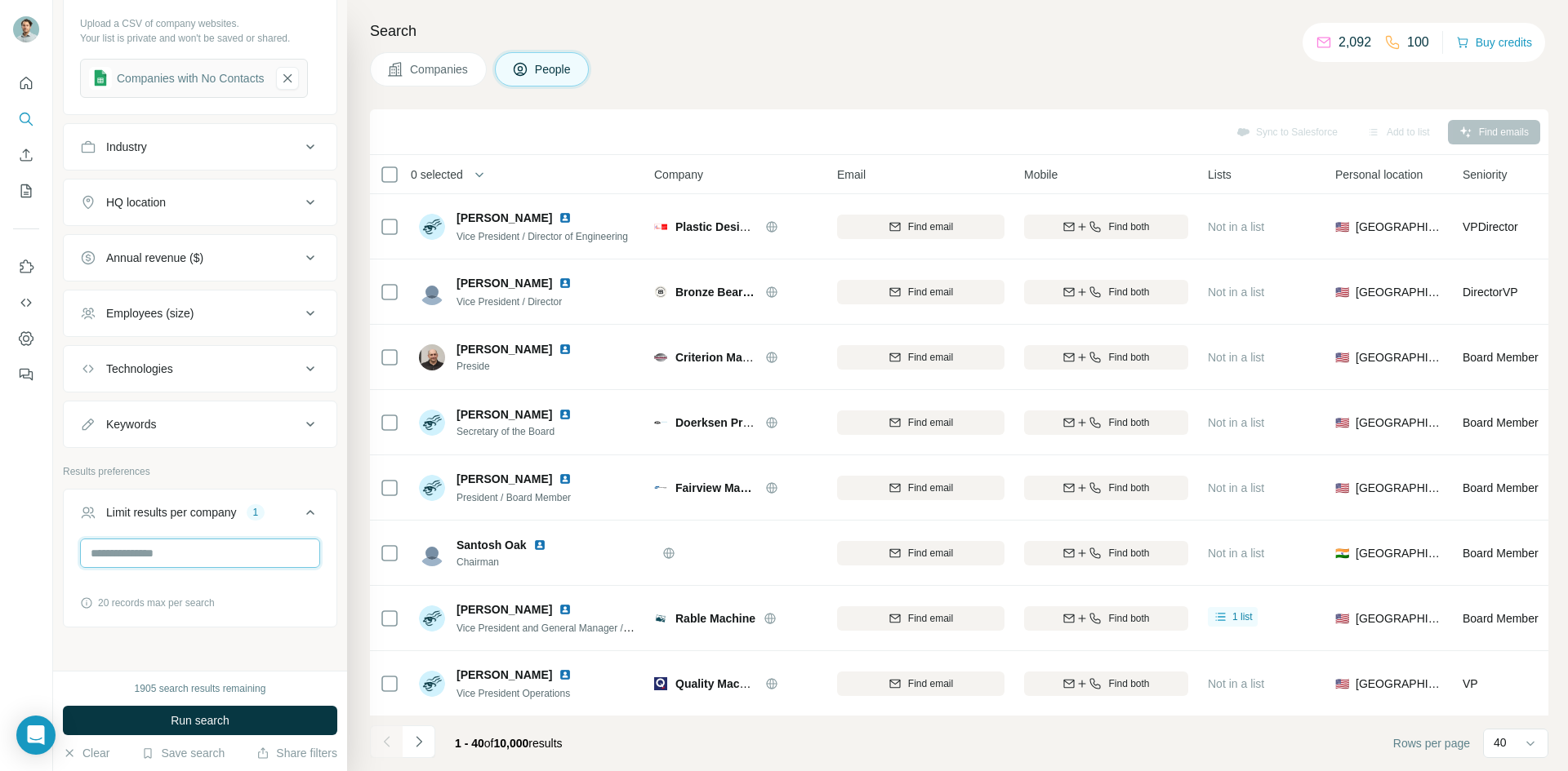
scroll to position [558, 0]
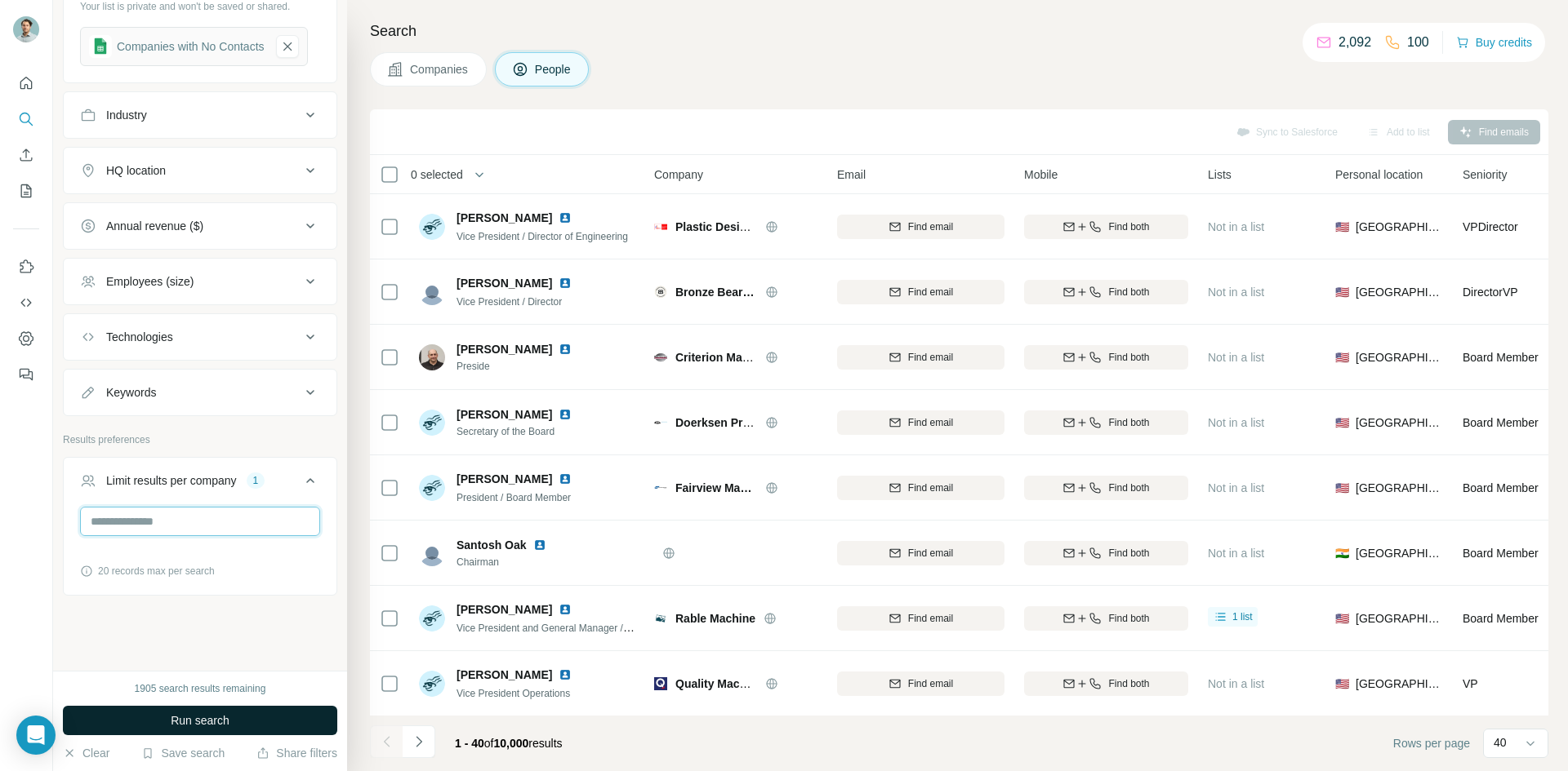
type input "*"
click at [248, 711] on button "Run search" at bounding box center [199, 720] width 274 height 29
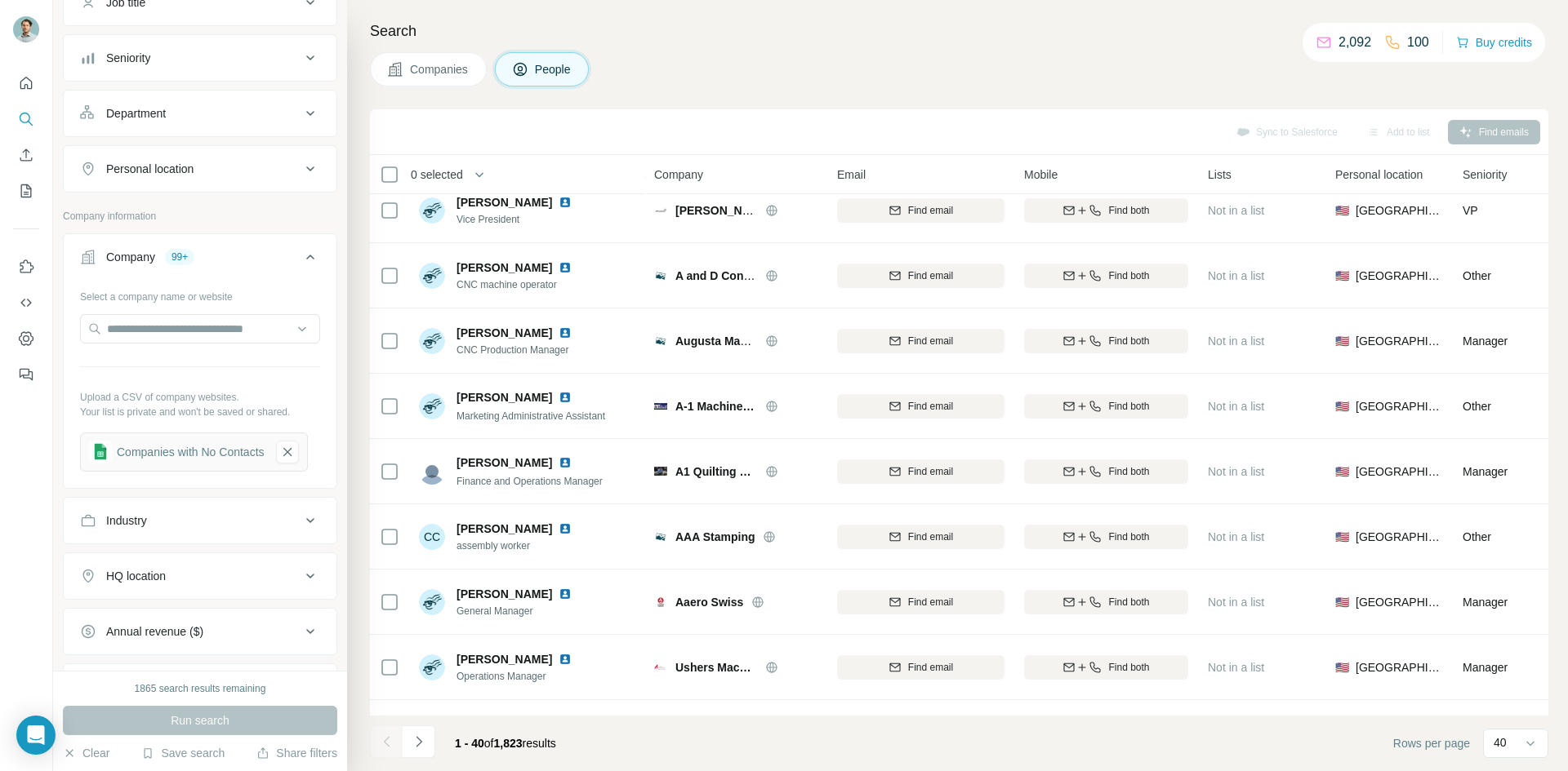
scroll to position [149, 0]
click at [196, 47] on button "Seniority" at bounding box center [199, 61] width 272 height 39
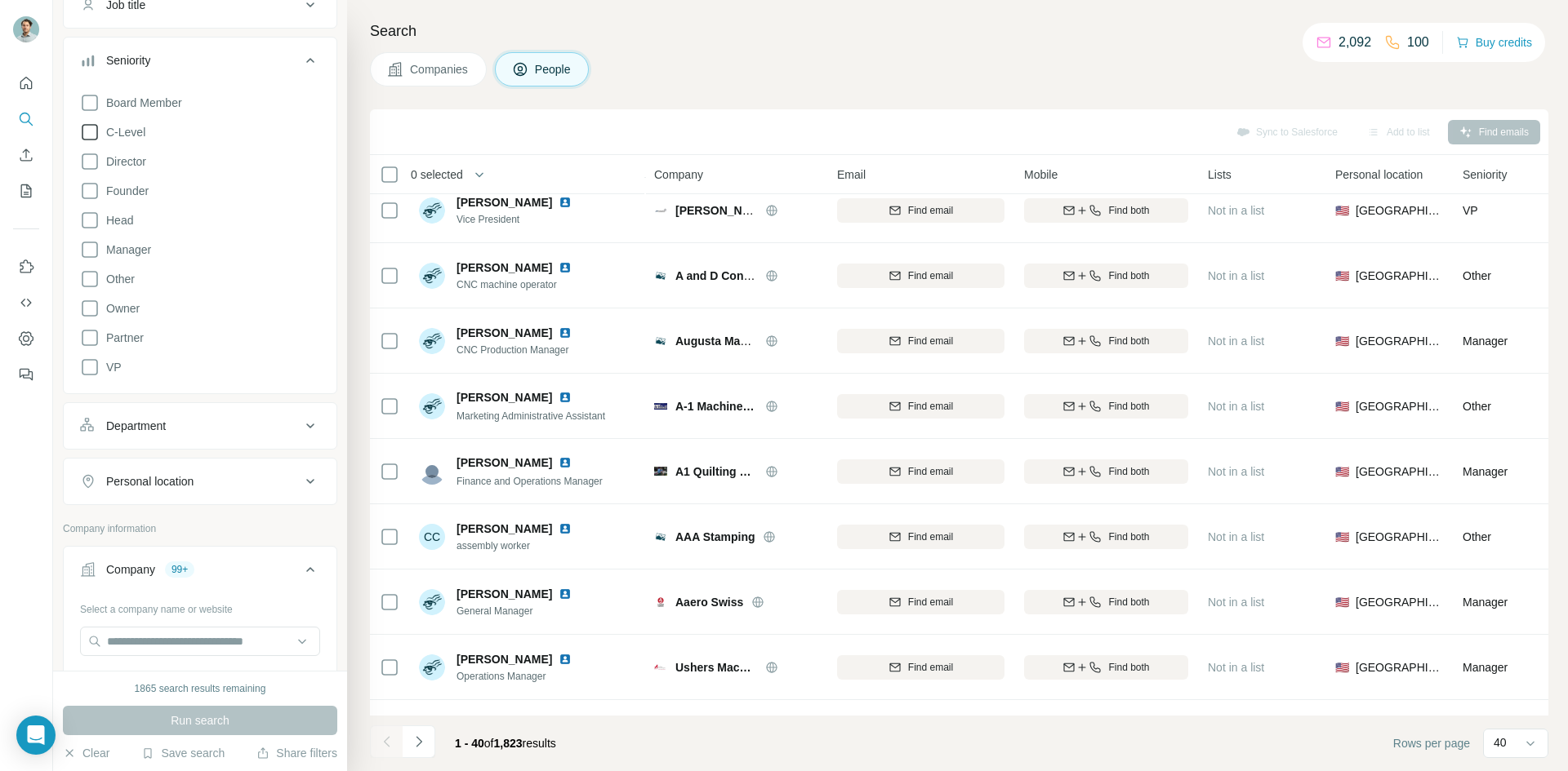
click at [134, 128] on span "C-Level" at bounding box center [122, 132] width 46 height 16
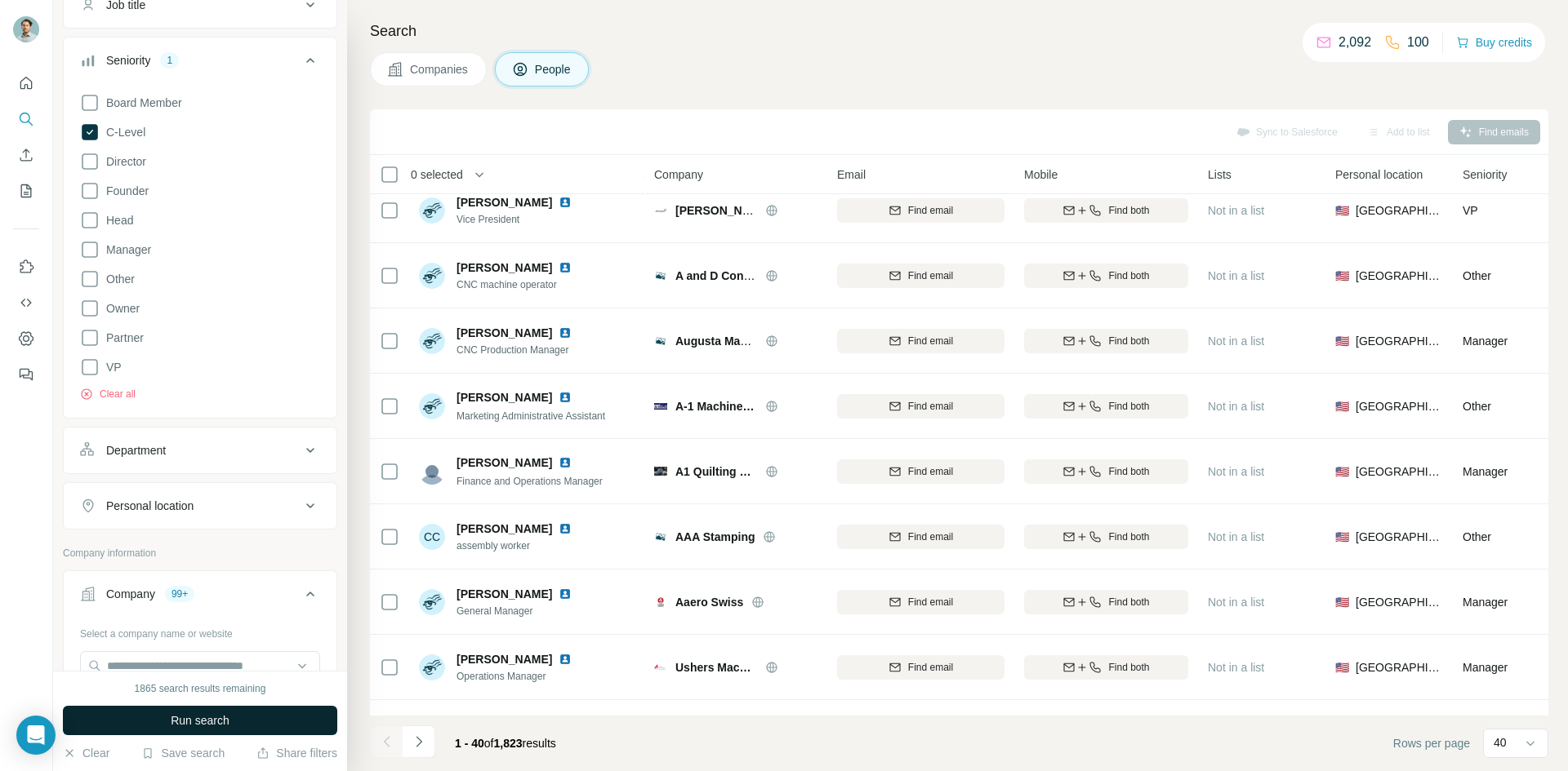
click at [243, 725] on button "Run search" at bounding box center [199, 720] width 274 height 29
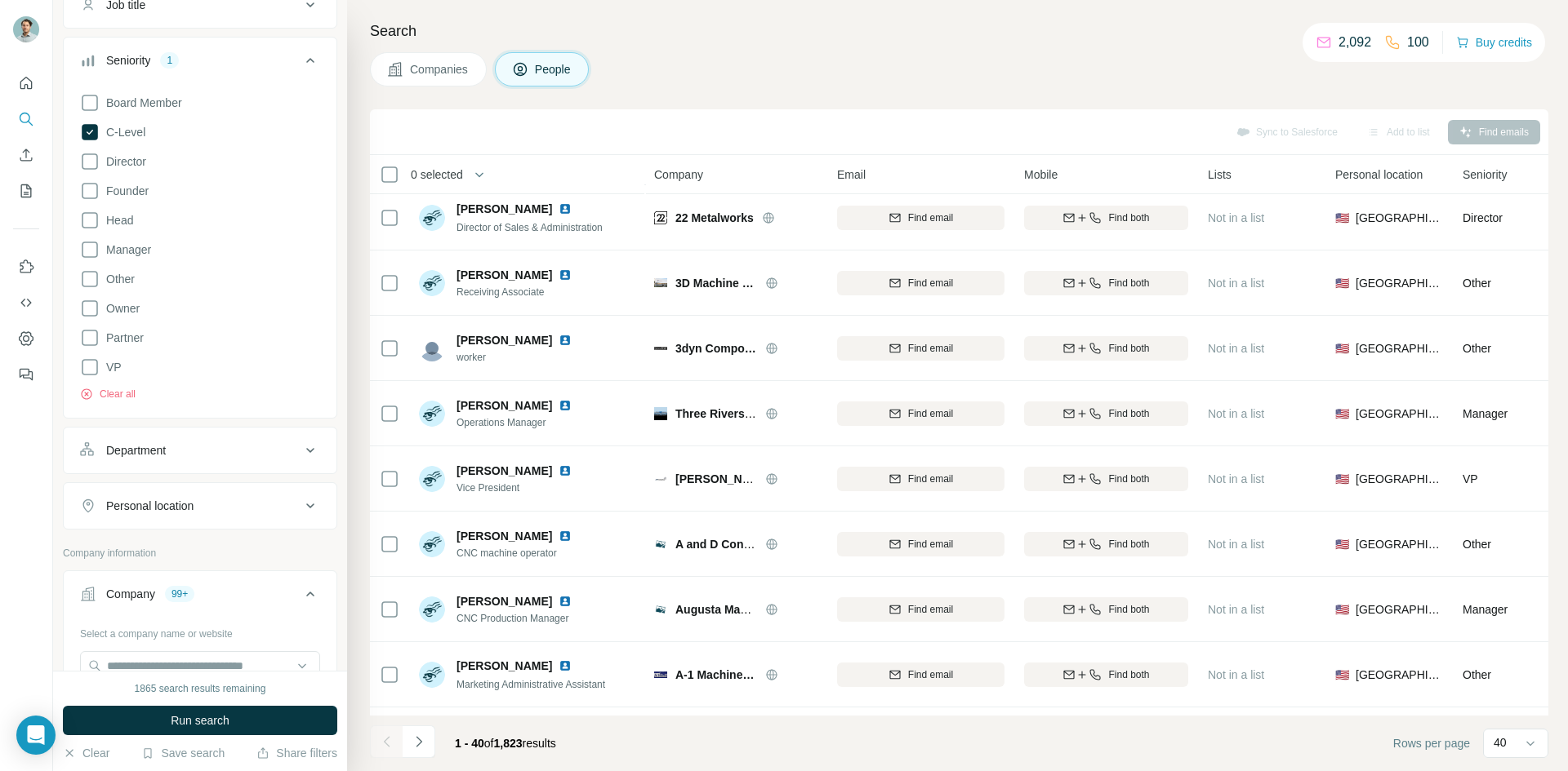
scroll to position [408, 0]
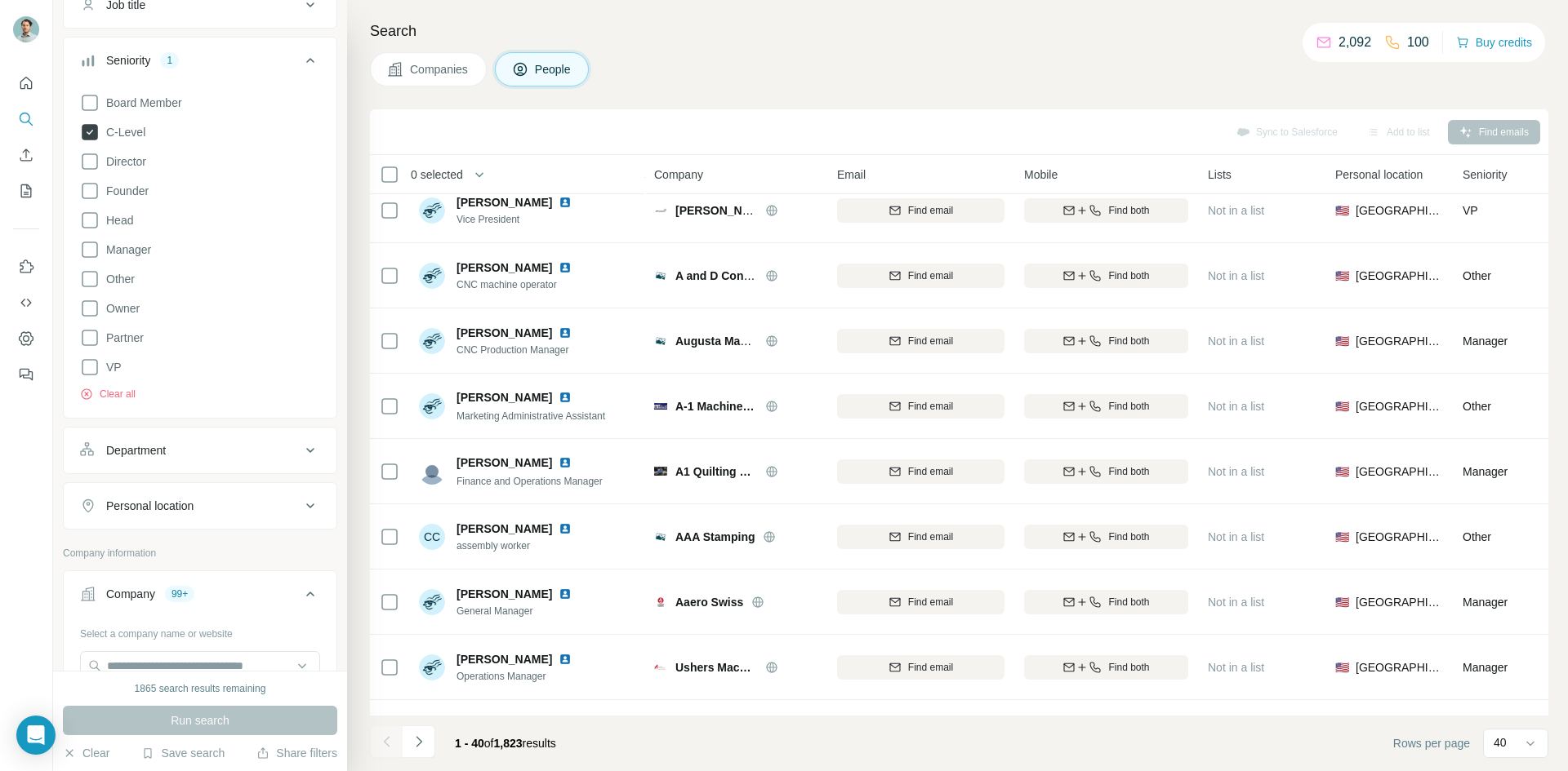
click at [124, 128] on span "C-Level" at bounding box center [122, 132] width 46 height 16
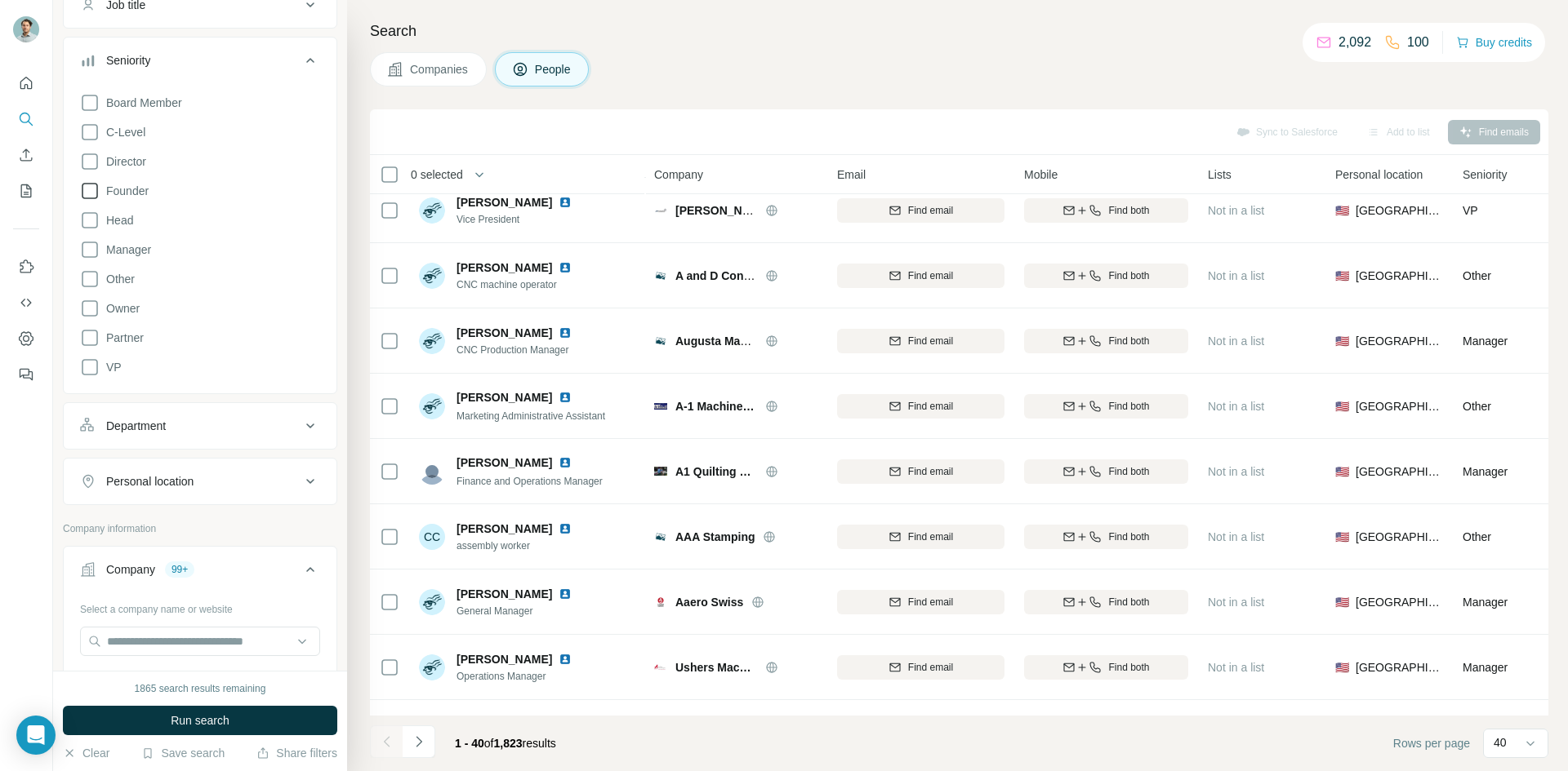
click at [129, 187] on span "Founder" at bounding box center [124, 191] width 49 height 16
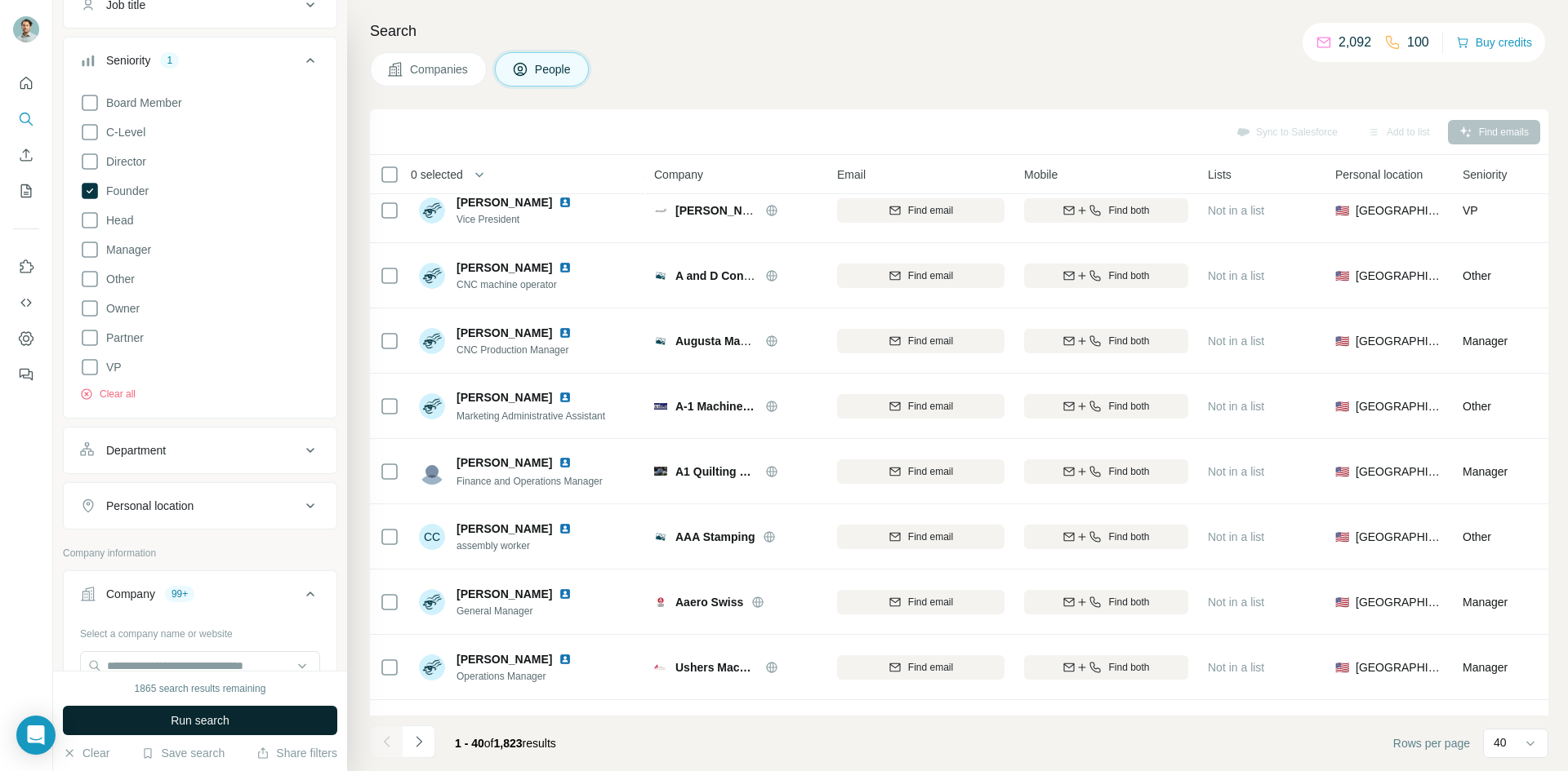
click at [256, 712] on button "Run search" at bounding box center [199, 720] width 274 height 29
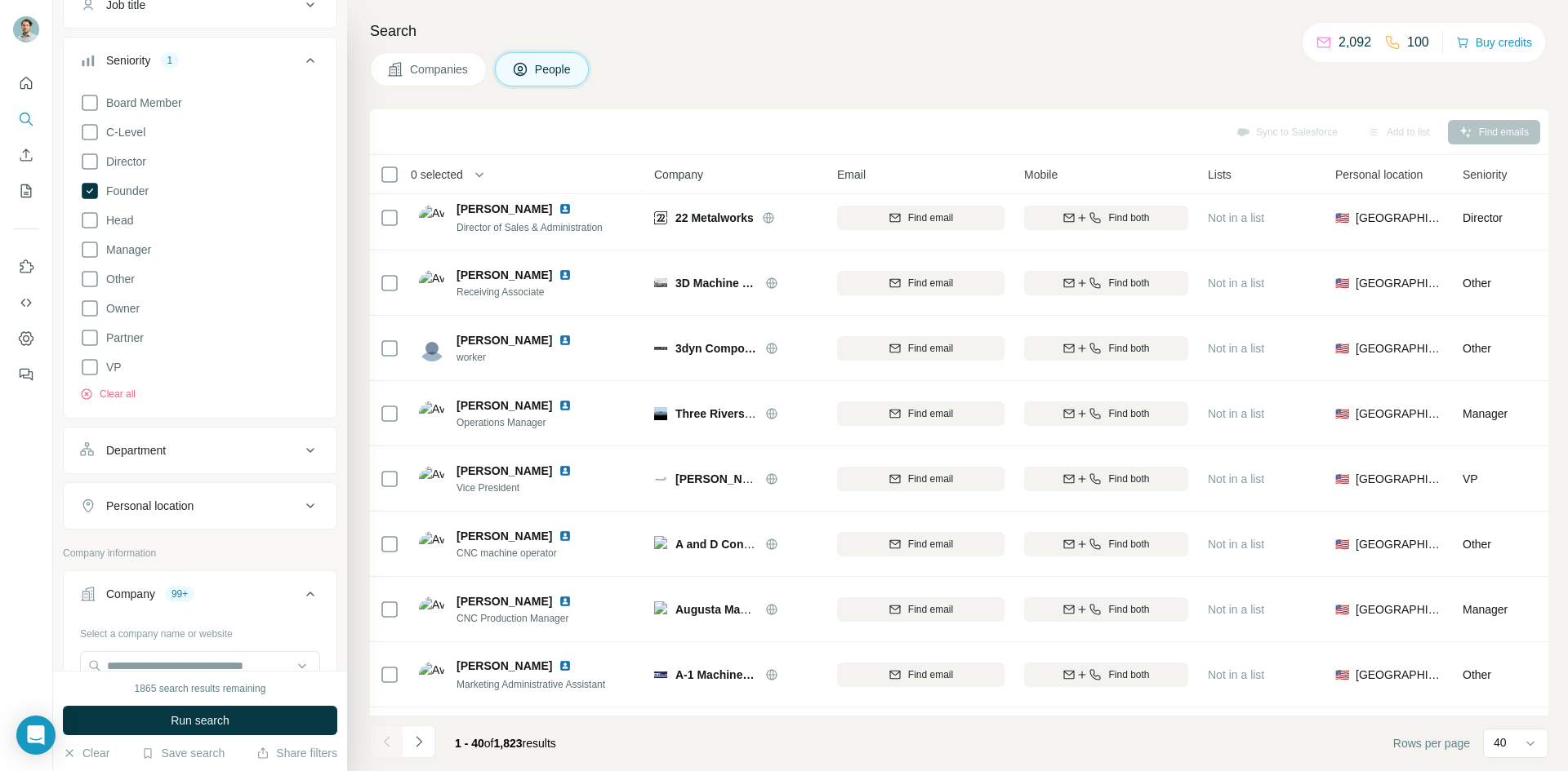
scroll to position [408, 0]
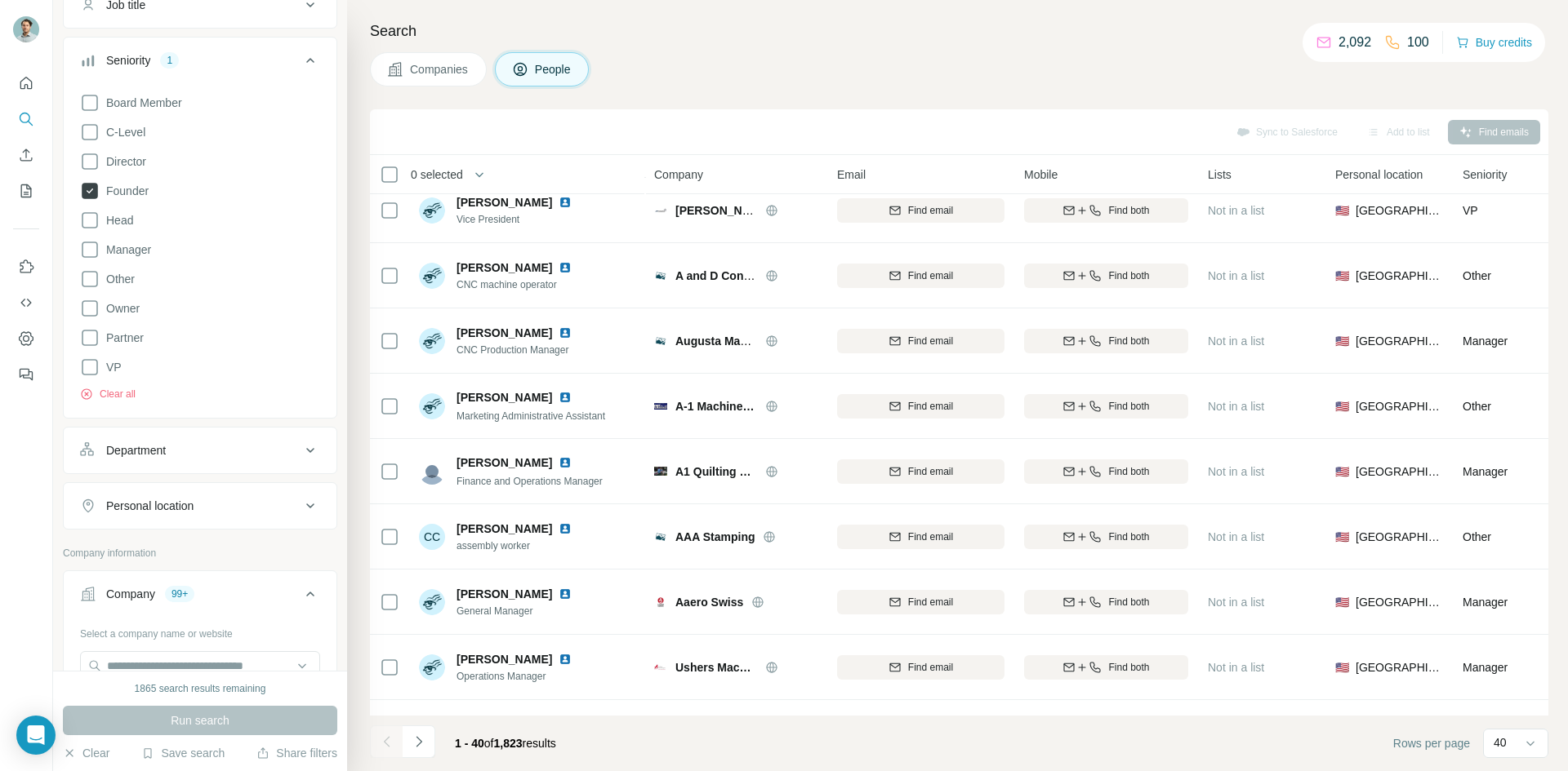
click at [128, 185] on span "Founder" at bounding box center [124, 191] width 49 height 16
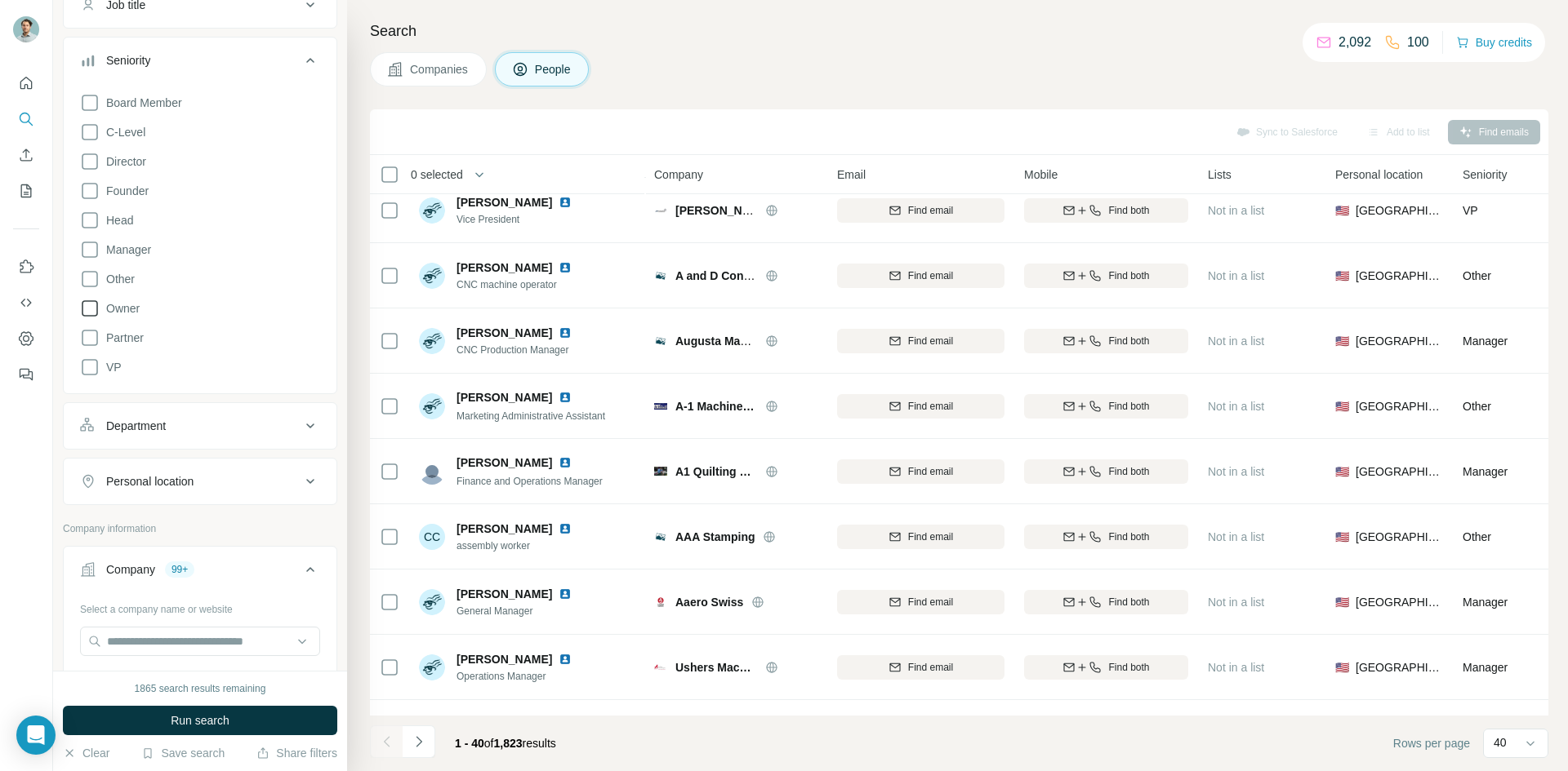
click at [129, 303] on span "Owner" at bounding box center [120, 309] width 40 height 16
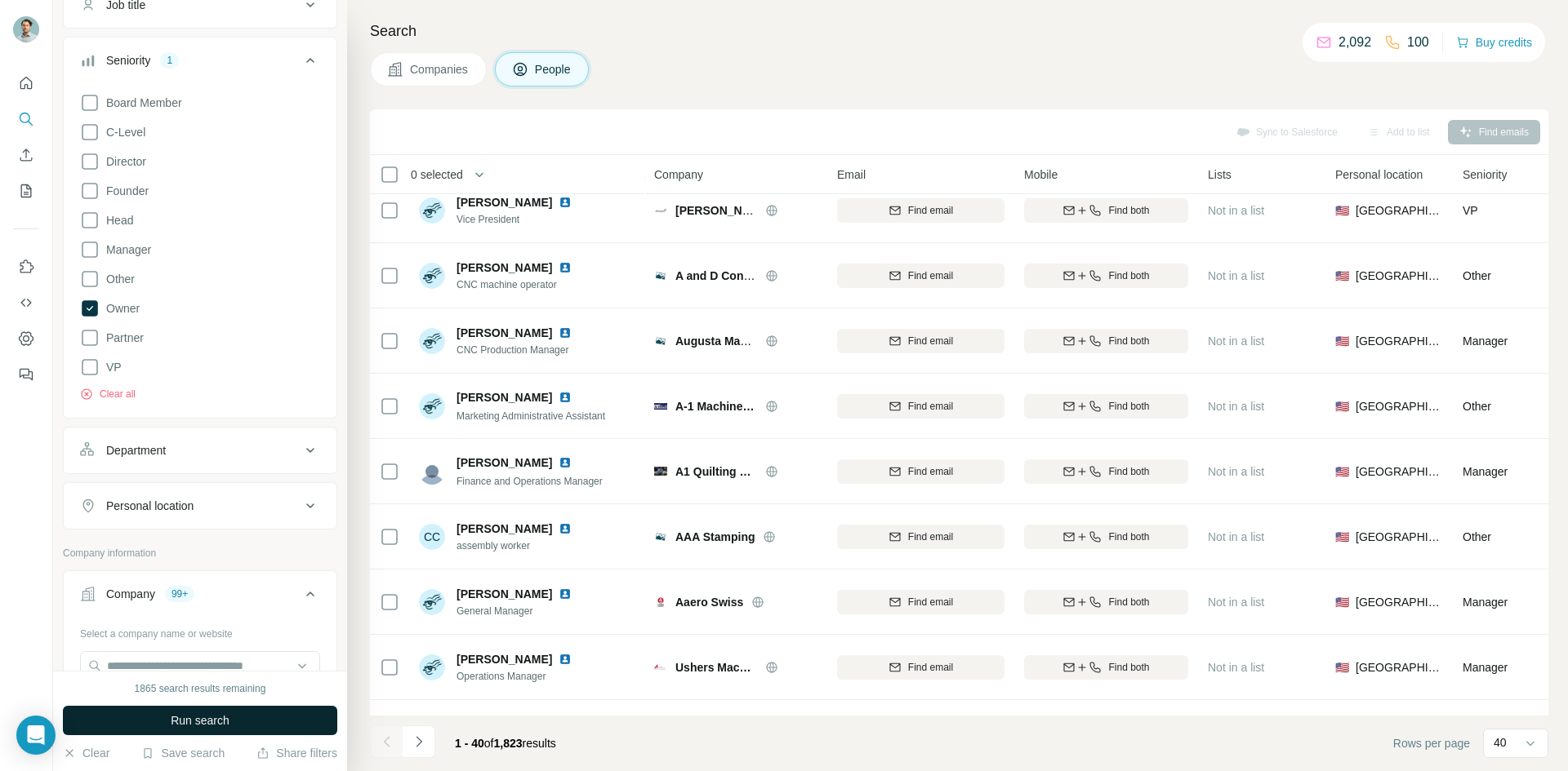
click at [221, 730] on button "Run search" at bounding box center [199, 720] width 274 height 29
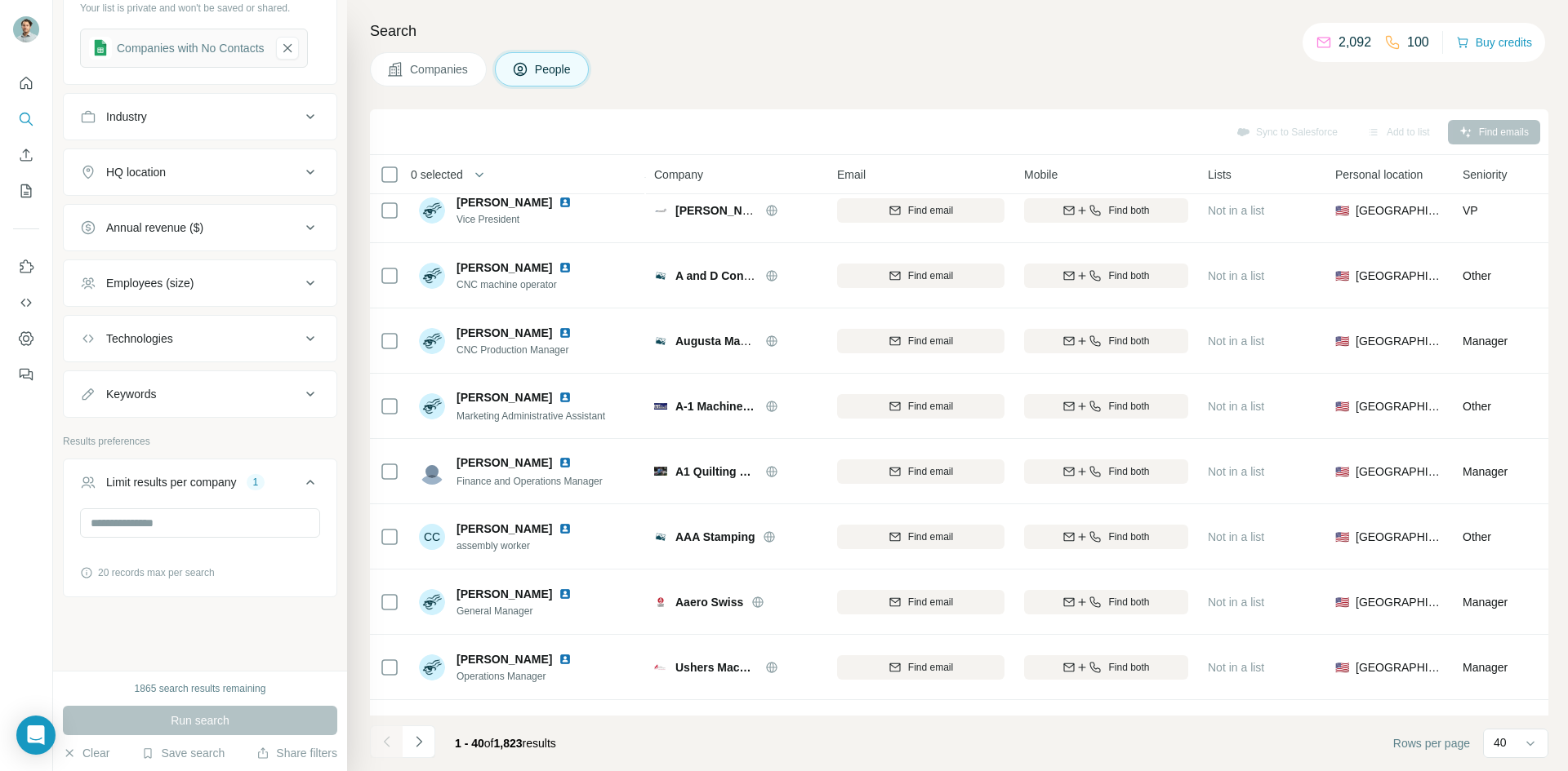
scroll to position [892, 0]
click at [241, 530] on input "*" at bounding box center [200, 521] width 240 height 29
drag, startPoint x: 241, startPoint y: 530, endPoint x: 74, endPoint y: 523, distance: 167.1
click at [74, 523] on div "* 20 records max per search" at bounding box center [199, 549] width 272 height 85
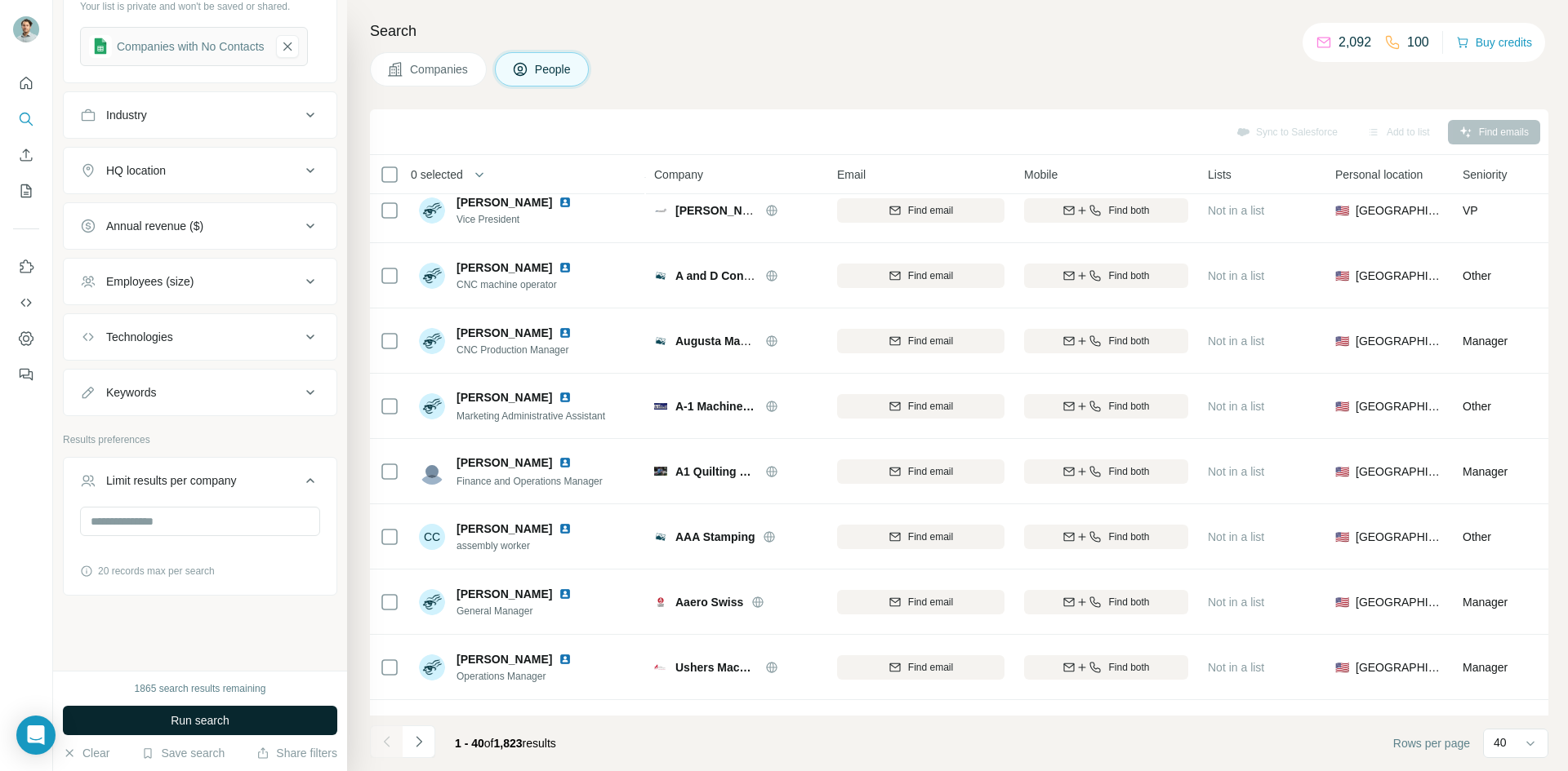
click at [240, 713] on button "Run search" at bounding box center [199, 720] width 274 height 29
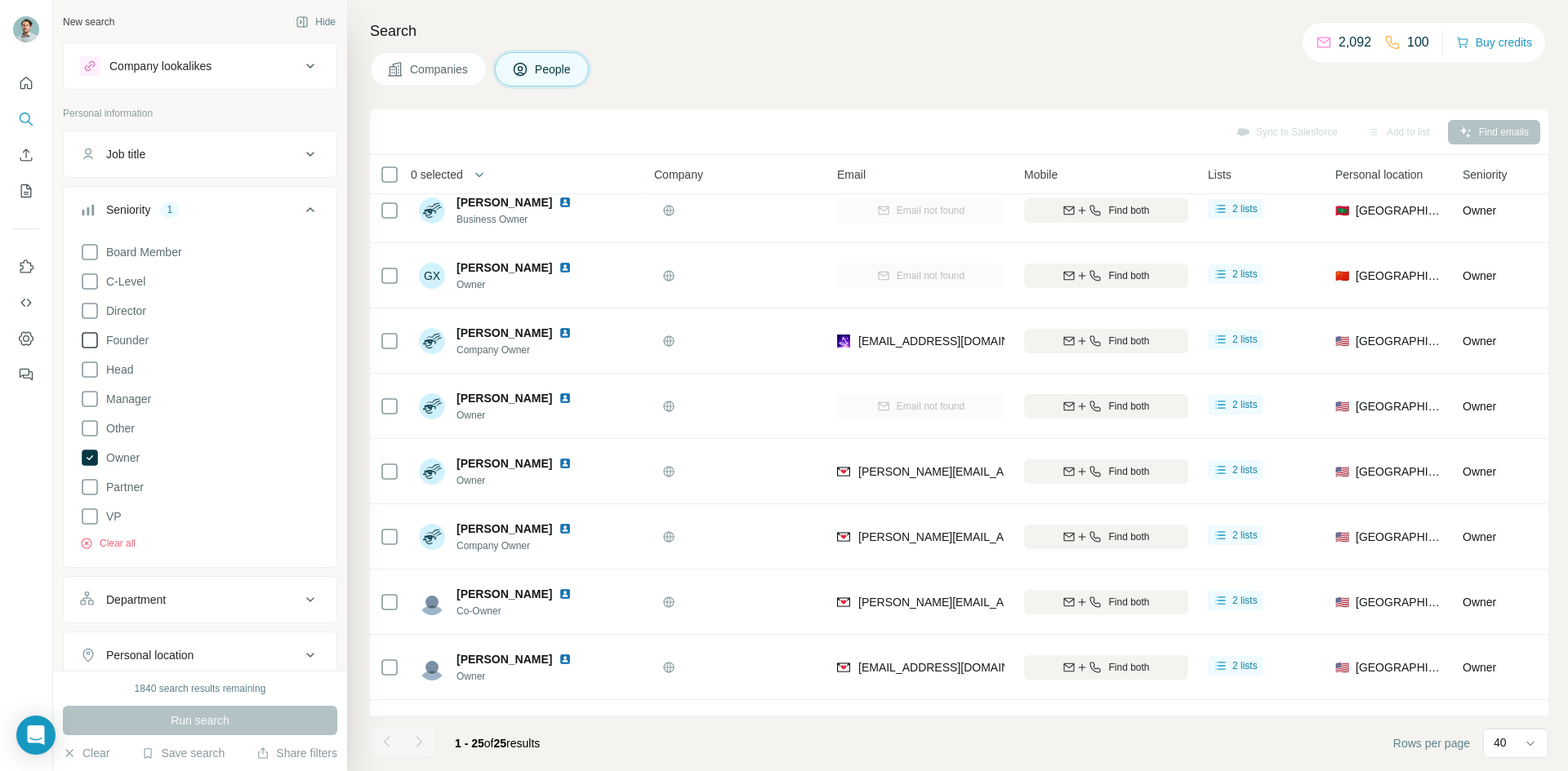
click at [139, 343] on span "Founder" at bounding box center [124, 340] width 49 height 16
click at [137, 277] on span "C-Level" at bounding box center [122, 281] width 46 height 16
click at [229, 728] on span "Run search" at bounding box center [200, 720] width 59 height 16
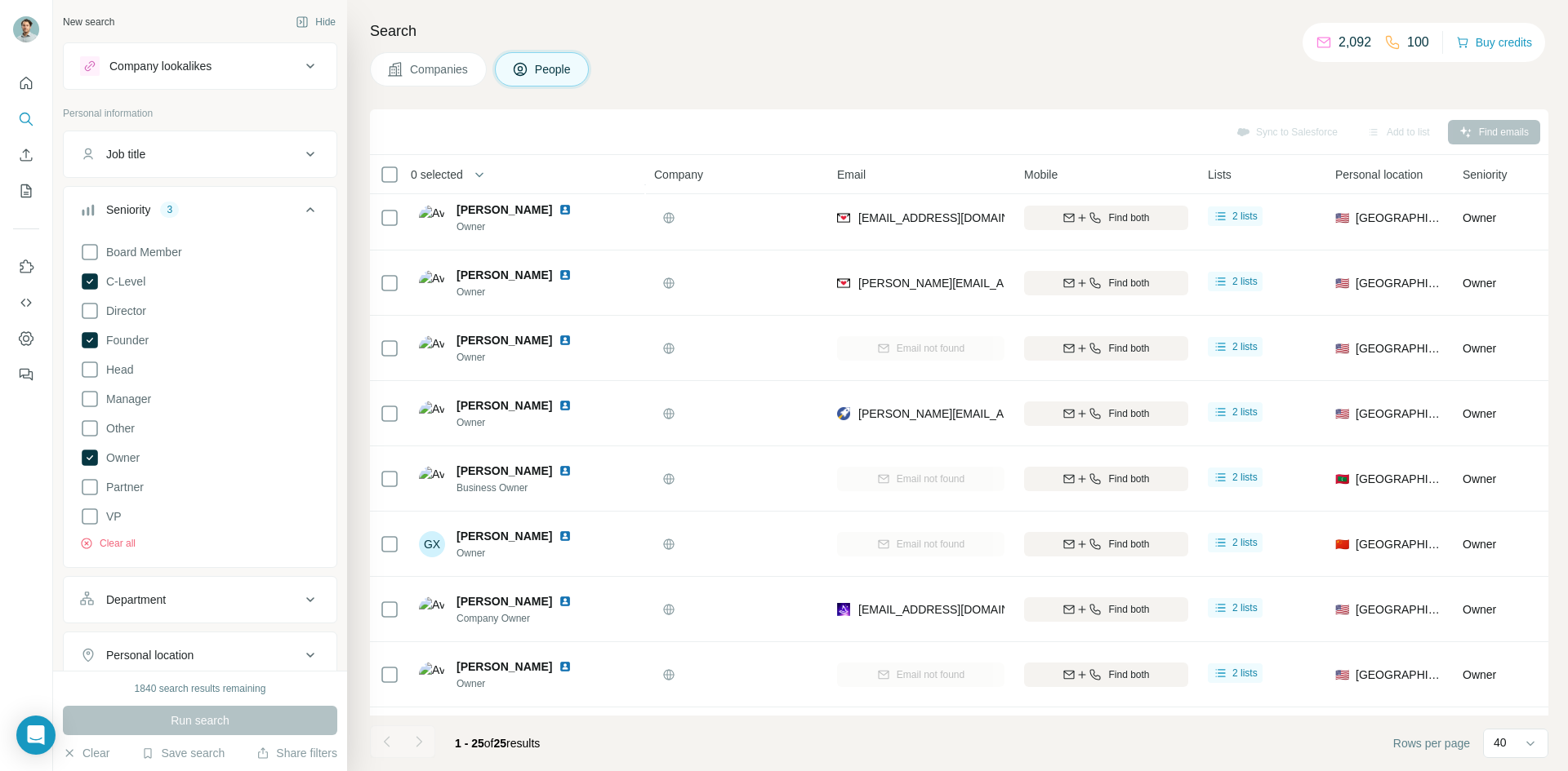
scroll to position [408, 0]
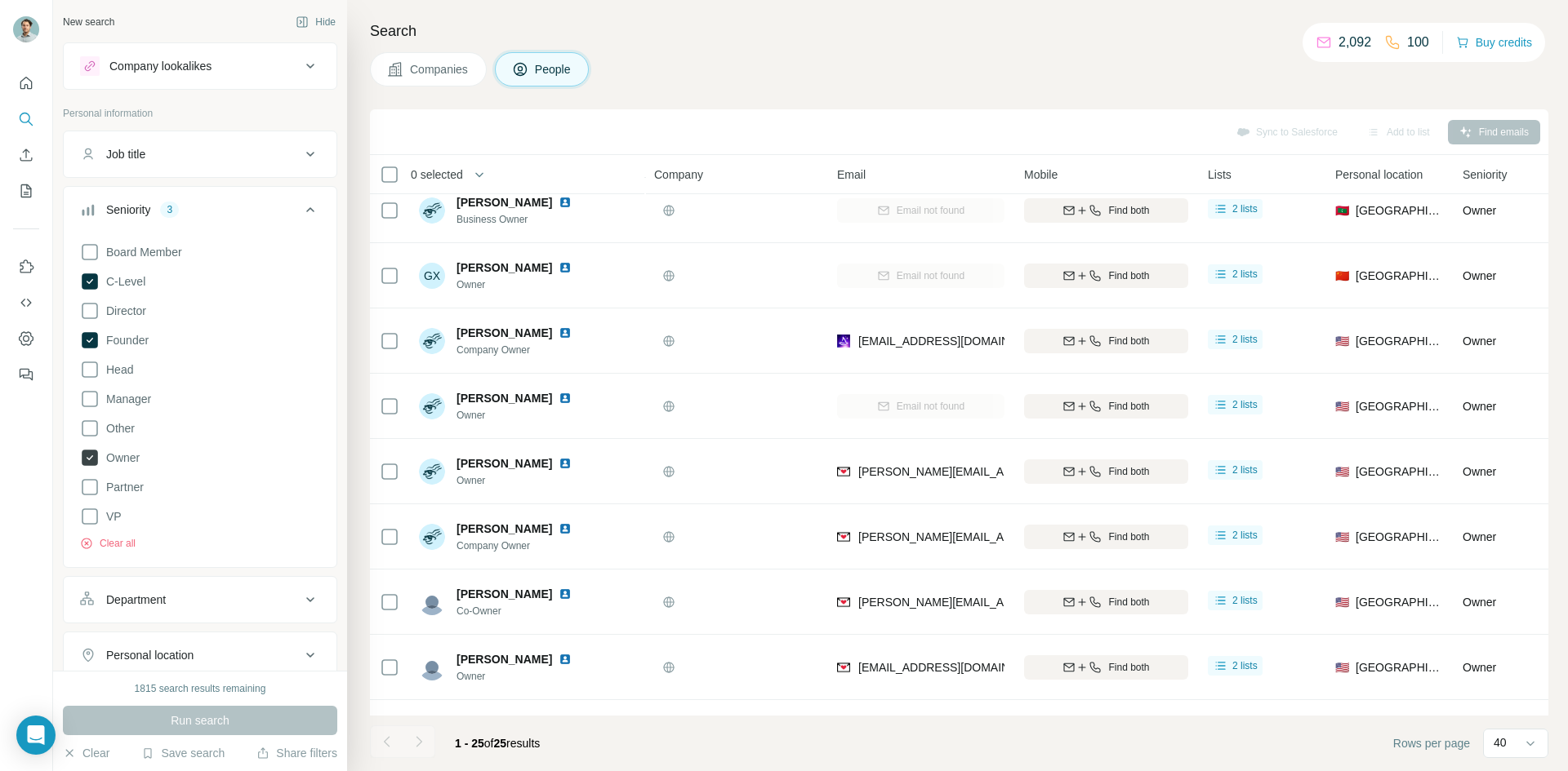
click at [130, 463] on span "Owner" at bounding box center [120, 458] width 40 height 16
click at [108, 329] on div "Board Member C-Level Director Founder Head Manager Other Owner Partner VP Clear…" at bounding box center [200, 393] width 240 height 315
click at [133, 285] on span "C-Level" at bounding box center [122, 281] width 46 height 16
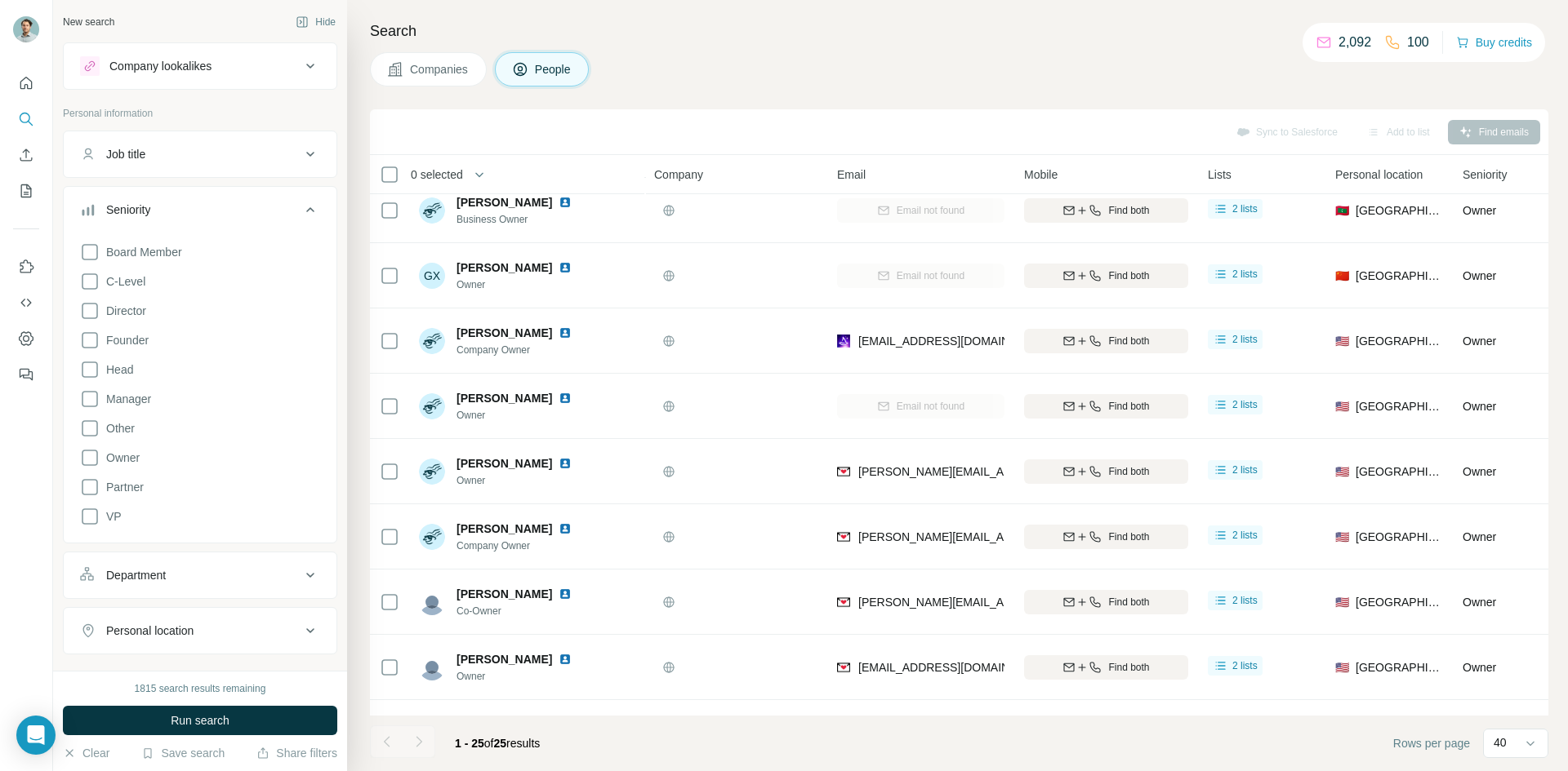
click at [202, 199] on button "Seniority" at bounding box center [199, 212] width 272 height 46
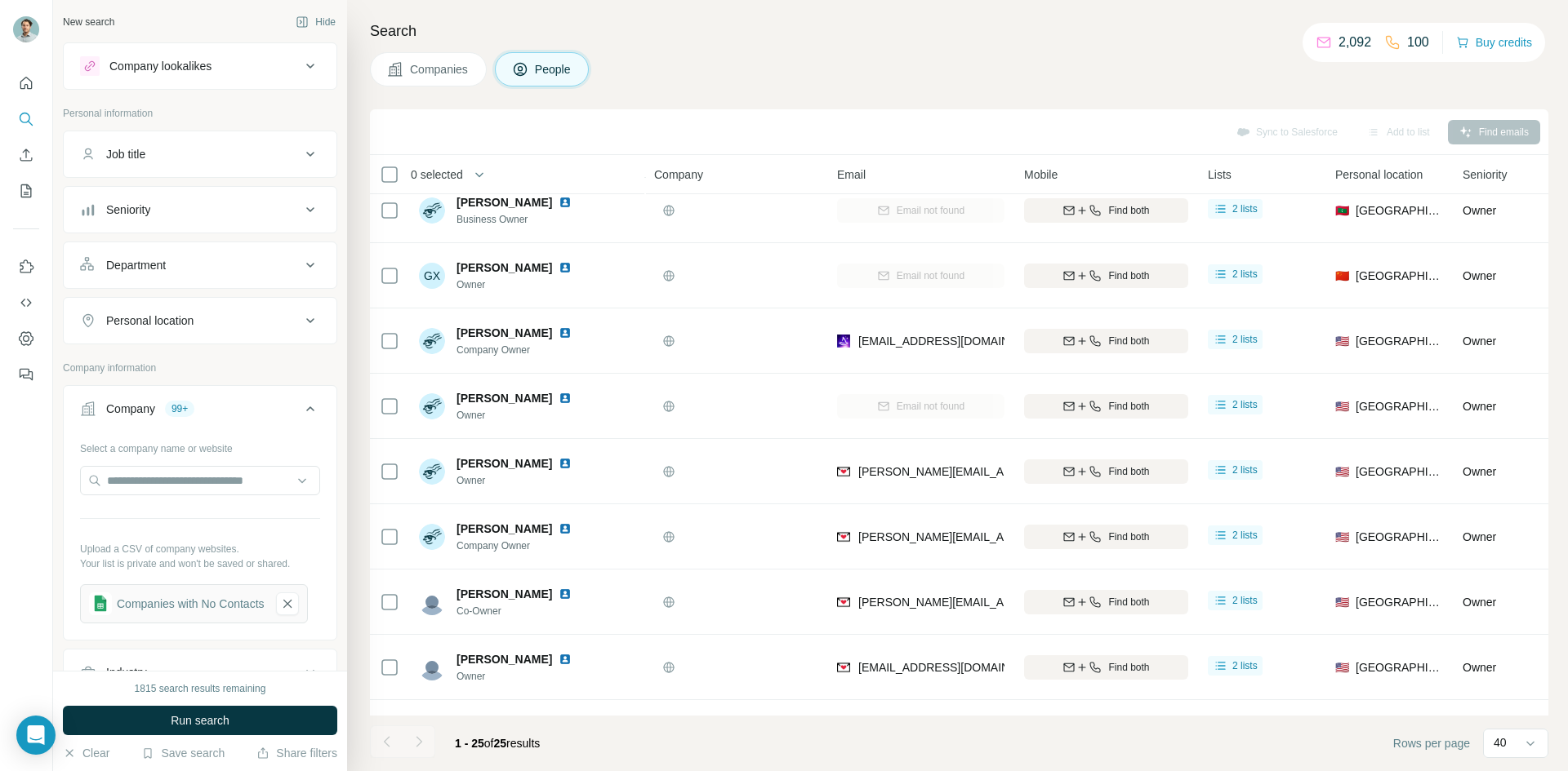
click at [179, 157] on div "Job title" at bounding box center [190, 154] width 221 height 16
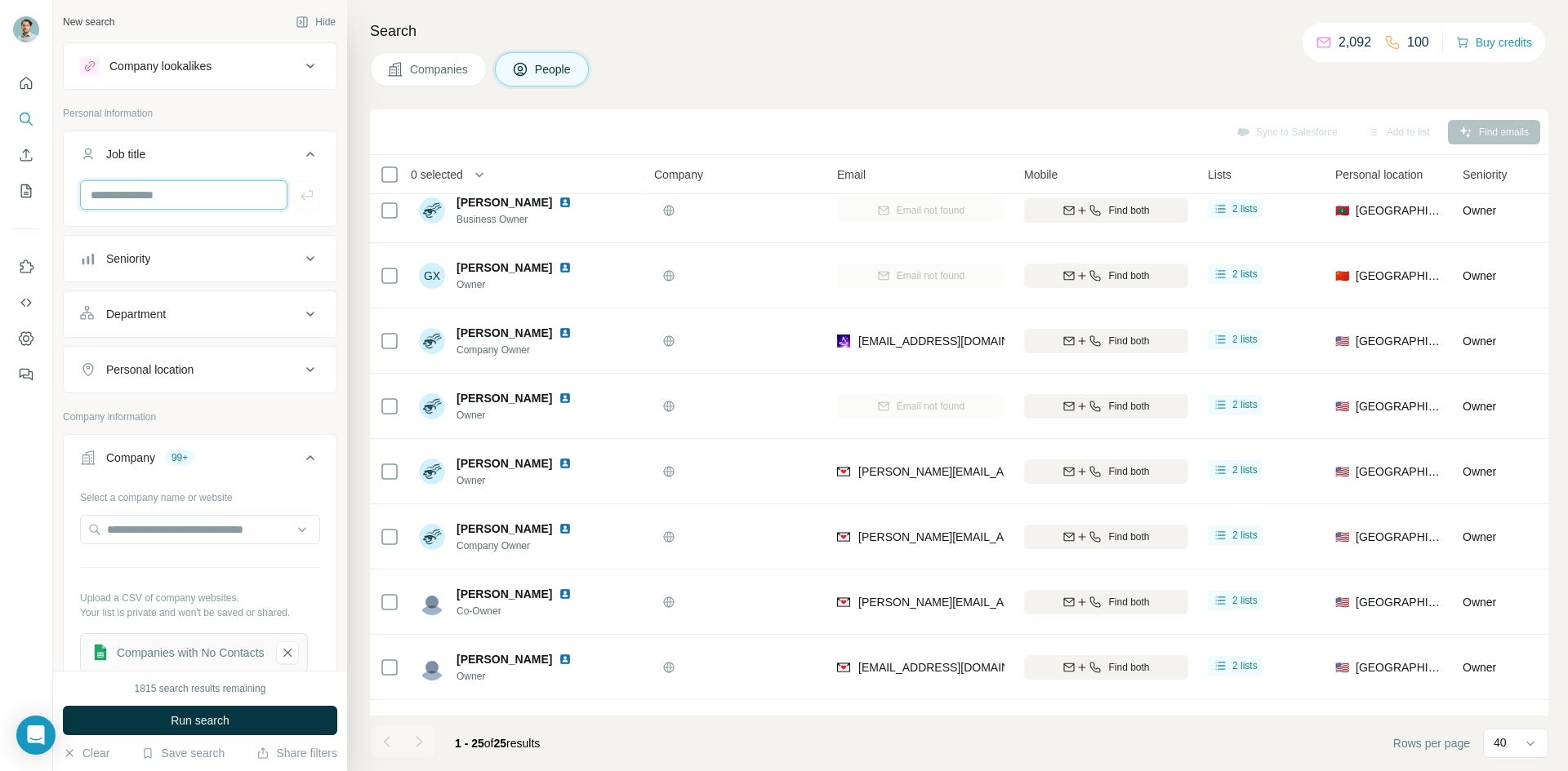
click at [199, 200] on input "text" at bounding box center [184, 195] width 207 height 29
type input "**********"
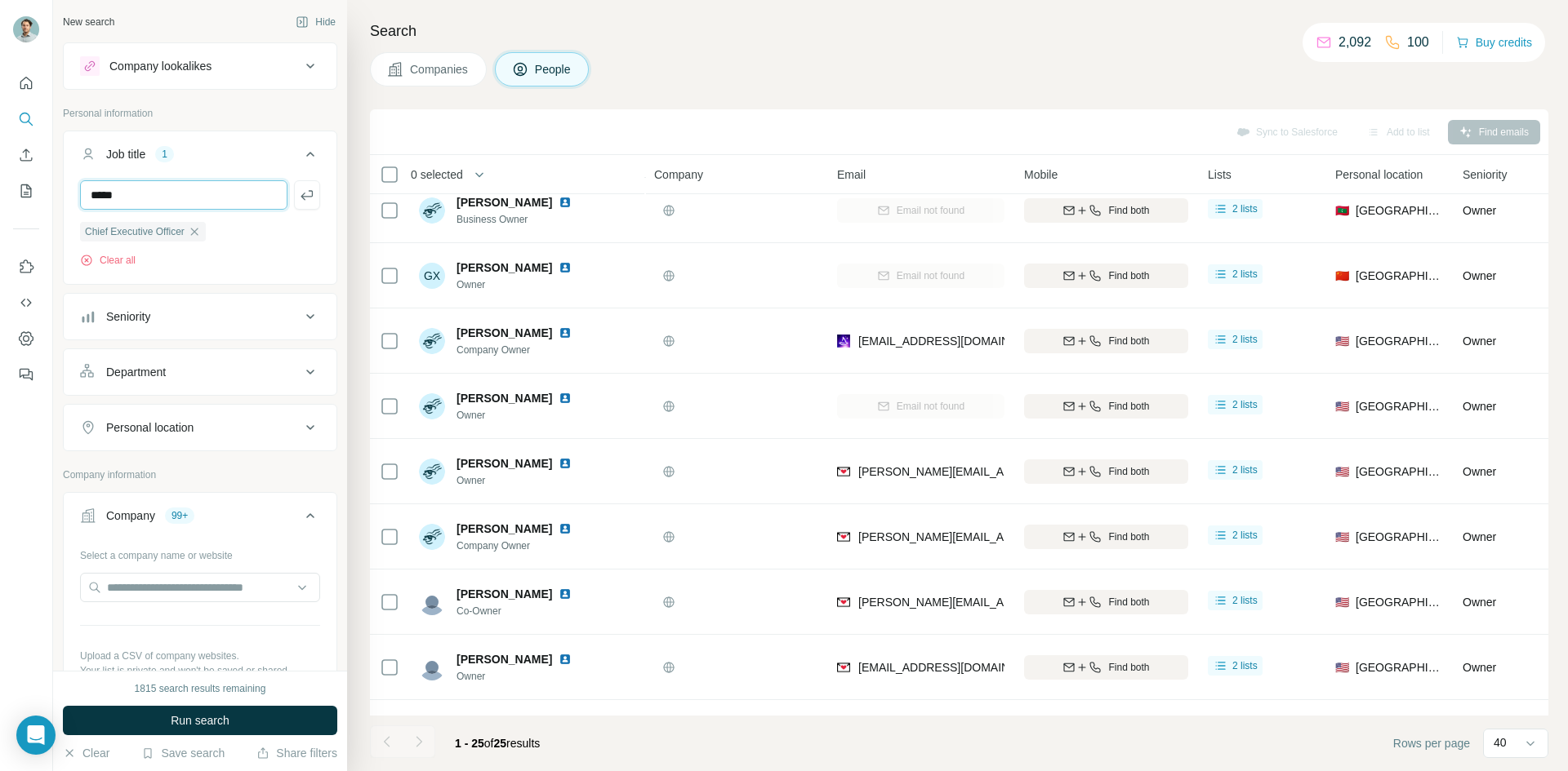
type input "*****"
type input "*******"
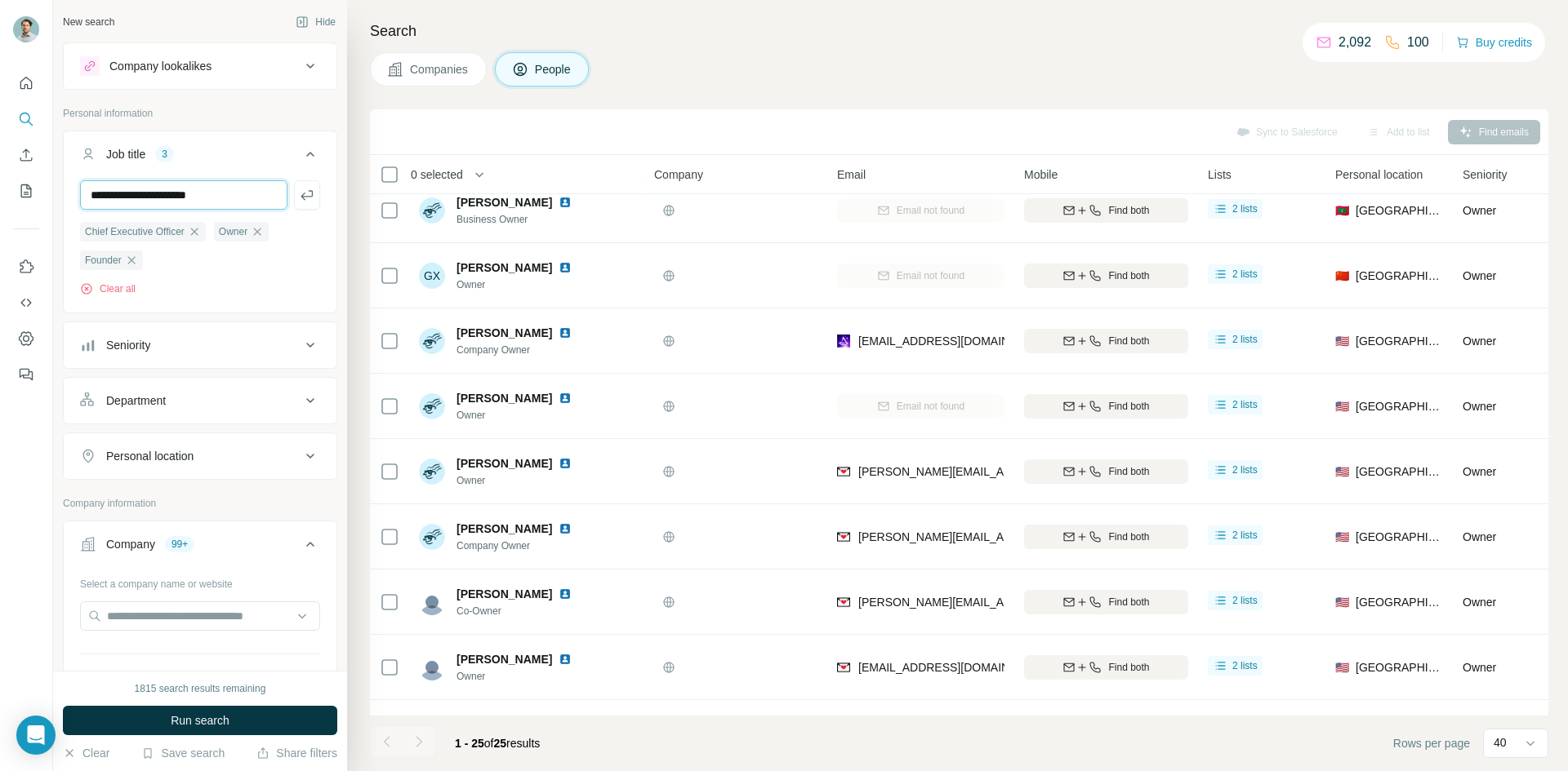
type input "**********"
type input "***"
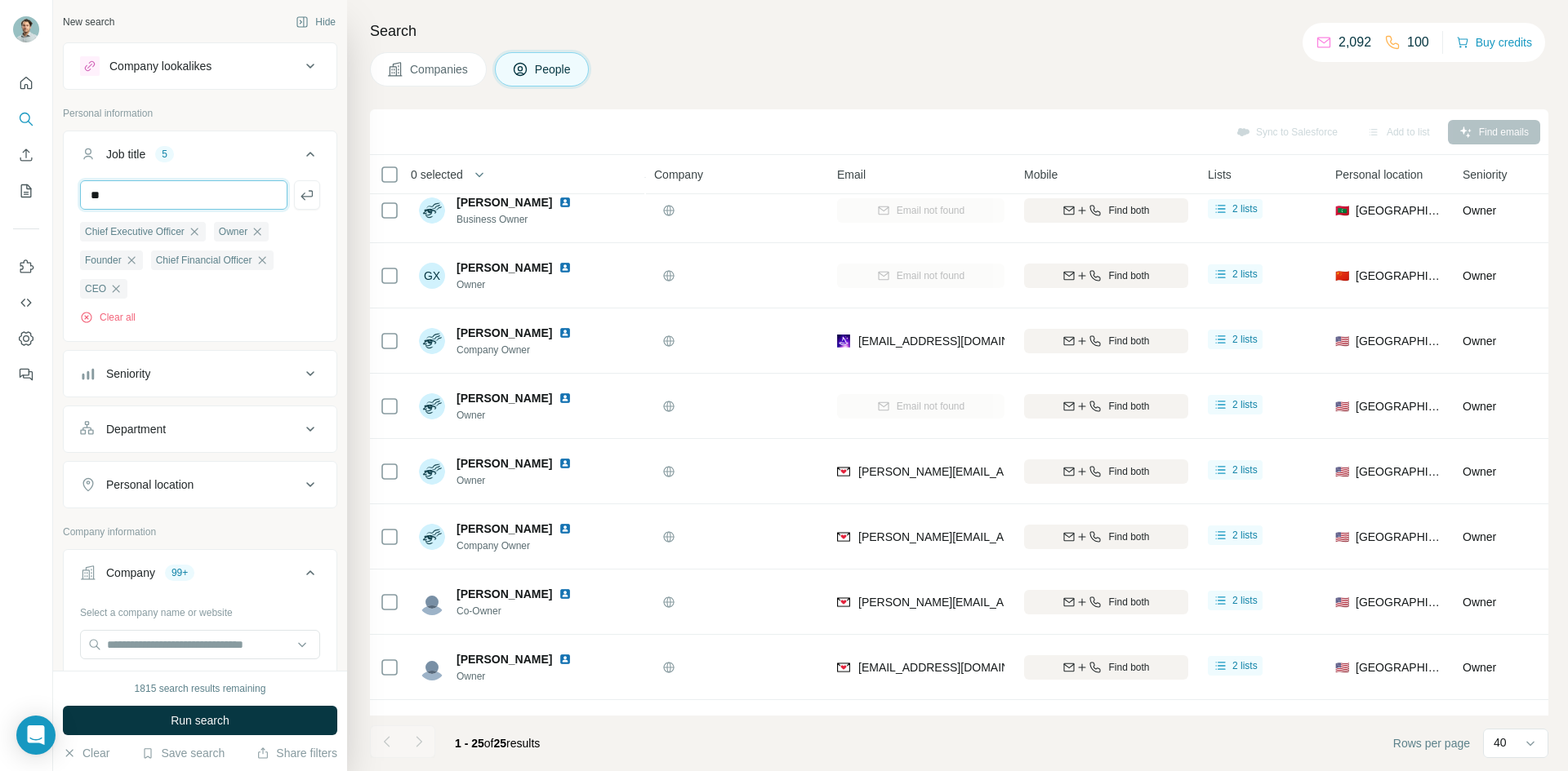
type input "*"
type input "***"
type input "*********"
click at [254, 712] on button "Run search" at bounding box center [199, 720] width 274 height 29
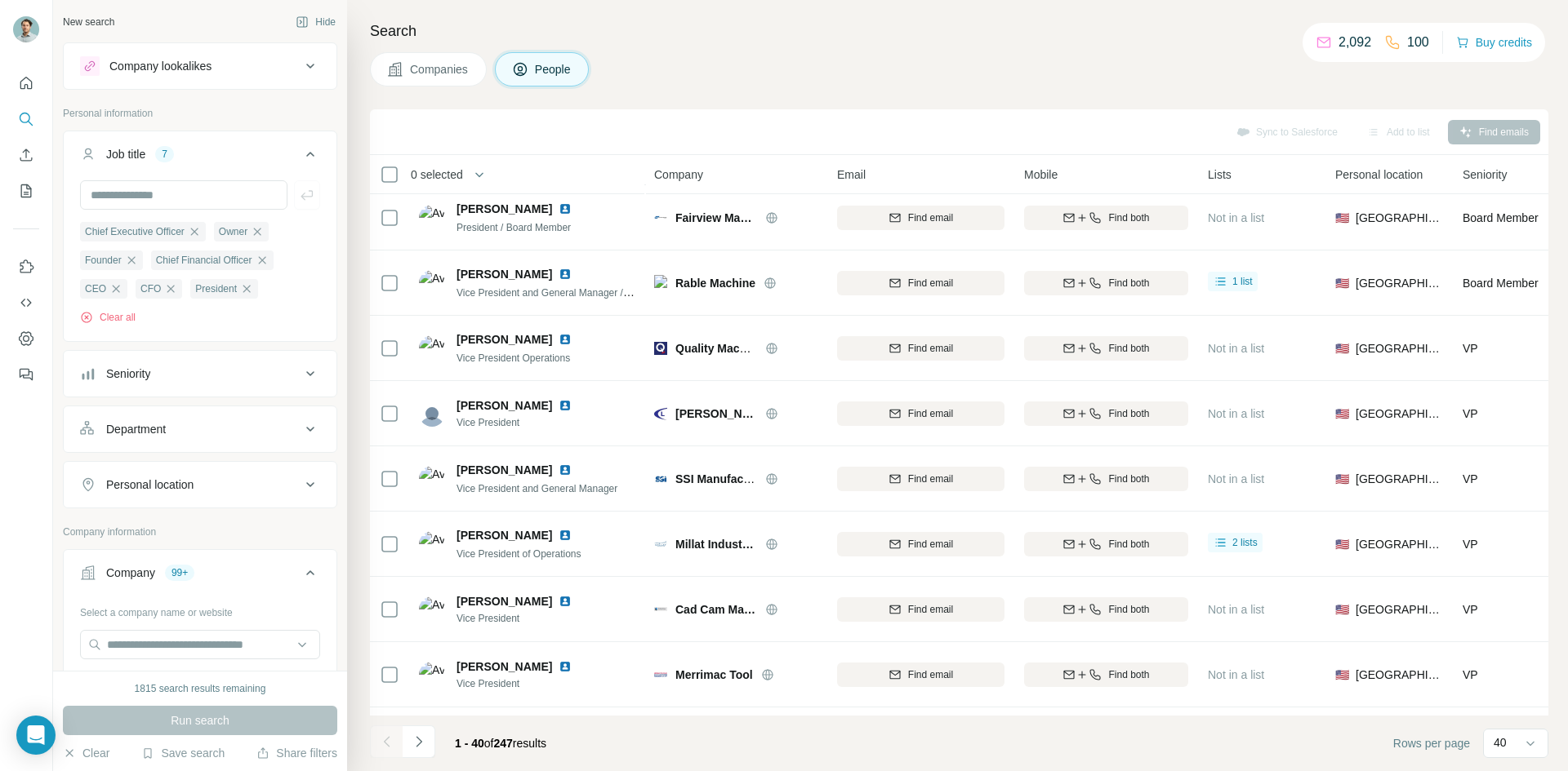
scroll to position [408, 0]
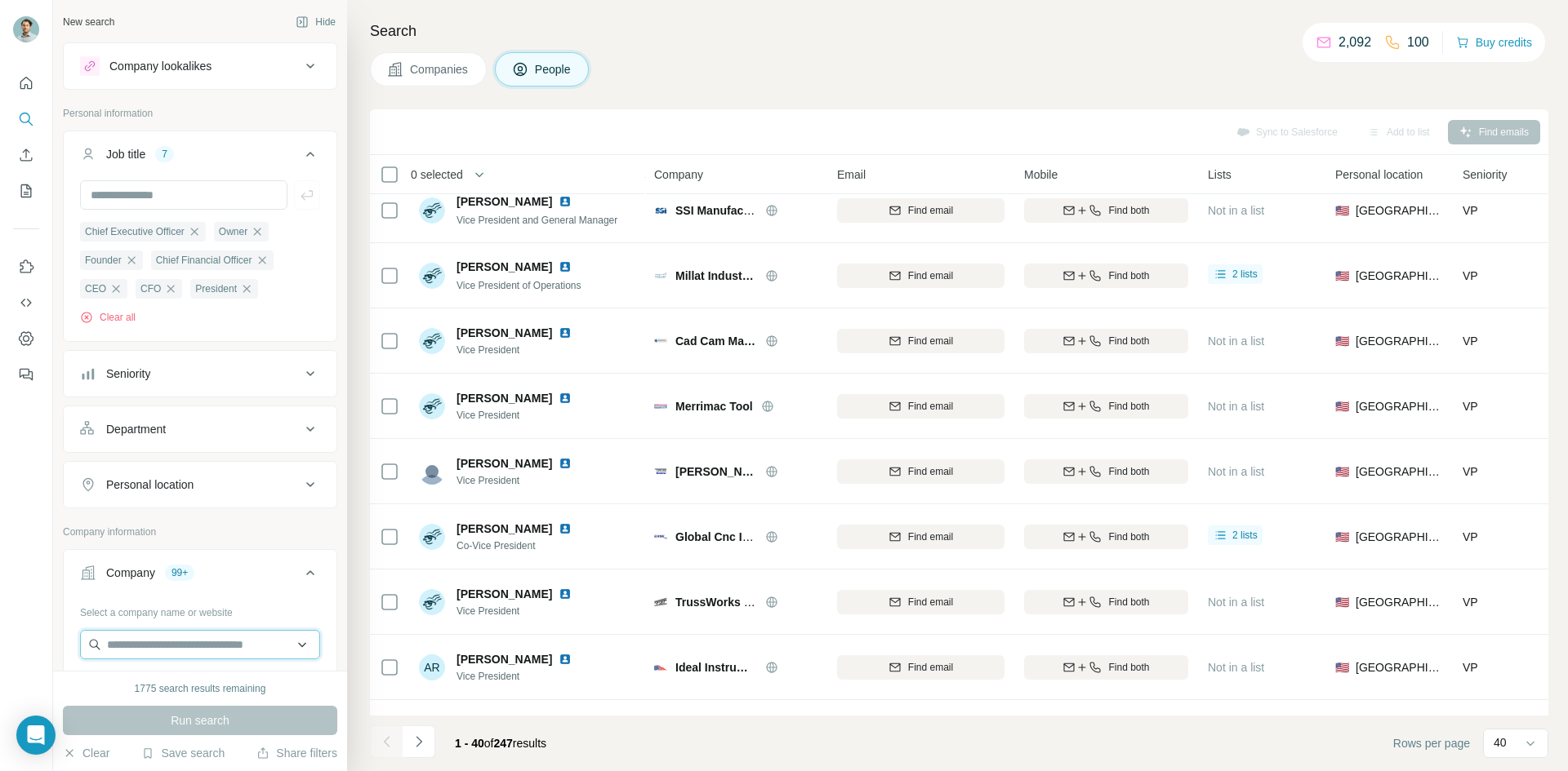
click at [179, 653] on input "text" at bounding box center [200, 644] width 240 height 29
type input "*"
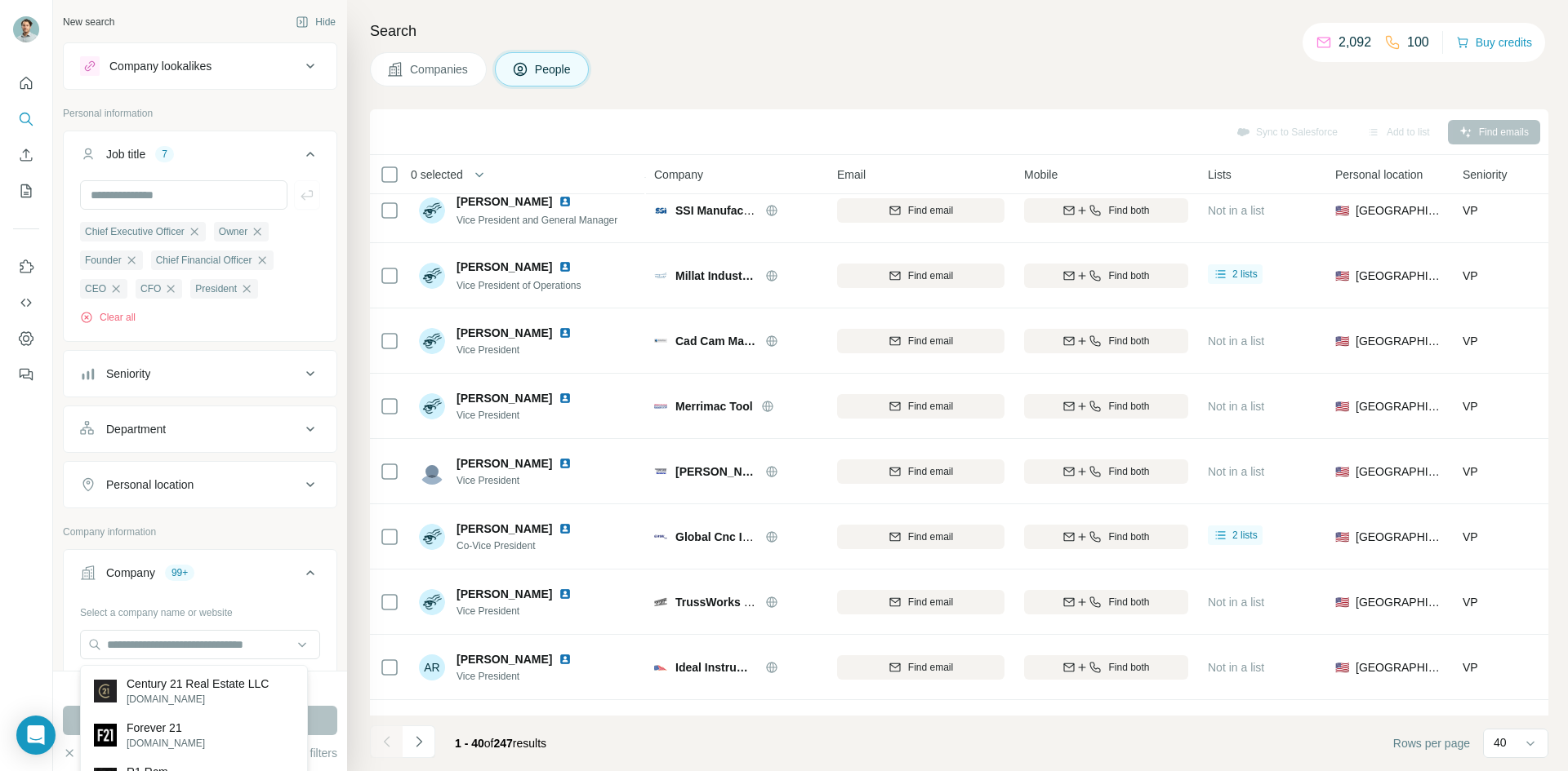
click at [247, 602] on div "Select a company name or website" at bounding box center [200, 609] width 240 height 21
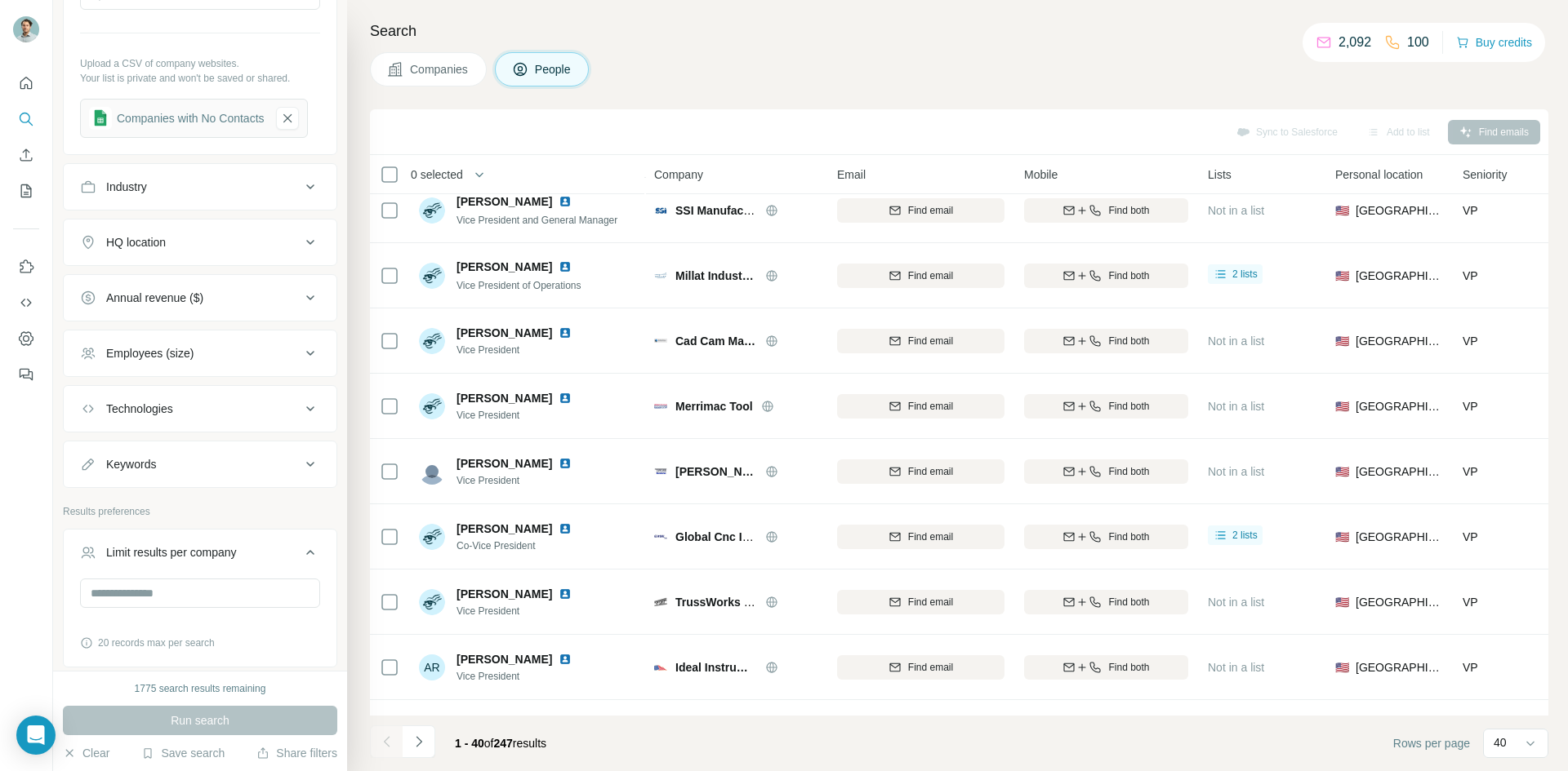
scroll to position [724, 0]
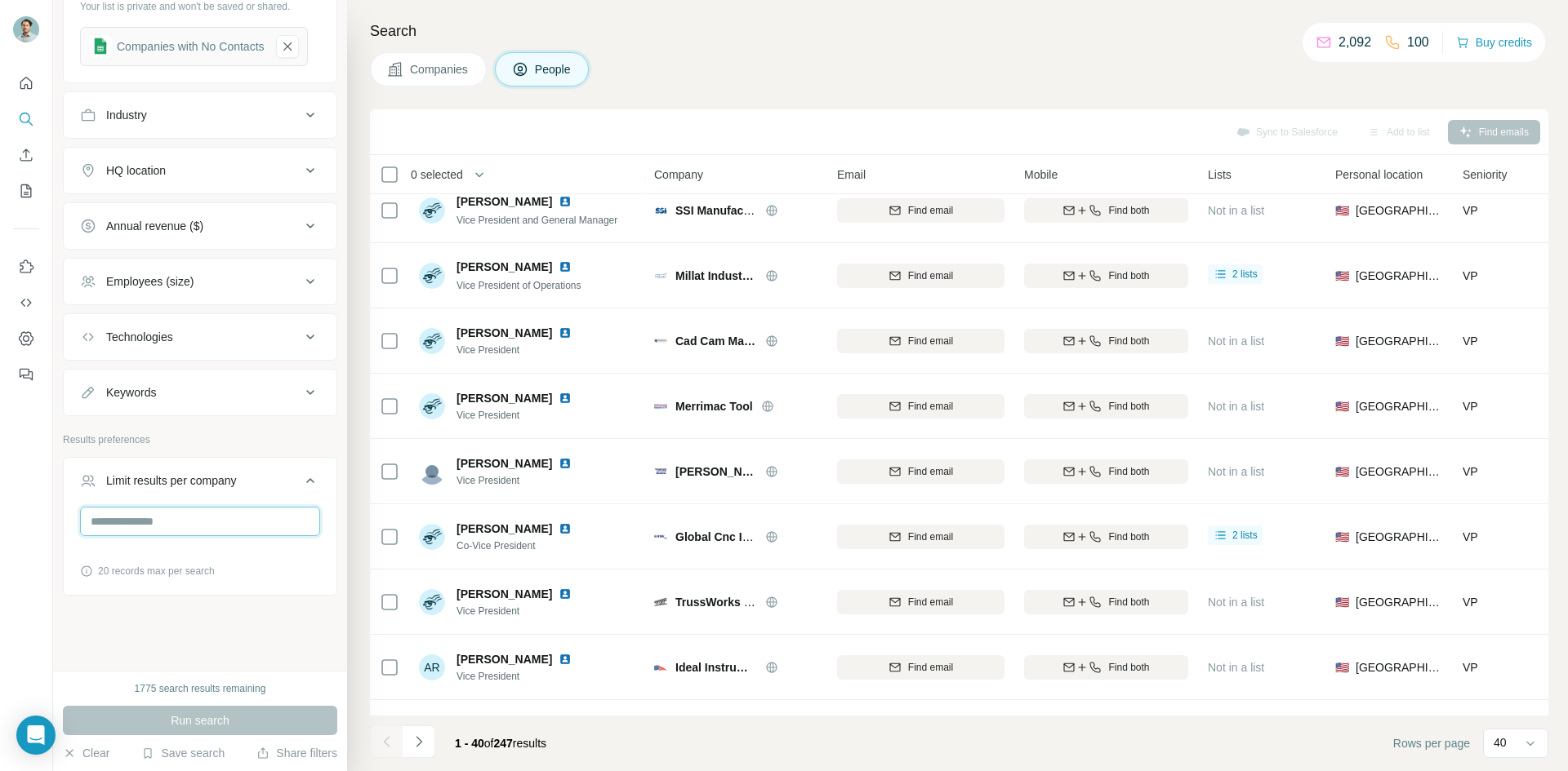
click at [197, 521] on input "number" at bounding box center [200, 521] width 240 height 29
type input "*"
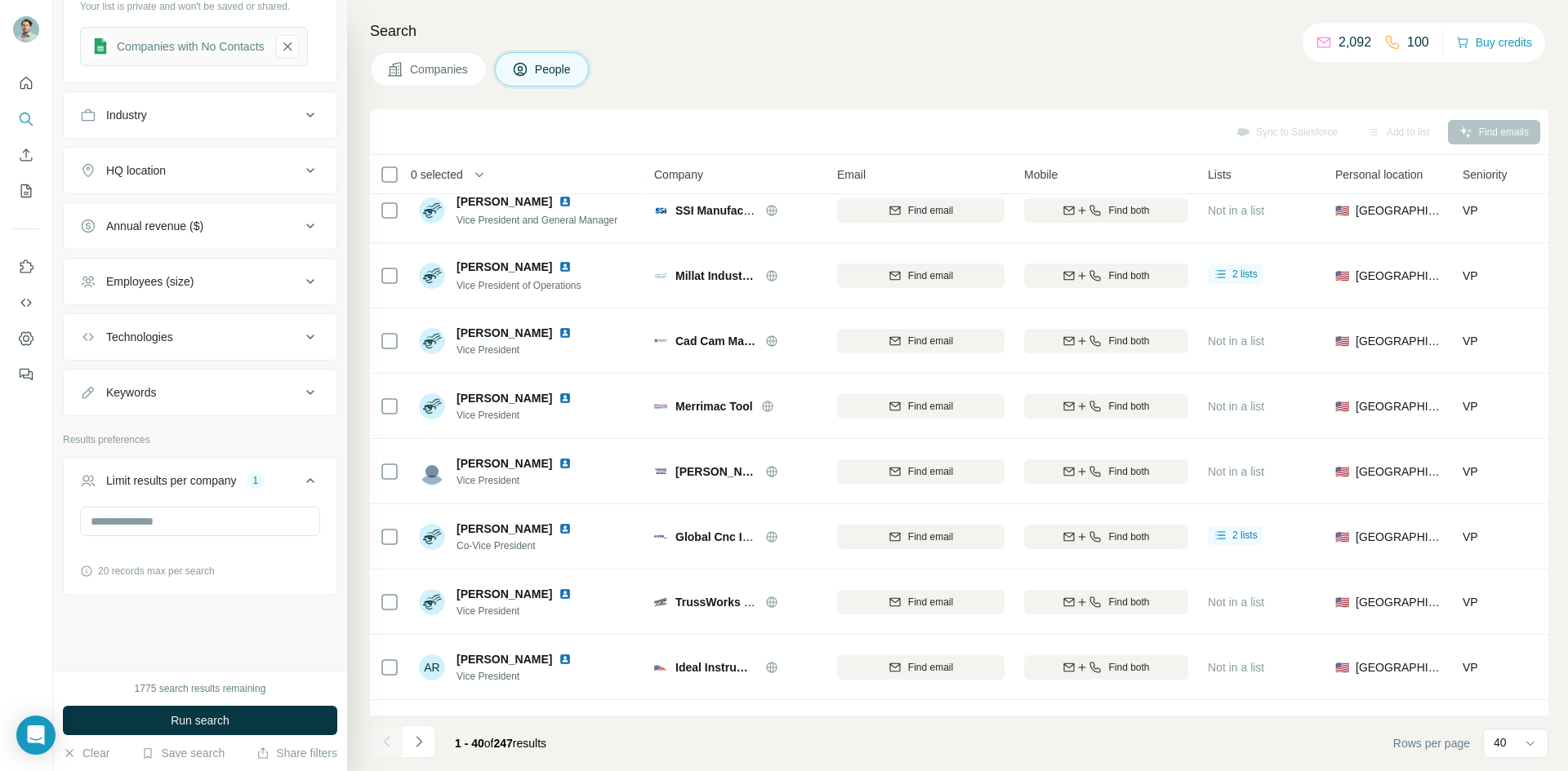
click at [244, 658] on div "New search Hide Company lookalikes Personal information Job title 7 Chief Execu…" at bounding box center [199, 336] width 294 height 671
click at [239, 721] on button "Run search" at bounding box center [199, 720] width 274 height 29
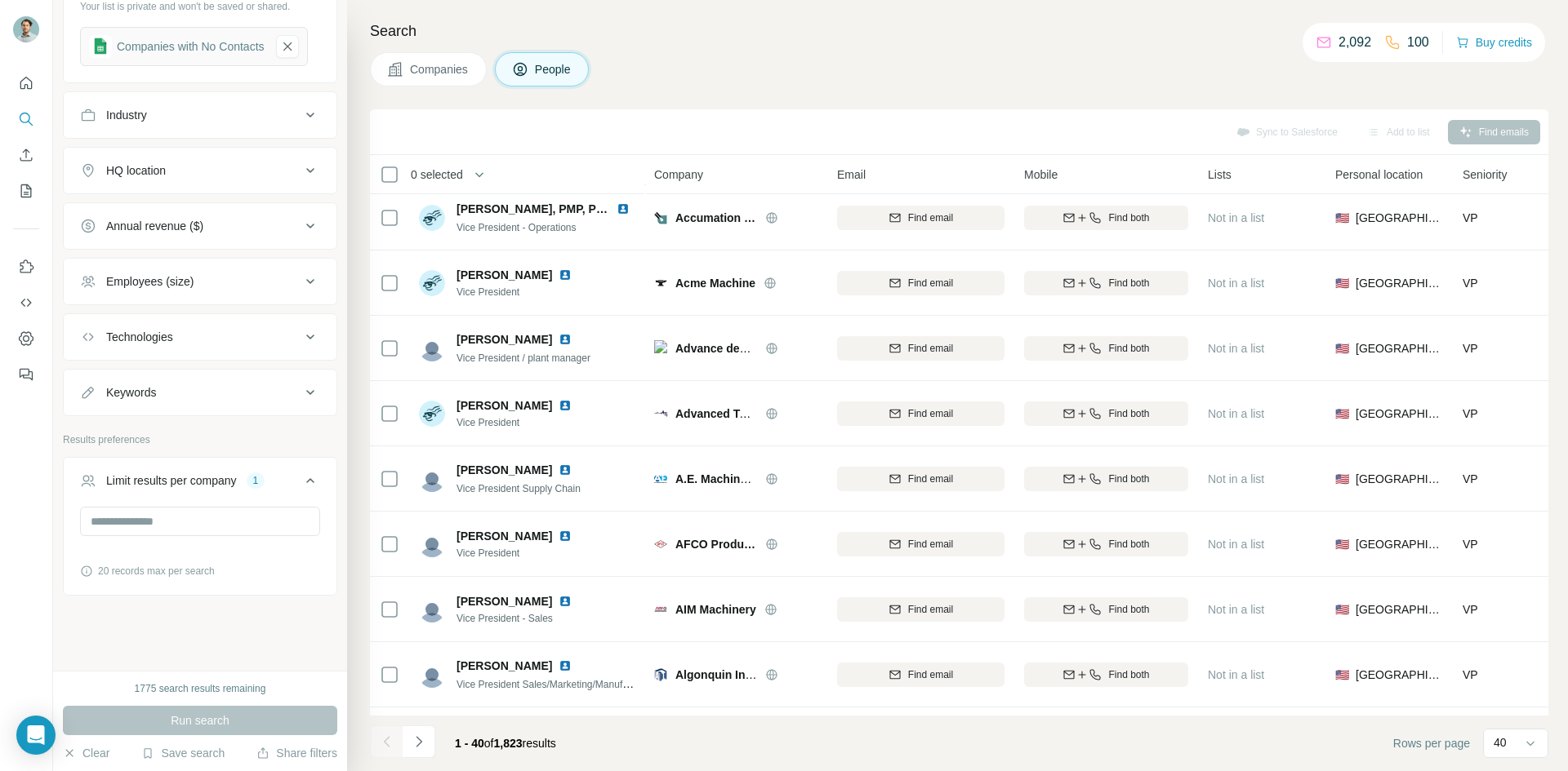
scroll to position [408, 0]
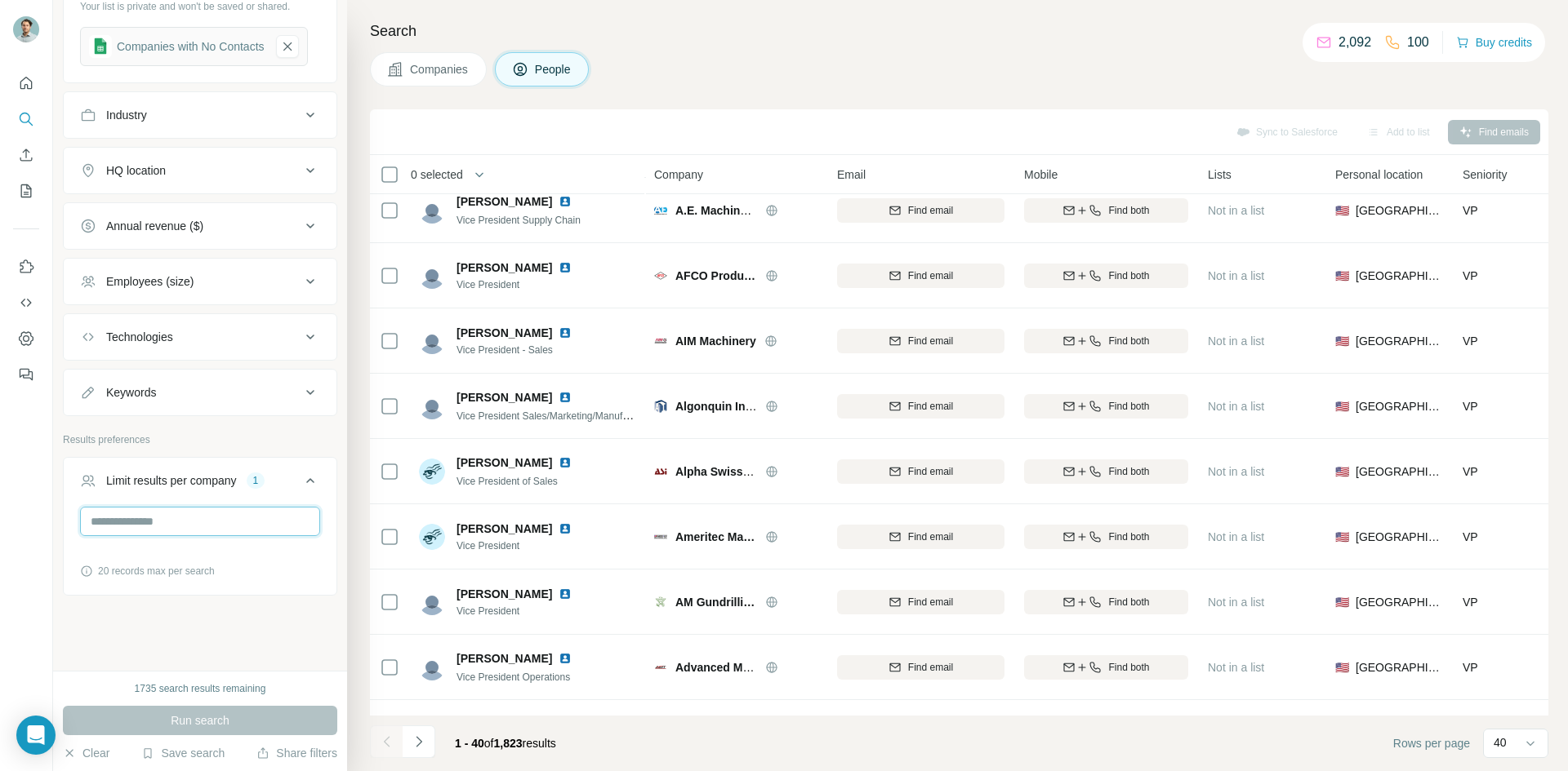
click at [241, 509] on input "*" at bounding box center [200, 521] width 240 height 29
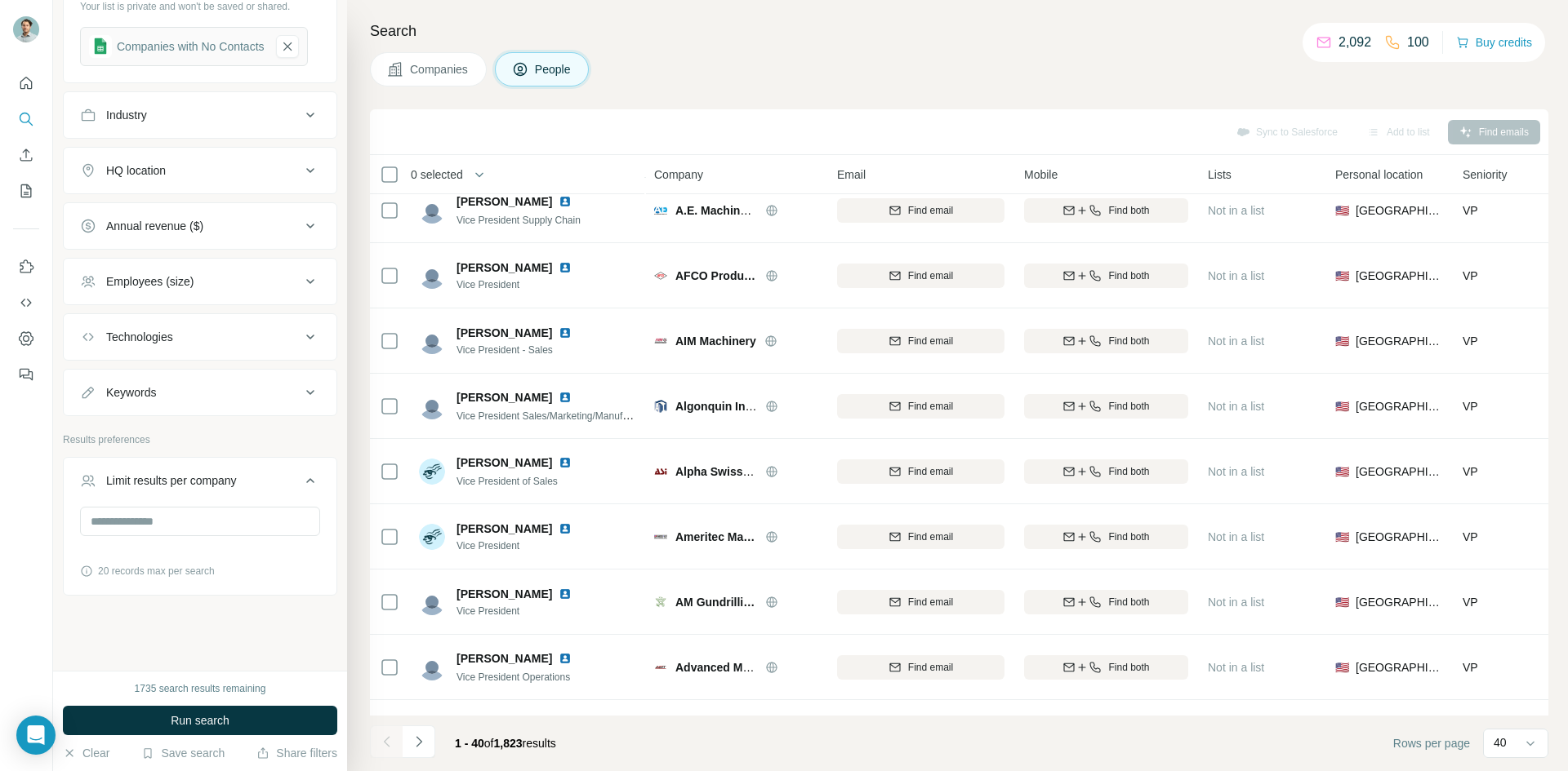
click at [203, 650] on div "New search Hide Company lookalikes Personal information Job title 7 Chief Execu…" at bounding box center [199, 336] width 294 height 671
click at [241, 713] on button "Run search" at bounding box center [199, 720] width 274 height 29
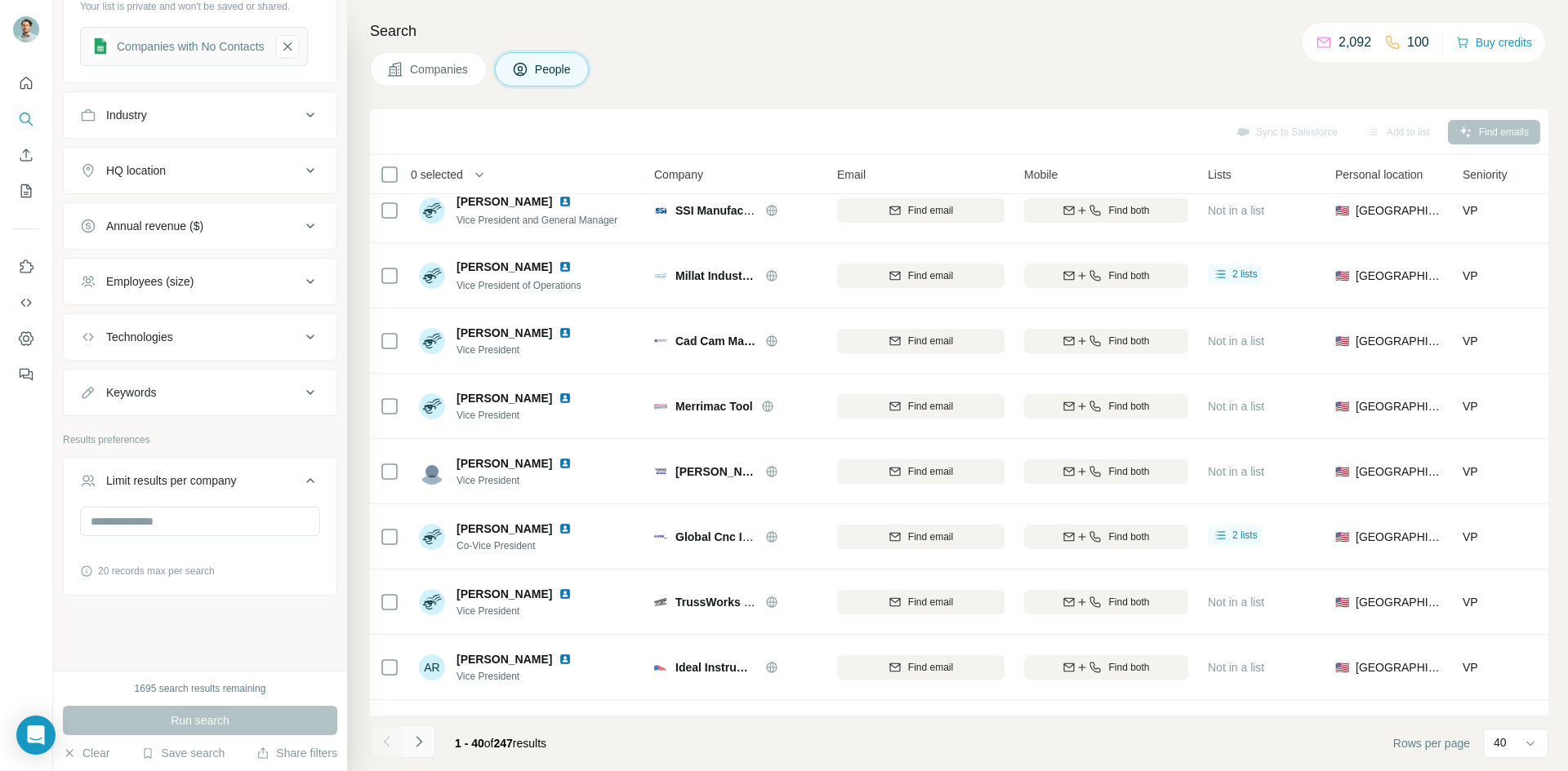
click at [416, 735] on icon "Navigate to next page" at bounding box center [419, 742] width 16 height 16
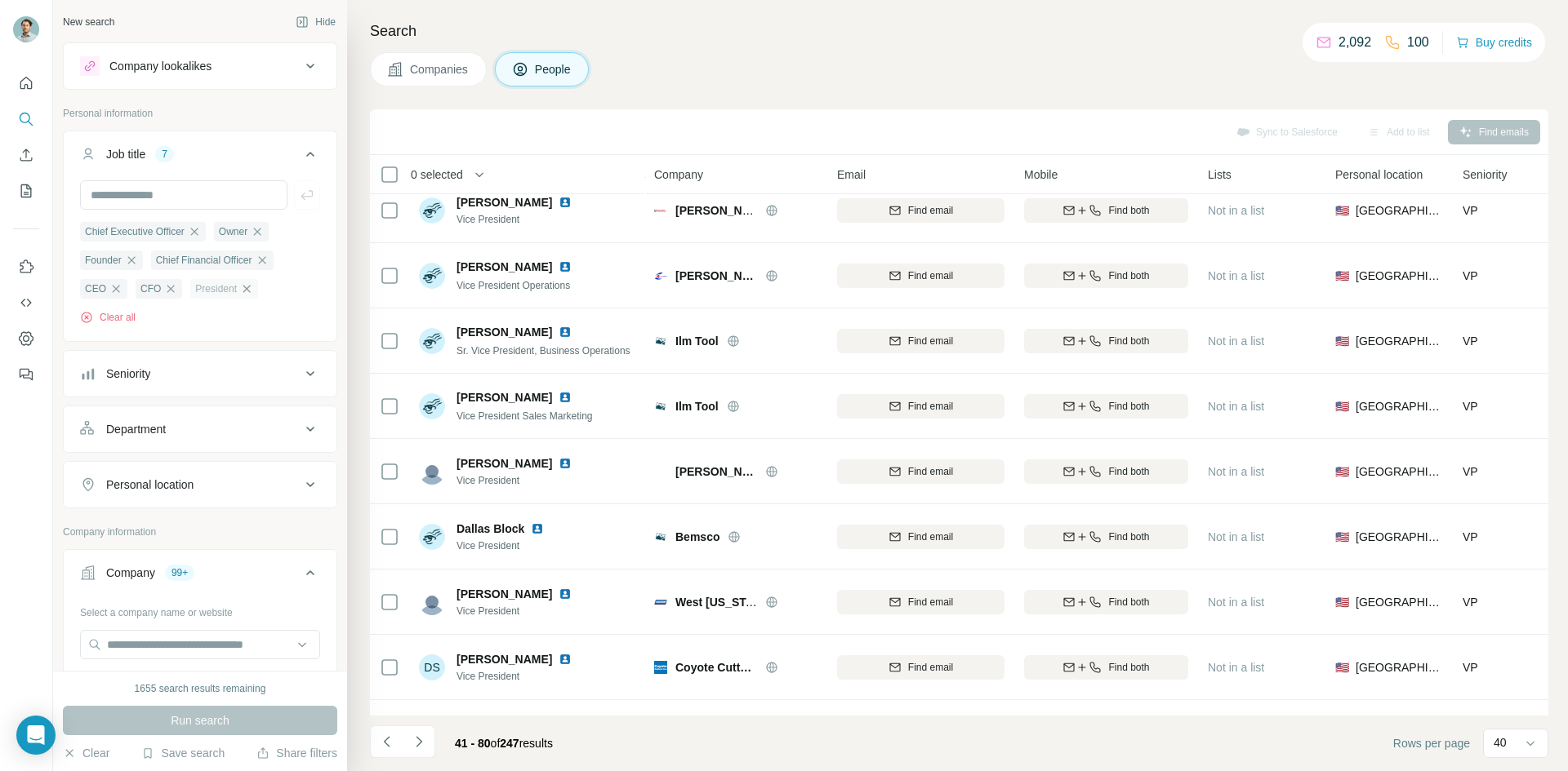
click at [247, 290] on icon "button" at bounding box center [246, 288] width 13 height 13
click at [292, 720] on button "Run search" at bounding box center [199, 720] width 274 height 29
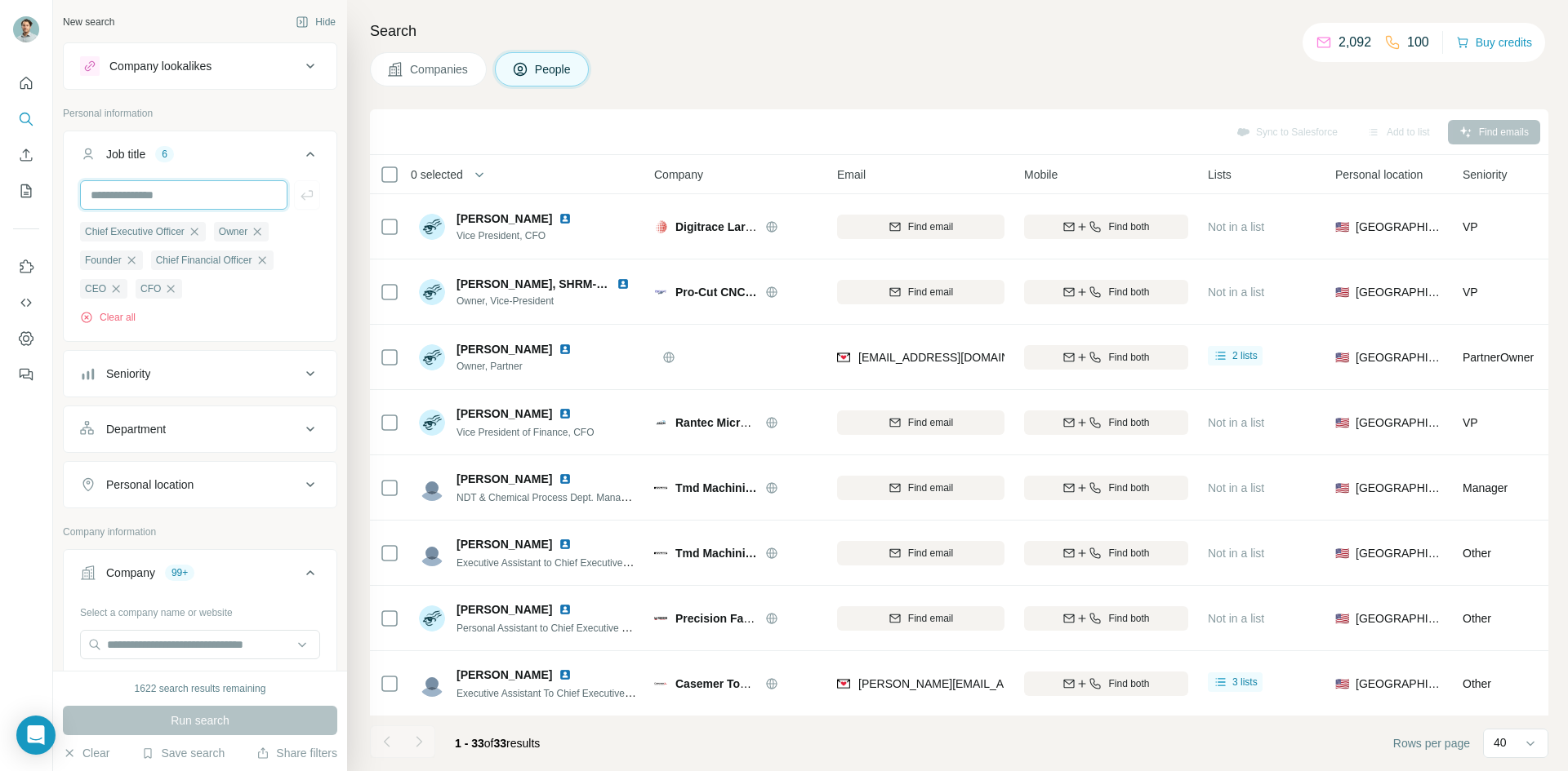
click at [242, 204] on input "text" at bounding box center [184, 195] width 207 height 29
type input "**********"
click at [263, 732] on button "Run search" at bounding box center [199, 720] width 274 height 29
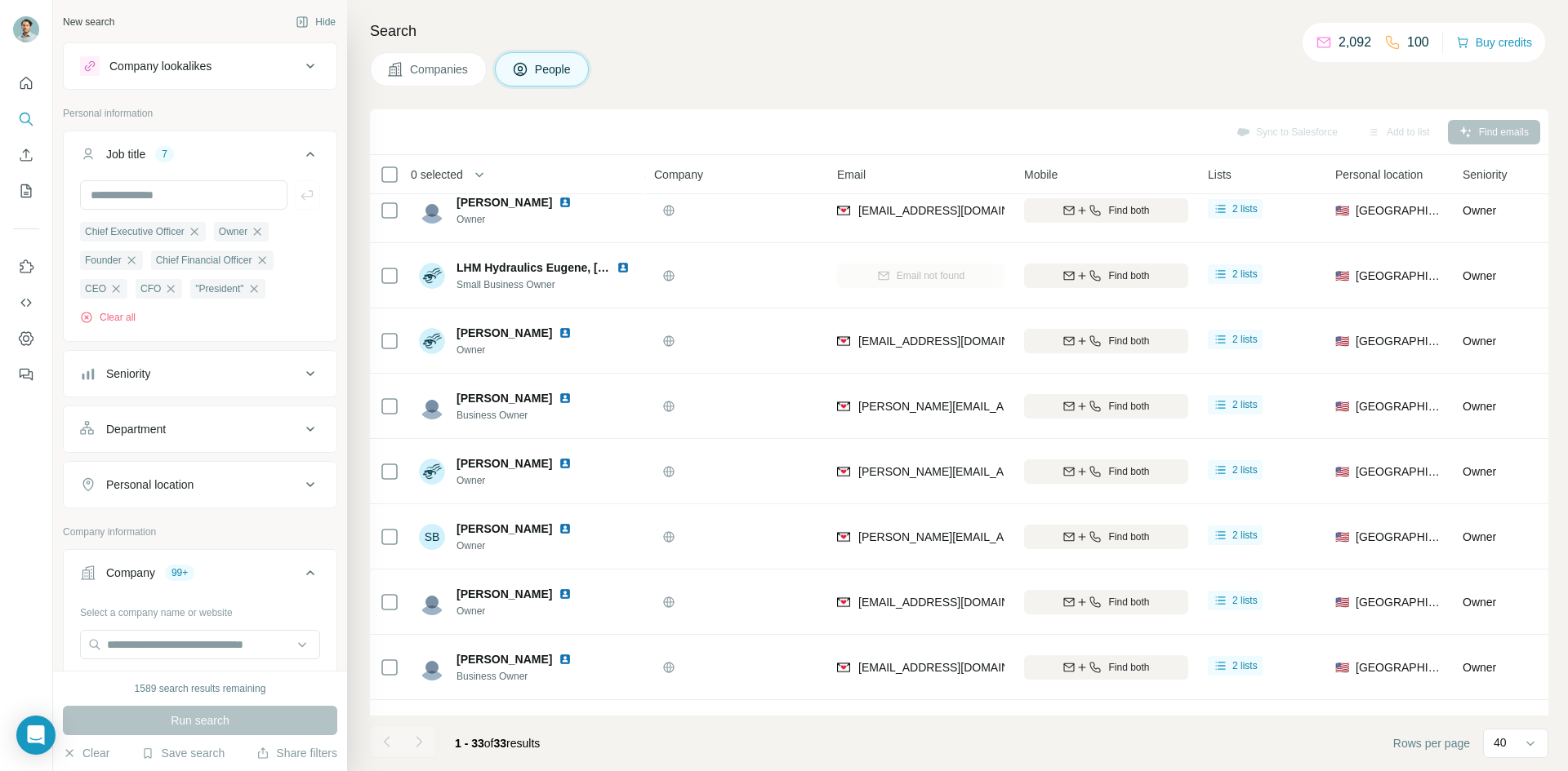
scroll to position [1641, 0]
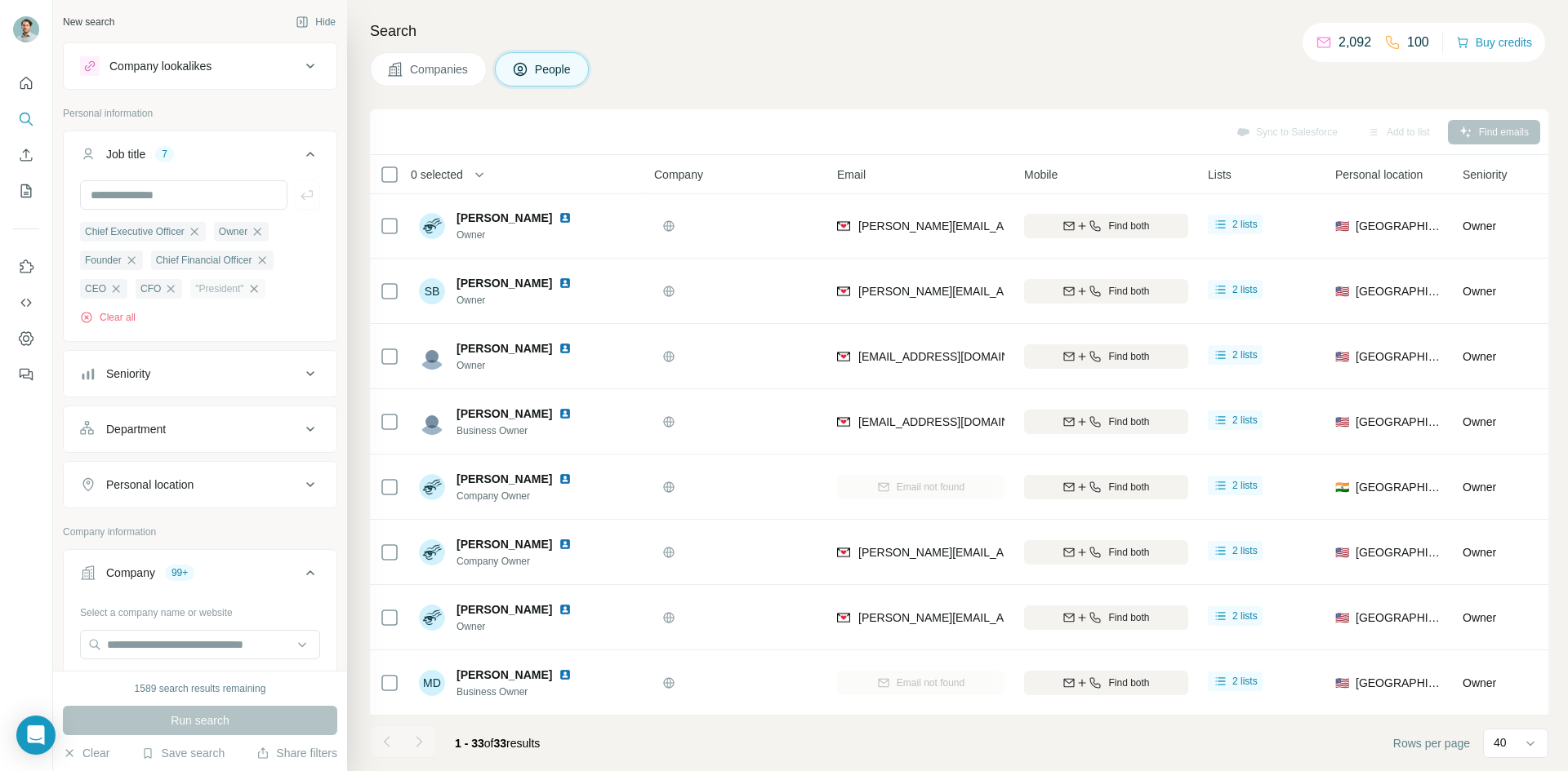
click at [253, 293] on icon "button" at bounding box center [254, 288] width 13 height 13
click at [175, 198] on input "text" at bounding box center [184, 195] width 207 height 29
type input "*********"
click at [315, 728] on button "Run search" at bounding box center [199, 720] width 274 height 29
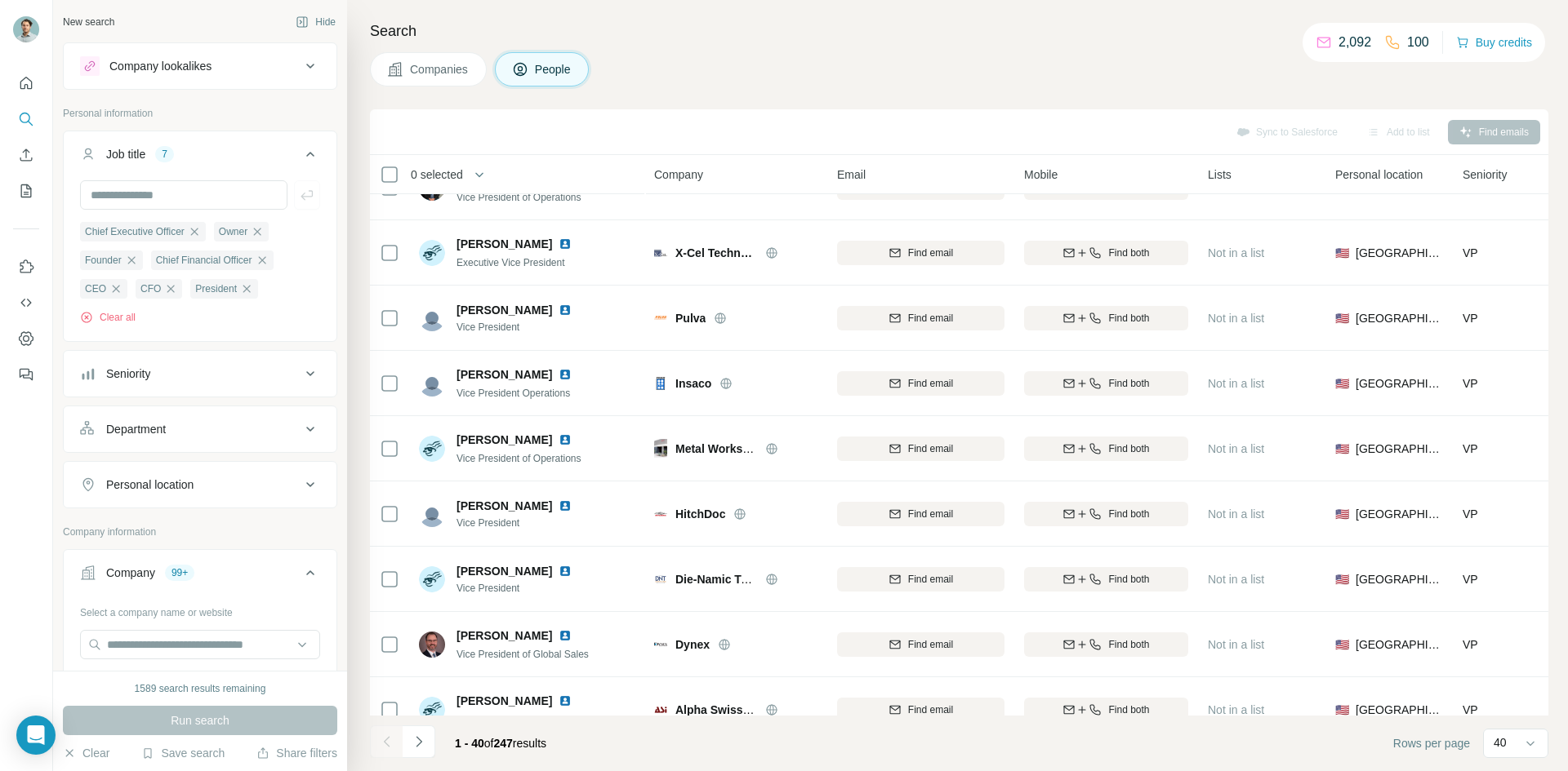
scroll to position [2098, 0]
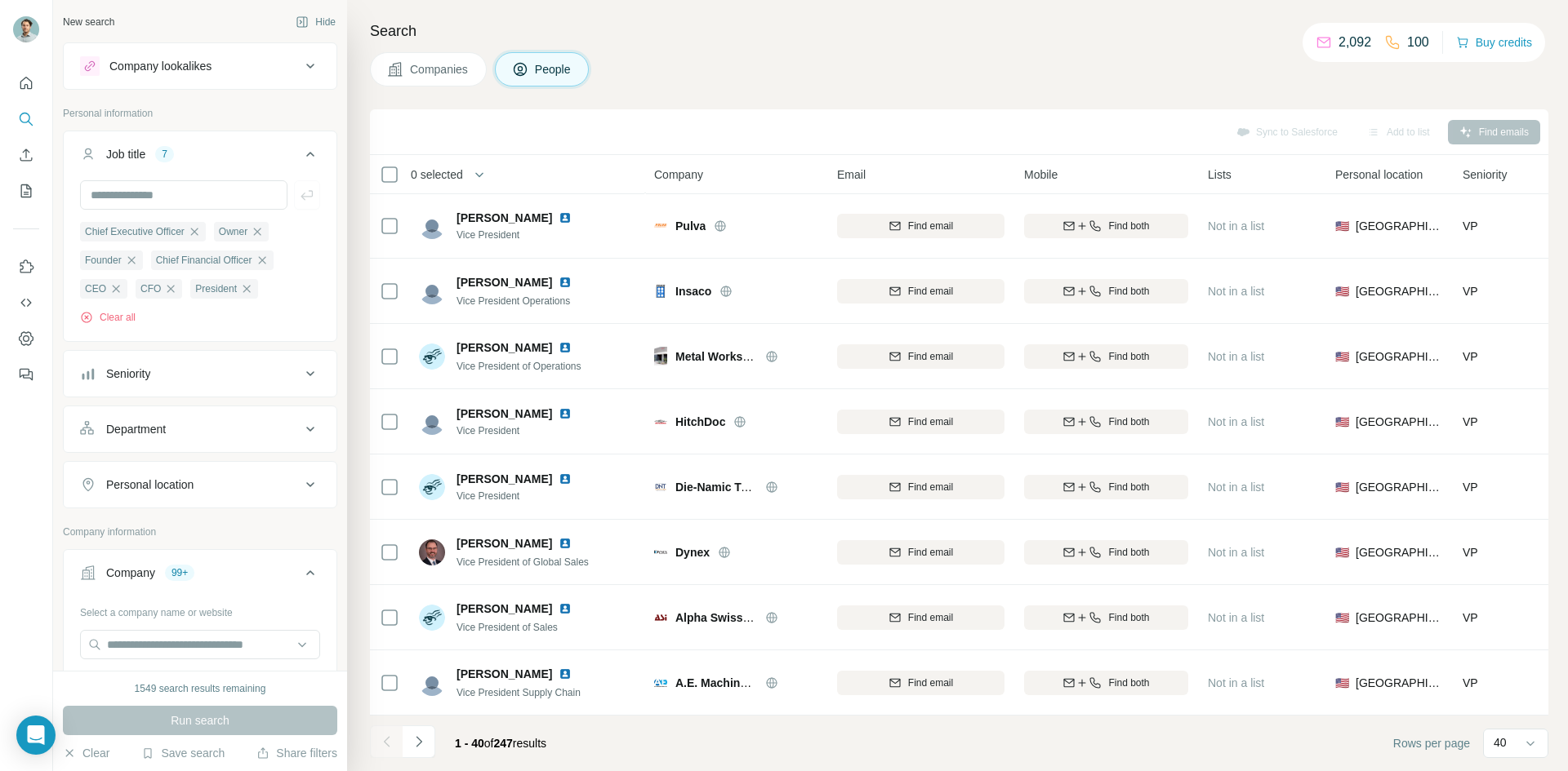
click at [445, 179] on span "0 selected" at bounding box center [437, 175] width 53 height 16
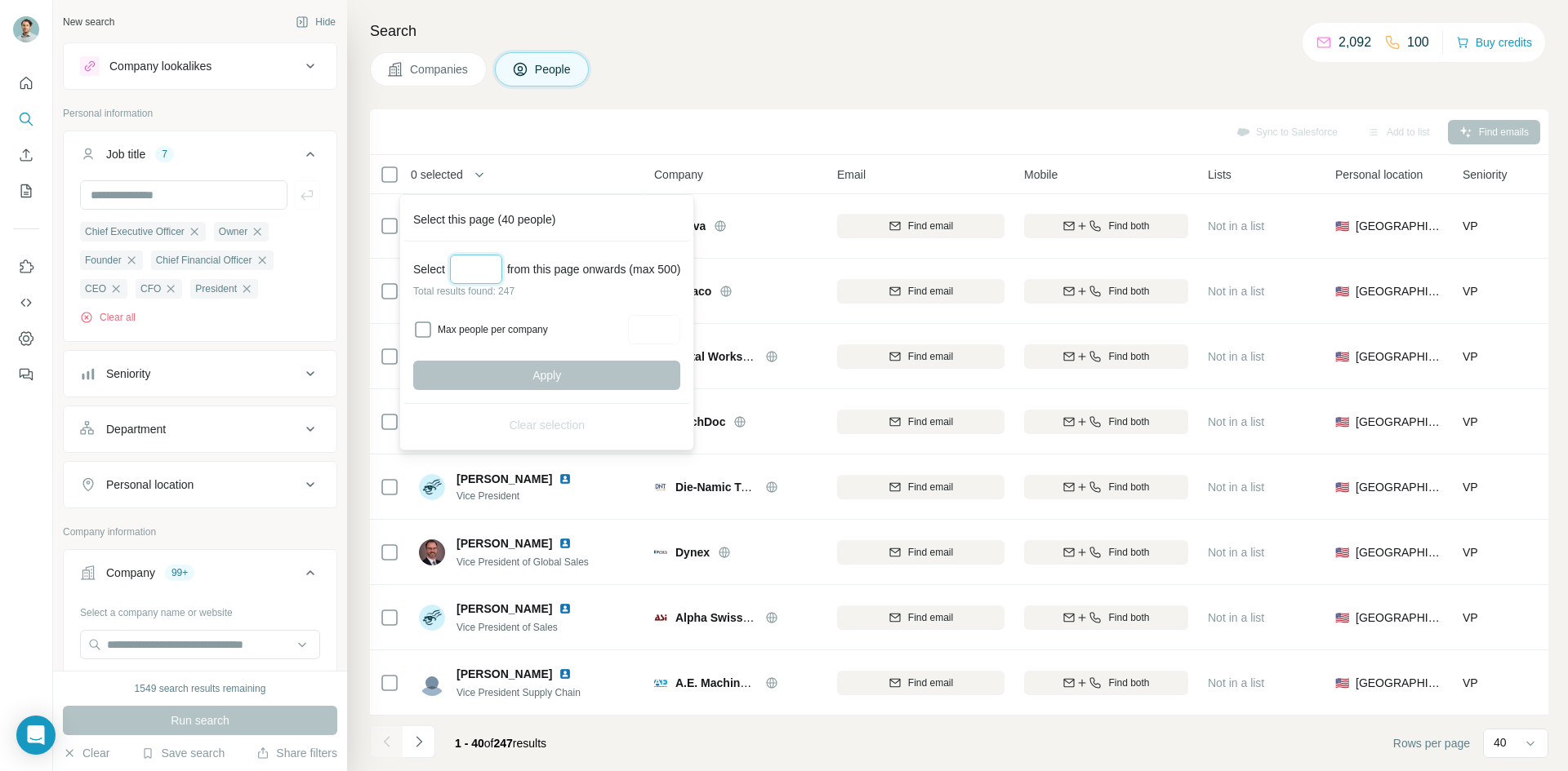
click at [487, 267] on input "Select a number (up to 500)" at bounding box center [476, 269] width 53 height 29
type input "***"
click at [655, 330] on input "Max people per company" at bounding box center [654, 329] width 53 height 29
type input "*"
click at [655, 372] on button "Apply" at bounding box center [546, 375] width 267 height 29
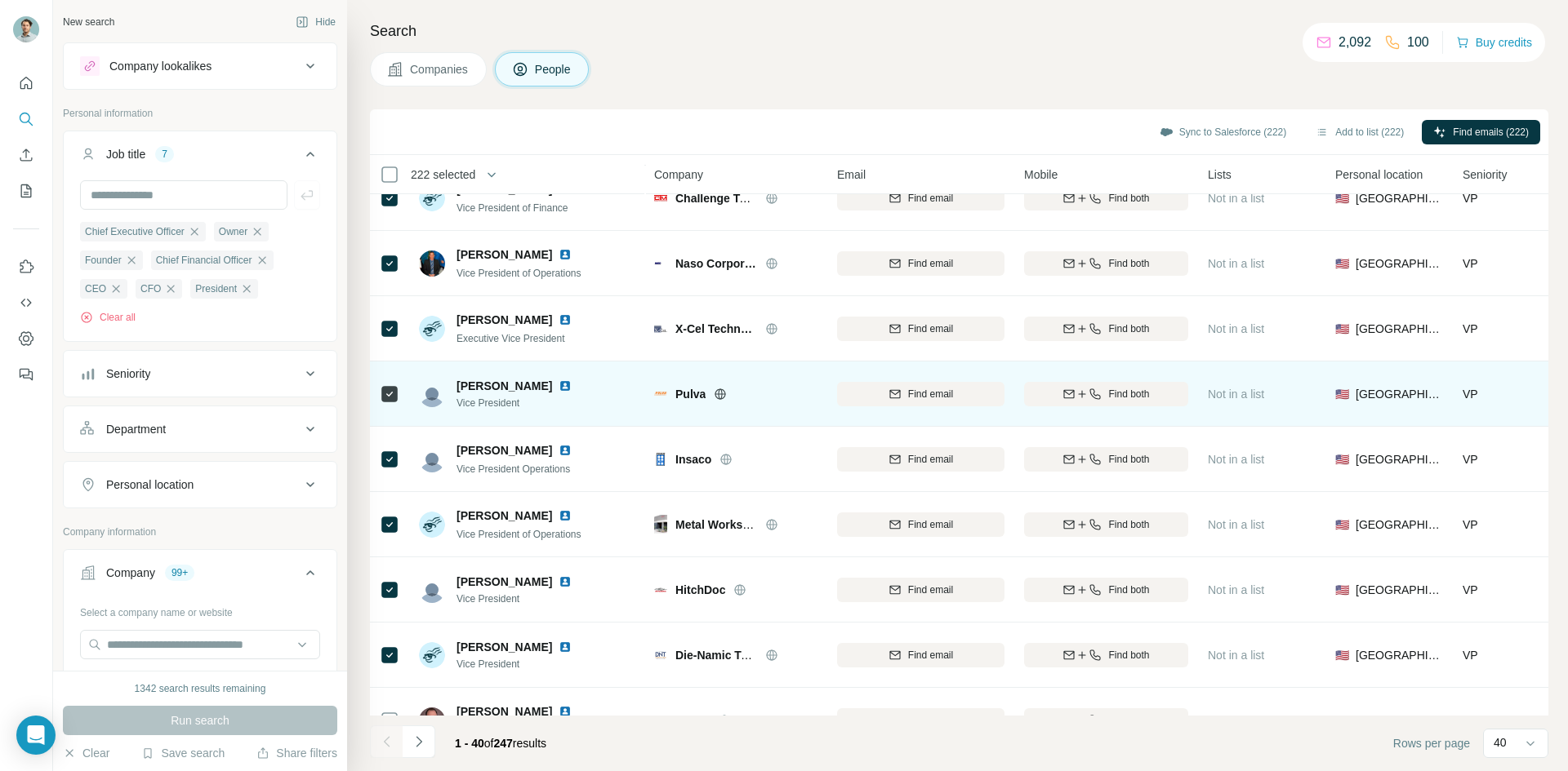
scroll to position [2017, 0]
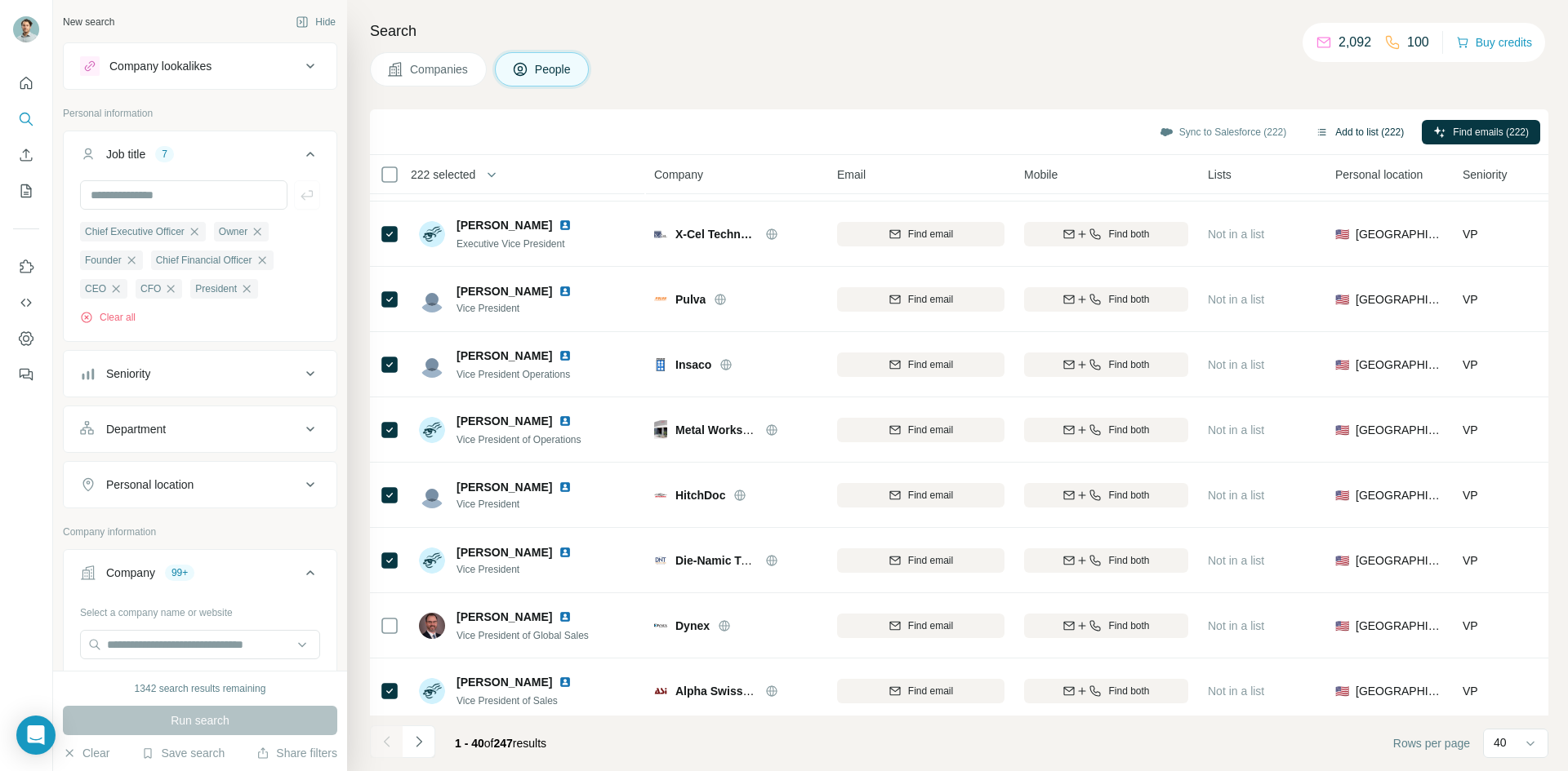
click at [1344, 131] on button "Add to list (222)" at bounding box center [1360, 131] width 111 height 24
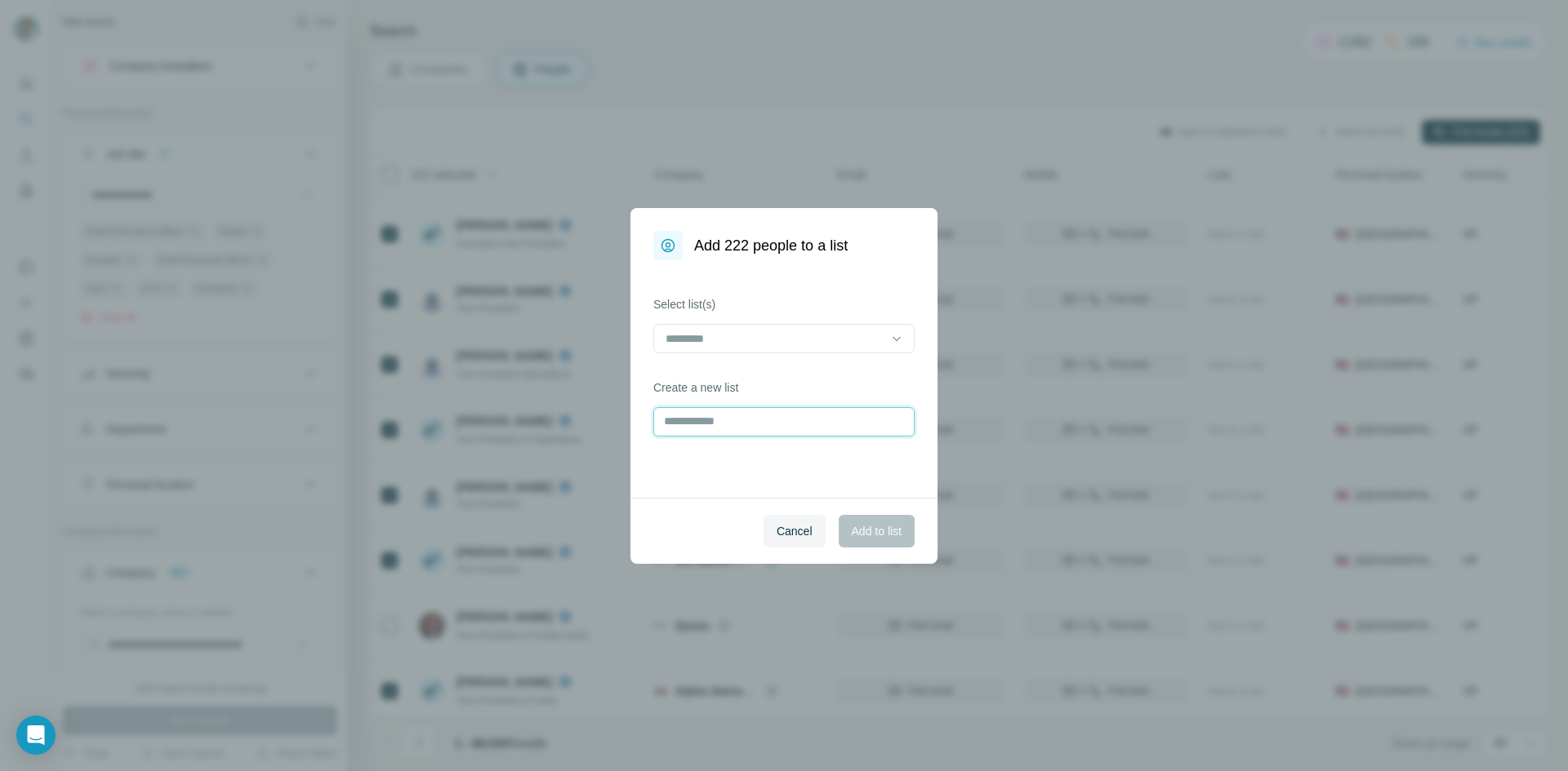
click at [769, 407] on input "text" at bounding box center [784, 421] width 262 height 29
type input "*"
click at [767, 341] on input at bounding box center [774, 338] width 221 height 18
click at [791, 301] on label "Select list(s)" at bounding box center [784, 304] width 262 height 16
click at [754, 425] on input "text" at bounding box center [784, 421] width 262 height 29
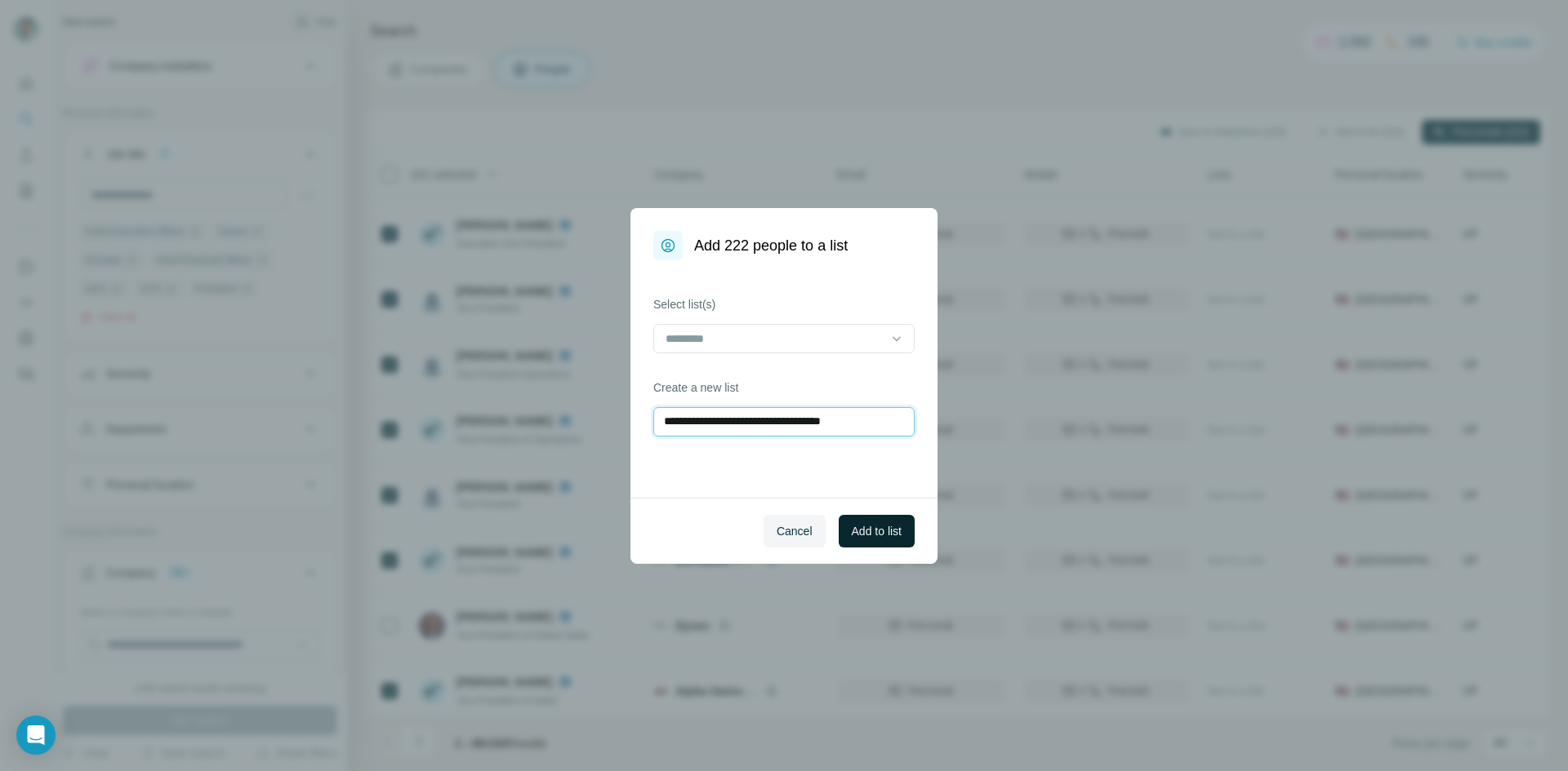
type input "**********"
click at [865, 537] on span "Add to list" at bounding box center [877, 531] width 50 height 16
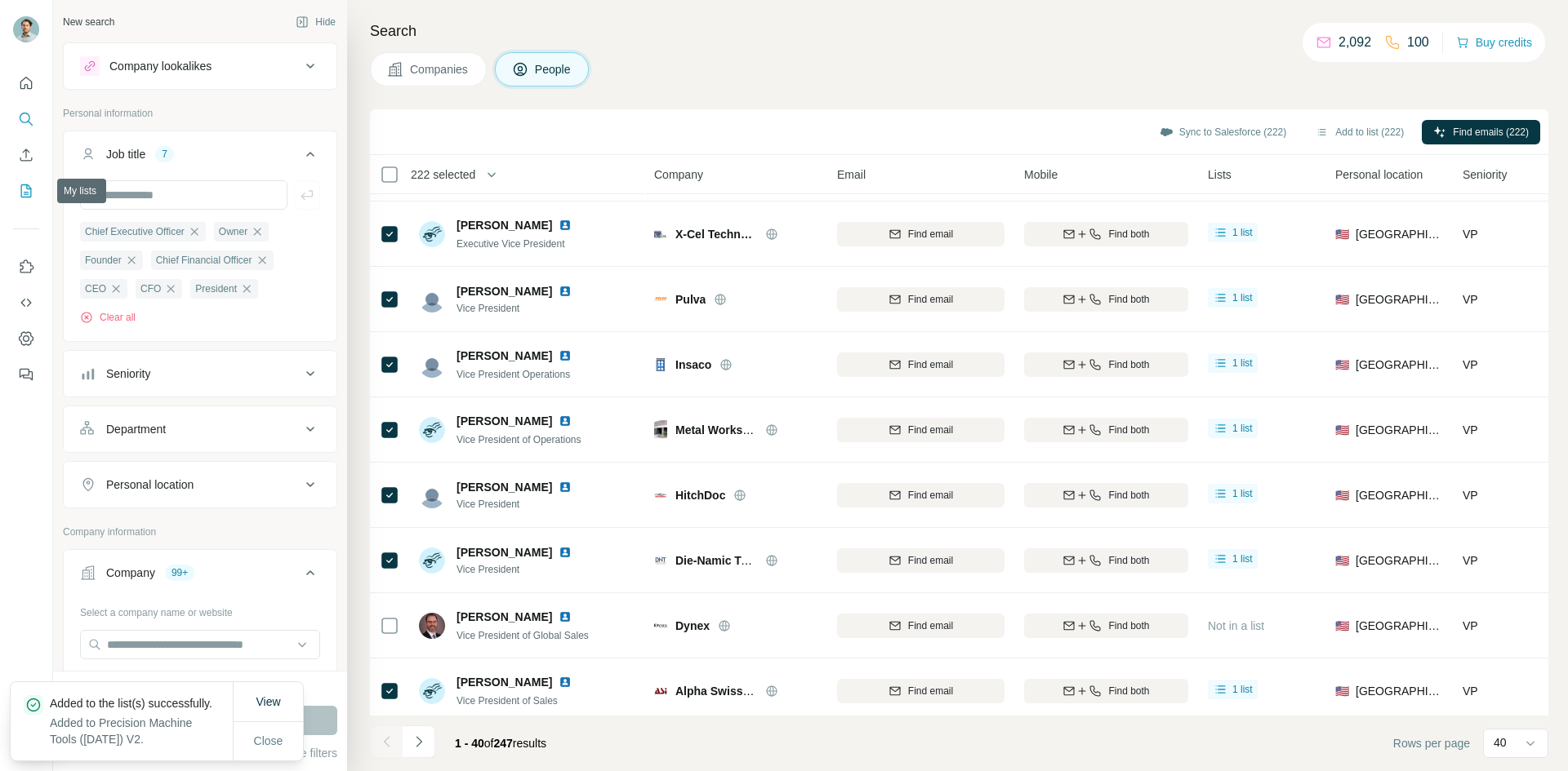
click at [20, 195] on icon "My lists" at bounding box center [26, 191] width 16 height 16
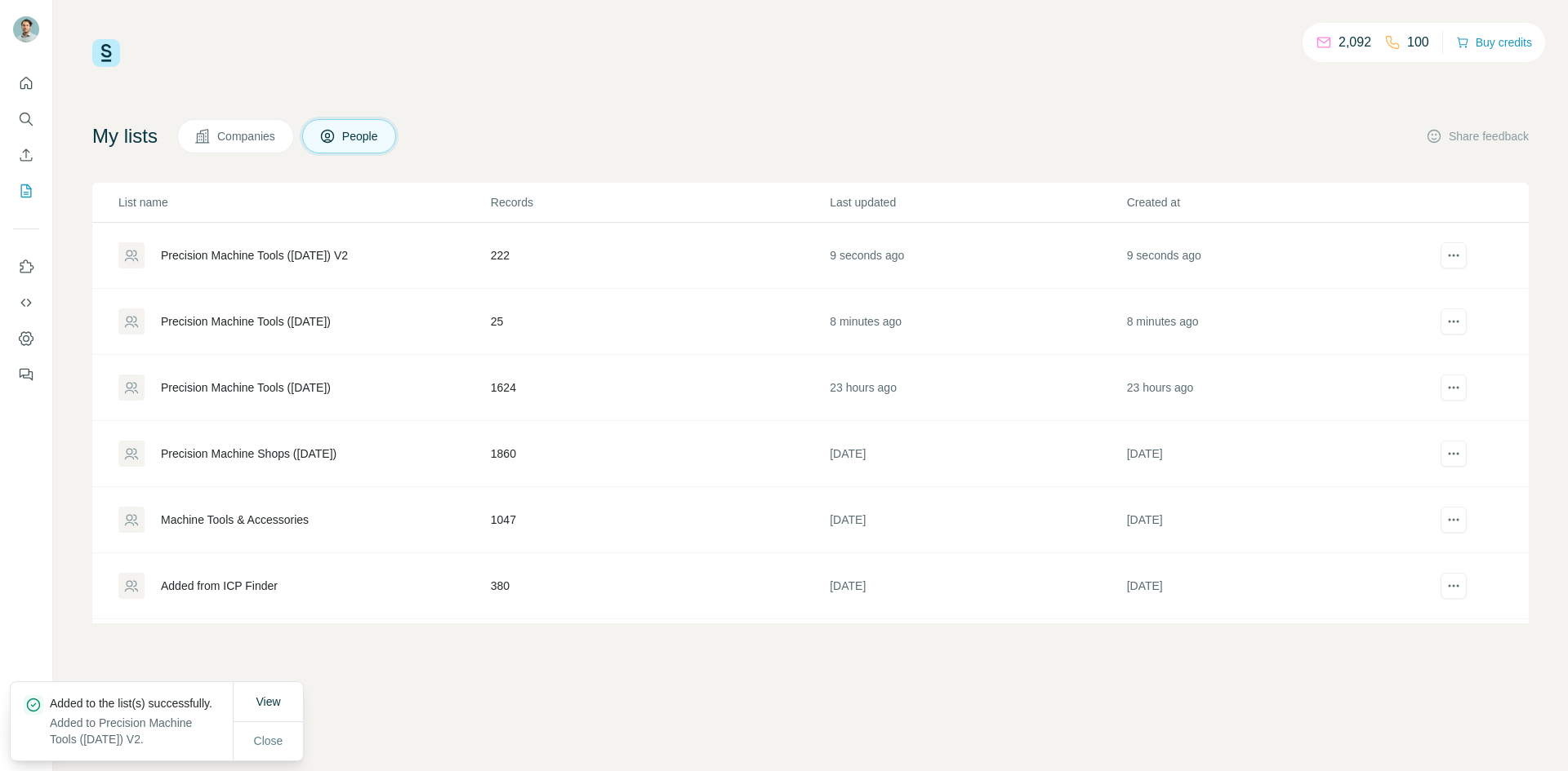
click at [322, 253] on div "Precision Machine Tools ([DATE]) V2" at bounding box center [254, 255] width 187 height 16
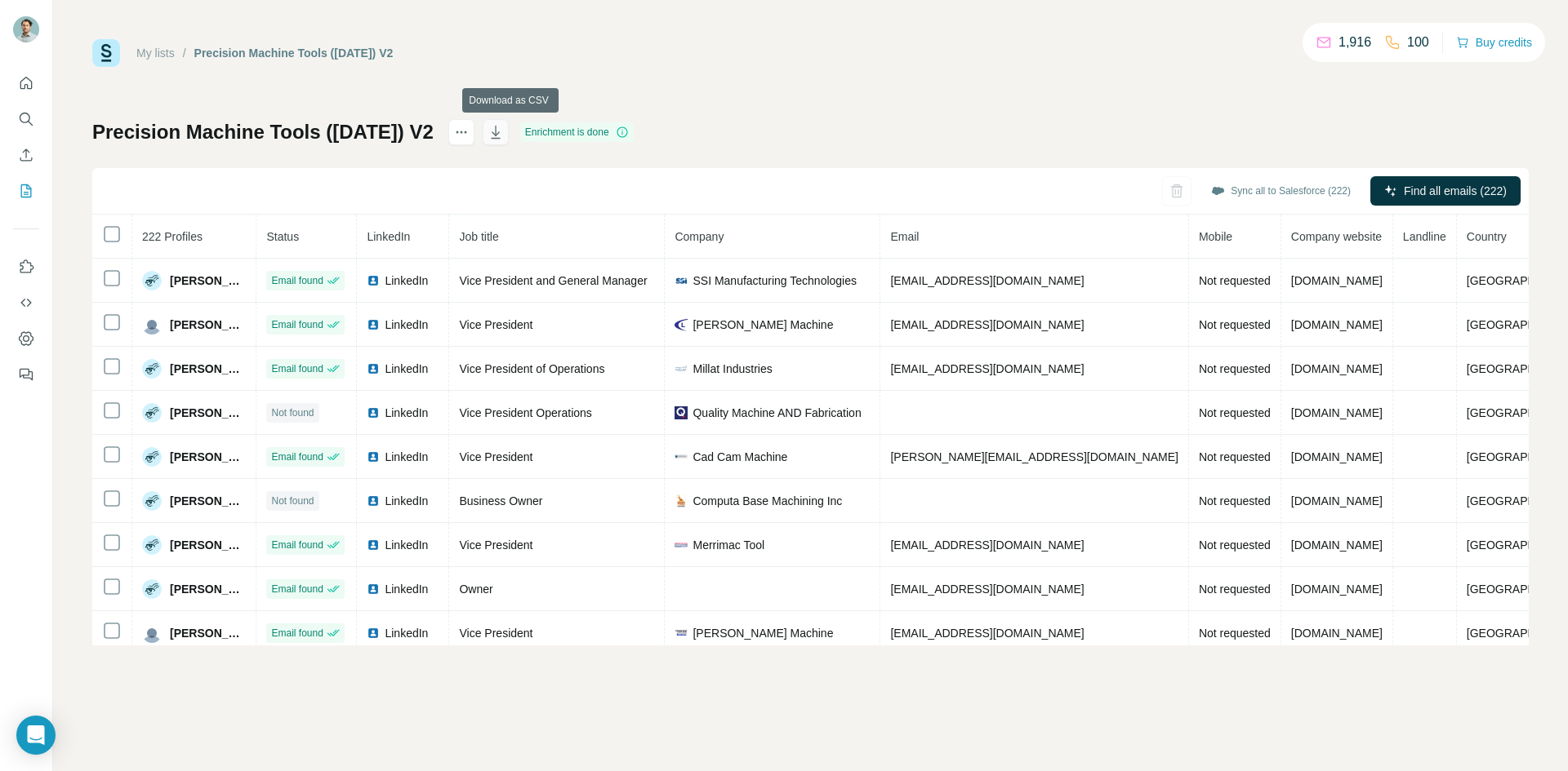
click at [500, 130] on icon "button" at bounding box center [496, 132] width 9 height 13
